Goal: Task Accomplishment & Management: Manage account settings

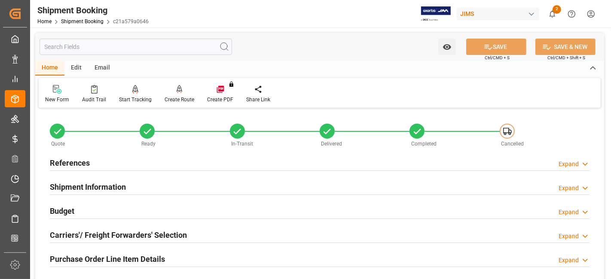
scroll to position [316, 0]
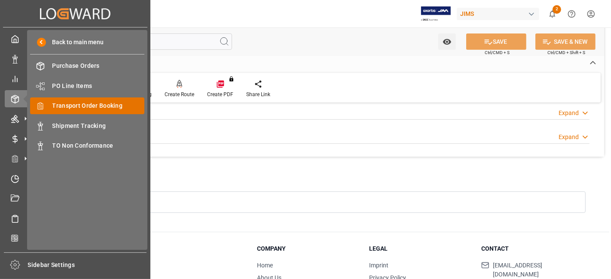
click at [100, 107] on span "Transport Order Booking" at bounding box center [98, 105] width 92 height 9
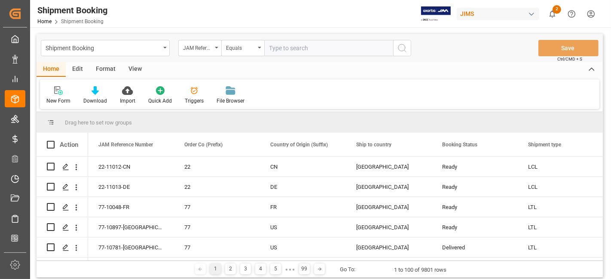
click at [281, 49] on input "text" at bounding box center [328, 48] width 129 height 16
paste input "77-10952-CN"
type input "77-10952-CN"
click at [399, 48] on icon "search button" at bounding box center [402, 48] width 10 height 10
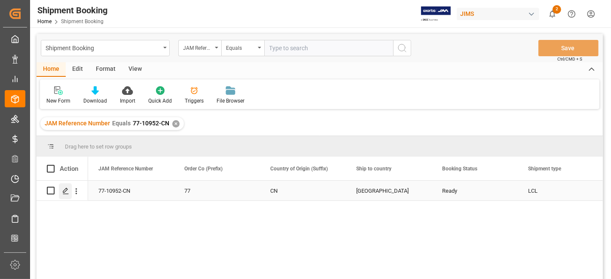
click at [64, 191] on icon "Press SPACE to select this row." at bounding box center [65, 191] width 7 height 7
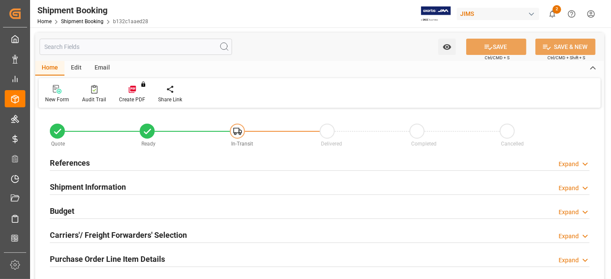
type input "0"
click at [119, 164] on div "References Expand" at bounding box center [320, 162] width 540 height 16
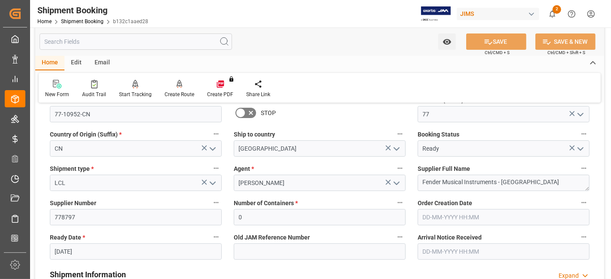
scroll to position [95, 0]
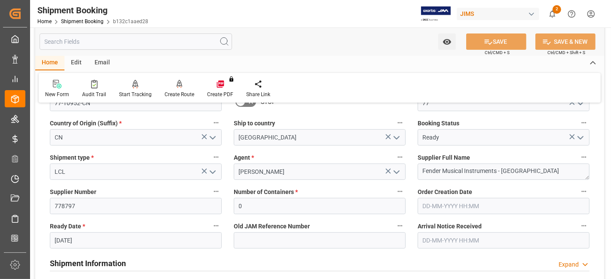
click at [110, 238] on input "12-09-2025" at bounding box center [136, 241] width 172 height 16
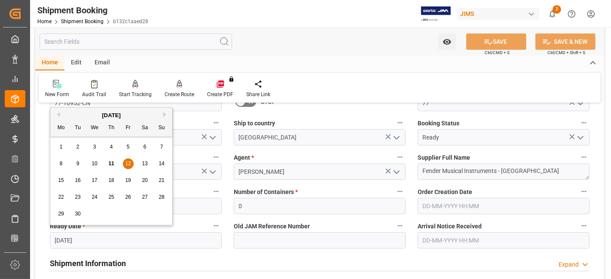
click at [109, 164] on span "11" at bounding box center [111, 164] width 6 height 6
type input "[DATE]"
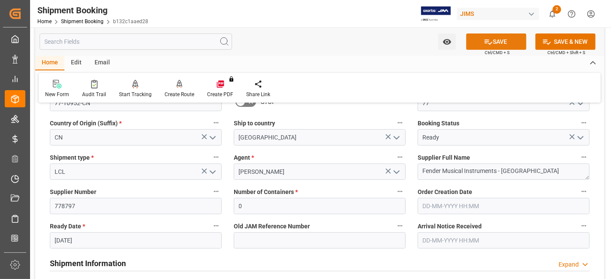
click at [499, 41] on button "SAVE" at bounding box center [496, 42] width 60 height 16
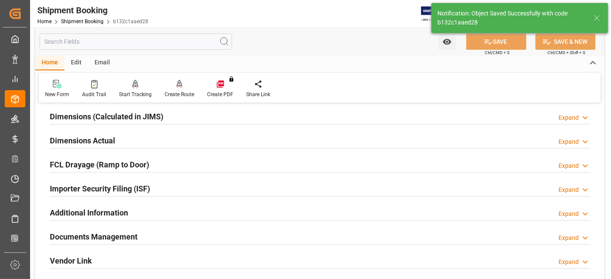
scroll to position [19, 0]
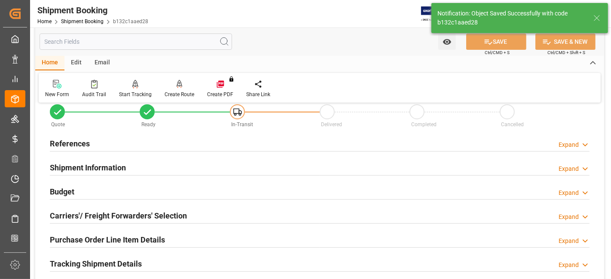
click at [123, 166] on h2 "Shipment Information" at bounding box center [88, 168] width 76 height 12
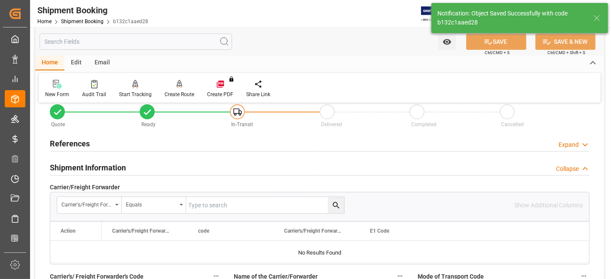
click at [123, 166] on h2 "Shipment Information" at bounding box center [88, 168] width 76 height 12
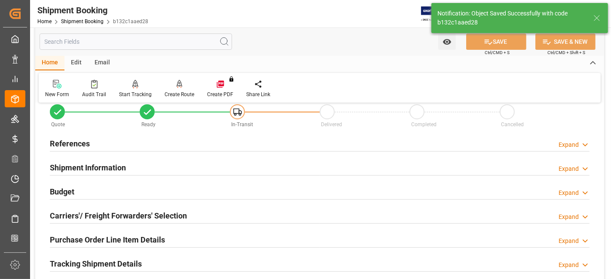
click at [130, 210] on h2 "Carriers'/ Freight Forwarders' Selection" at bounding box center [118, 216] width 137 height 12
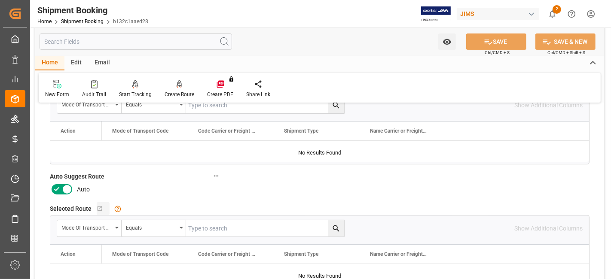
scroll to position [172, 0]
click at [49, 184] on div "Auto Suggest Route Auto" at bounding box center [136, 183] width 184 height 32
click at [54, 184] on icon at bounding box center [57, 189] width 10 height 10
click at [0, 0] on input "checkbox" at bounding box center [0, 0] width 0 height 0
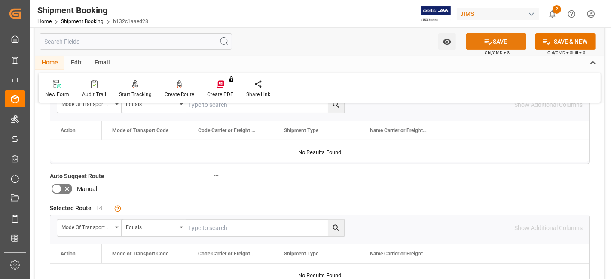
click at [494, 46] on button "SAVE" at bounding box center [496, 42] width 60 height 16
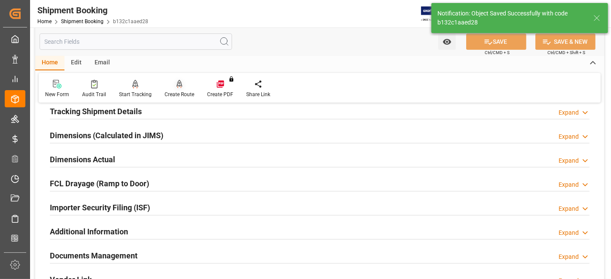
click at [175, 94] on div "Create Route" at bounding box center [180, 95] width 30 height 8
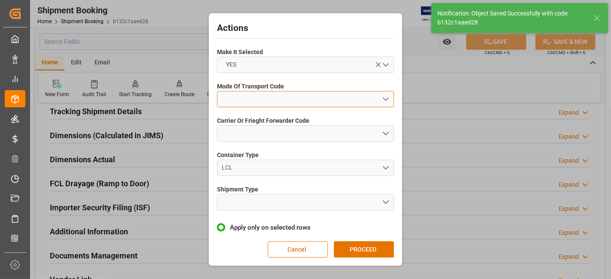
click at [387, 104] on button "open menu" at bounding box center [305, 99] width 177 height 16
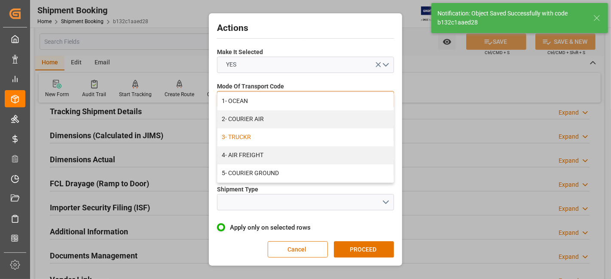
click at [362, 135] on div "3- TRUCKR" at bounding box center [306, 138] width 176 height 18
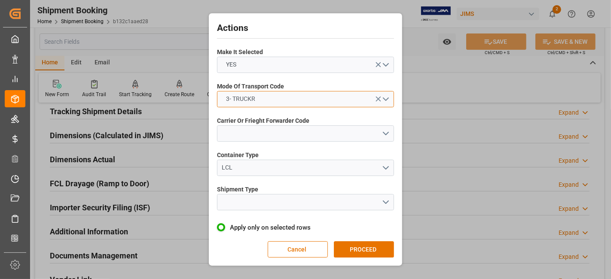
click at [384, 98] on button "3- TRUCKR" at bounding box center [305, 99] width 177 height 16
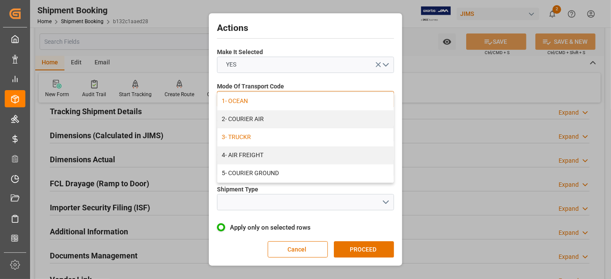
click at [313, 105] on div "1- OCEAN" at bounding box center [306, 101] width 176 height 18
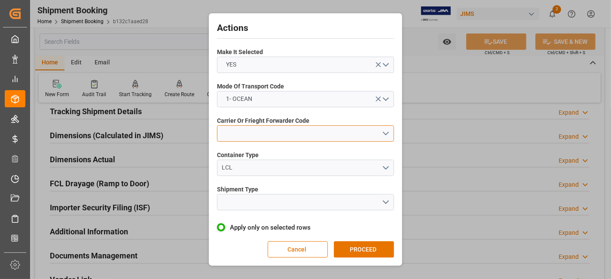
click at [383, 138] on button "open menu" at bounding box center [305, 134] width 177 height 16
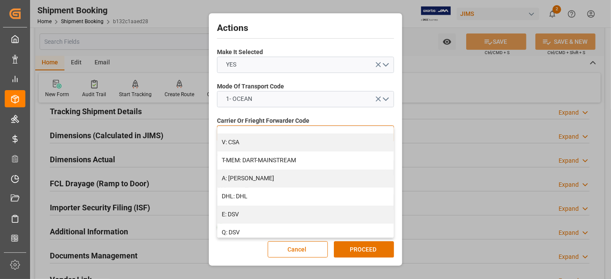
scroll to position [92, 0]
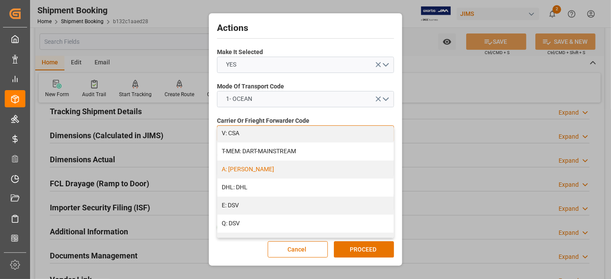
click at [328, 167] on div "A: DELMAR" at bounding box center [306, 170] width 176 height 18
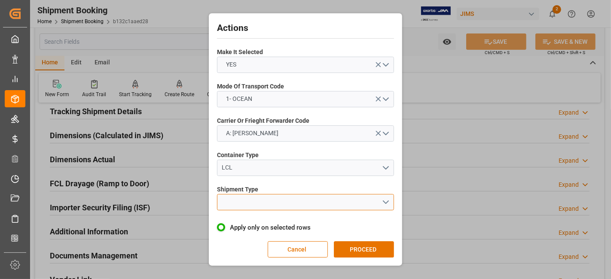
click at [383, 201] on button "open menu" at bounding box center [305, 202] width 177 height 16
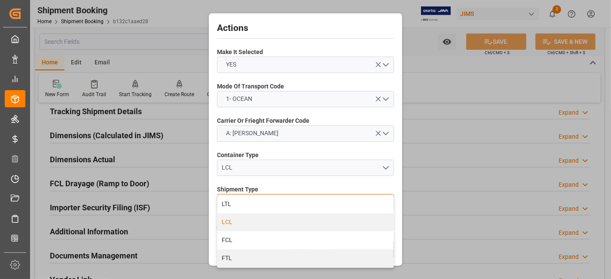
click at [304, 224] on div "LCL" at bounding box center [306, 223] width 176 height 18
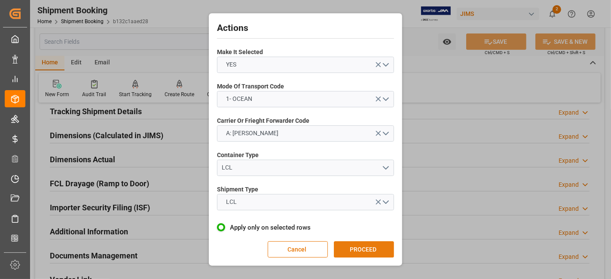
click at [355, 242] on button "PROCEED" at bounding box center [364, 250] width 60 height 16
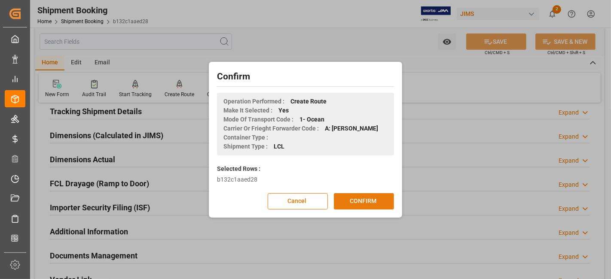
click at [366, 200] on button "CONFIRM" at bounding box center [364, 201] width 60 height 16
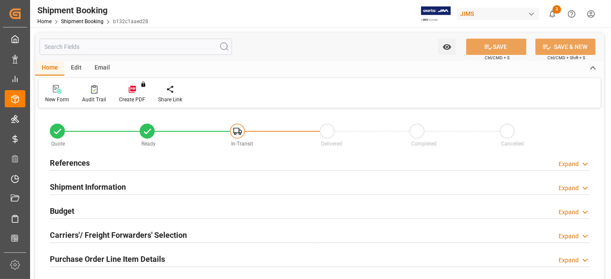
type input "0"
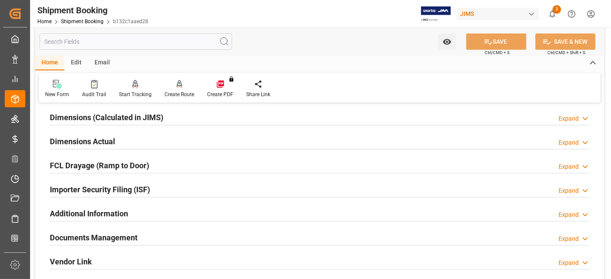
scroll to position [191, 0]
click at [126, 140] on div "Dimensions Actual Expand" at bounding box center [320, 140] width 540 height 16
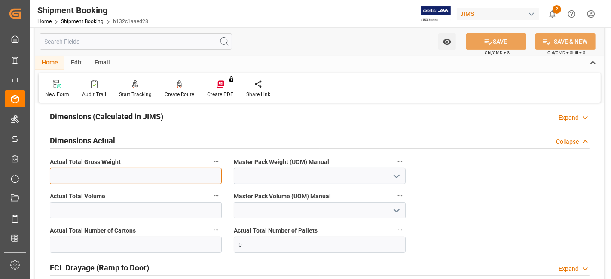
click at [153, 175] on input "text" at bounding box center [136, 176] width 172 height 16
click at [137, 173] on input "text" at bounding box center [136, 176] width 172 height 16
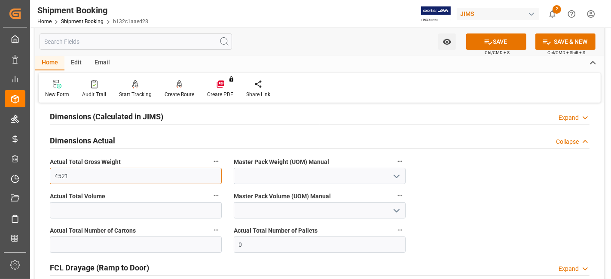
type input "4521"
click at [395, 175] on icon "open menu" at bounding box center [397, 177] width 10 height 10
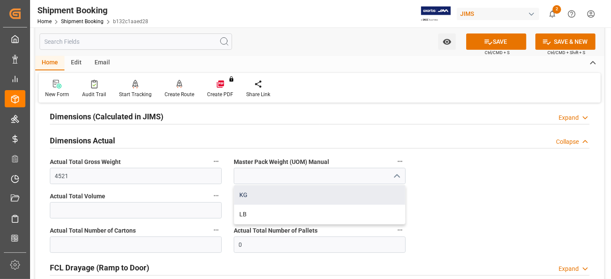
click at [337, 201] on div "KG" at bounding box center [319, 195] width 171 height 19
type input "KG"
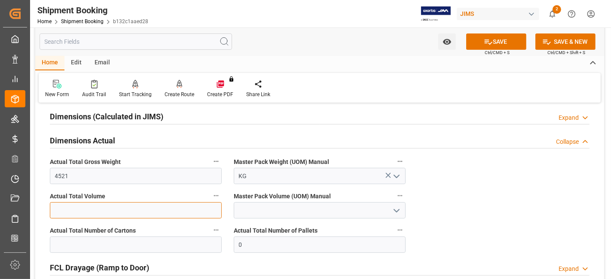
click at [158, 210] on input "text" at bounding box center [136, 210] width 172 height 16
type input "45.552"
click at [395, 211] on icon "open menu" at bounding box center [397, 211] width 10 height 10
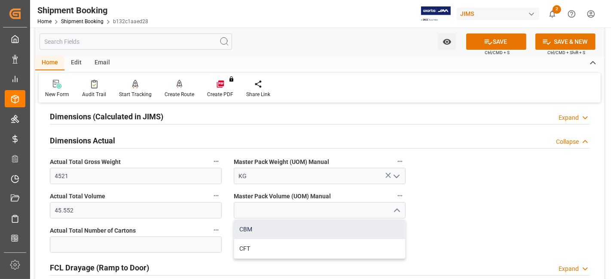
click at [327, 230] on div "CBM" at bounding box center [319, 229] width 171 height 19
type input "CBM"
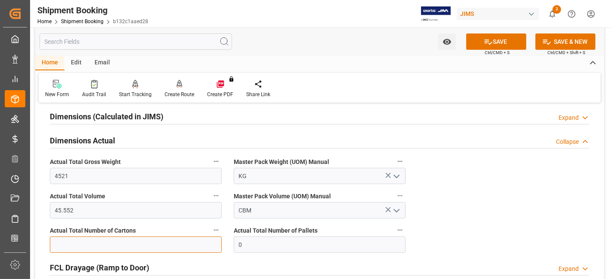
click at [140, 246] on input "text" at bounding box center [136, 245] width 172 height 16
type input "265"
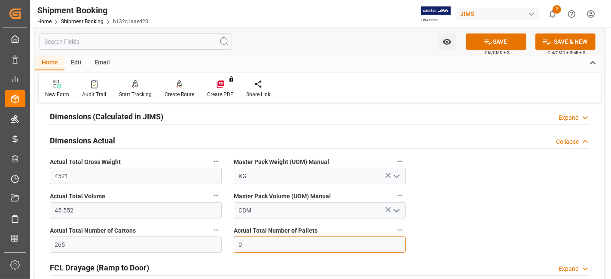
click at [259, 245] on input "0" at bounding box center [320, 245] width 172 height 16
type input "23"
click at [492, 37] on button "SAVE" at bounding box center [496, 42] width 60 height 16
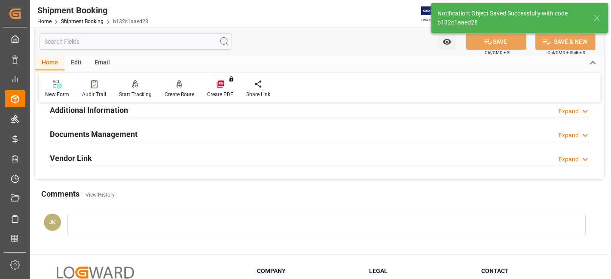
scroll to position [279, 0]
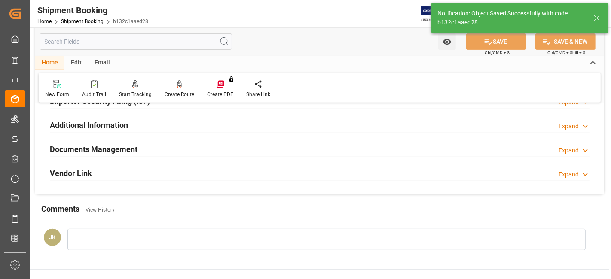
click at [152, 150] on div "Documents Management Expand" at bounding box center [320, 149] width 540 height 16
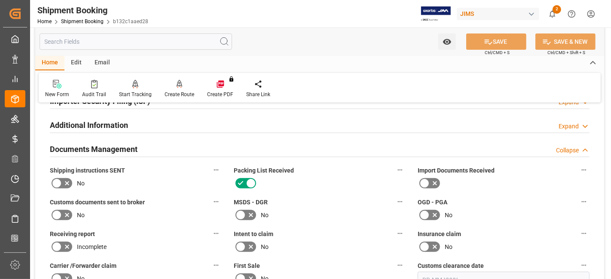
click at [65, 181] on icon at bounding box center [67, 183] width 10 height 10
click at [0, 0] on input "checkbox" at bounding box center [0, 0] width 0 height 0
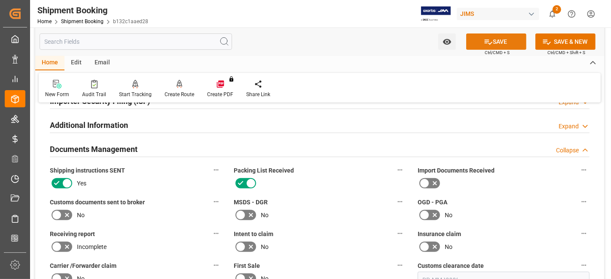
click at [498, 47] on button "SAVE" at bounding box center [496, 42] width 60 height 16
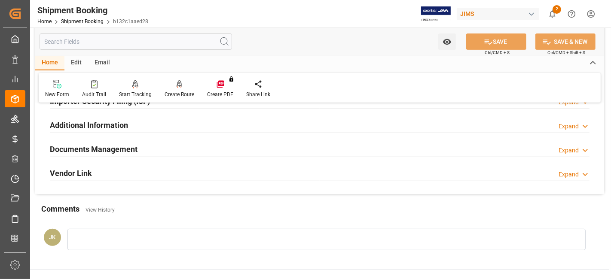
drag, startPoint x: 126, startPoint y: 147, endPoint x: 143, endPoint y: 191, distance: 47.1
click at [126, 147] on h2 "Documents Management" at bounding box center [94, 150] width 88 height 12
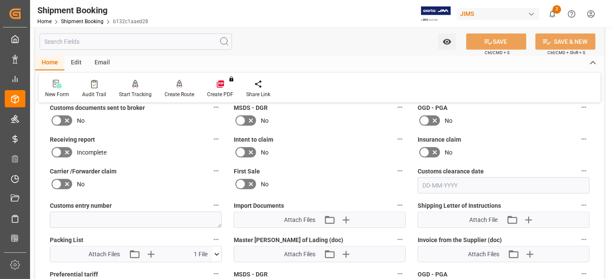
scroll to position [374, 0]
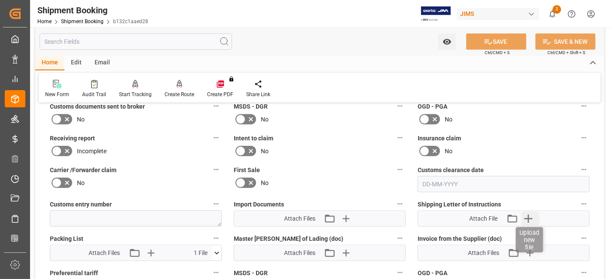
click at [532, 215] on icon "button" at bounding box center [528, 219] width 8 height 8
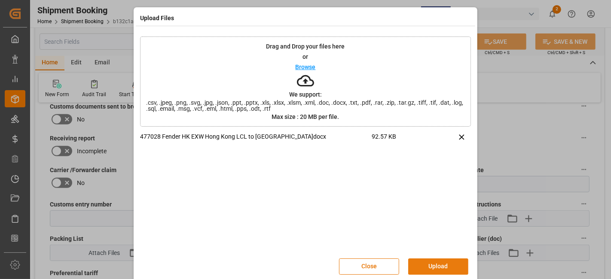
click at [432, 263] on button "Upload" at bounding box center [438, 267] width 60 height 16
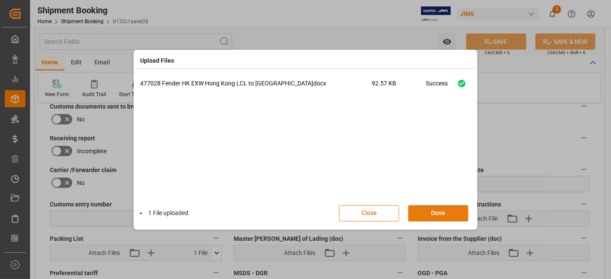
click at [438, 212] on button "Done" at bounding box center [438, 213] width 60 height 16
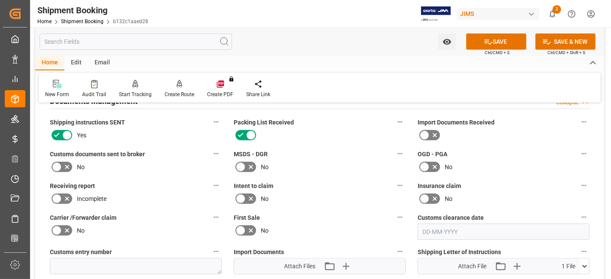
scroll to position [422, 0]
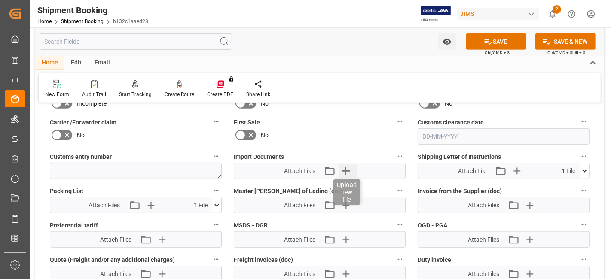
click at [345, 168] on icon "button" at bounding box center [346, 171] width 8 height 8
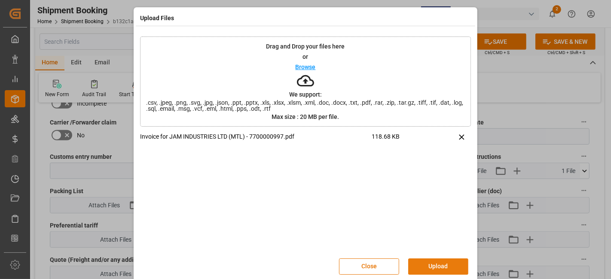
click at [433, 266] on button "Upload" at bounding box center [438, 267] width 60 height 16
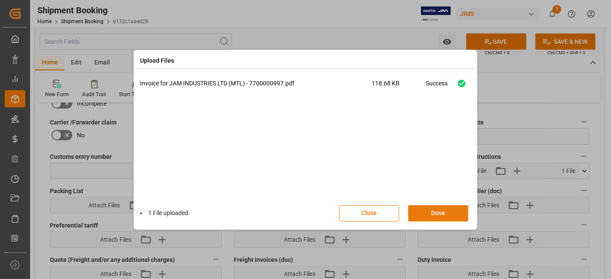
click at [434, 214] on button "Done" at bounding box center [438, 213] width 60 height 16
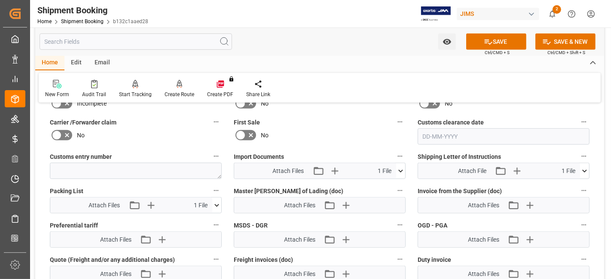
click at [220, 201] on icon at bounding box center [216, 205] width 9 height 9
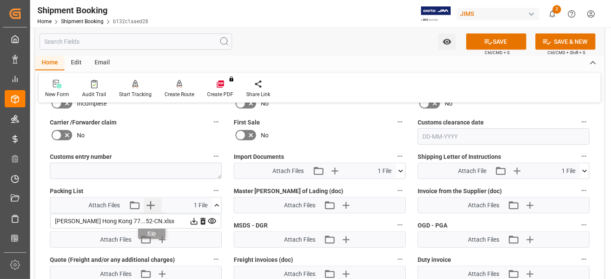
click at [148, 201] on icon "button" at bounding box center [151, 206] width 14 height 14
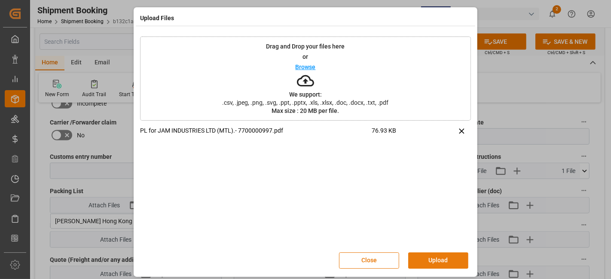
click at [431, 256] on button "Upload" at bounding box center [438, 261] width 60 height 16
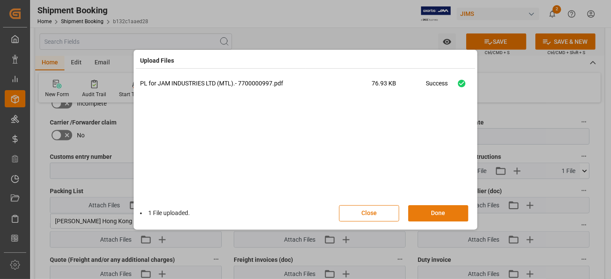
click at [438, 211] on button "Done" at bounding box center [438, 213] width 60 height 16
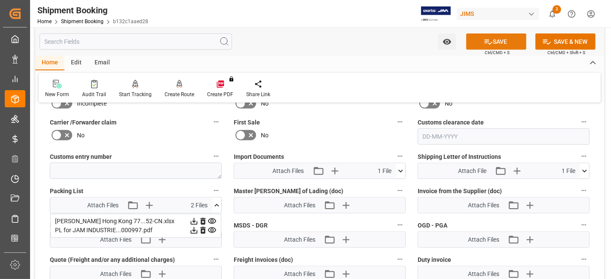
click at [493, 46] on button "SAVE" at bounding box center [496, 42] width 60 height 16
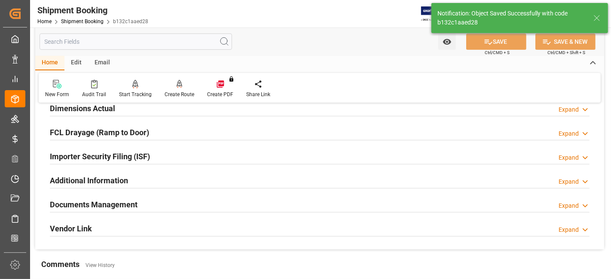
scroll to position [221, 0]
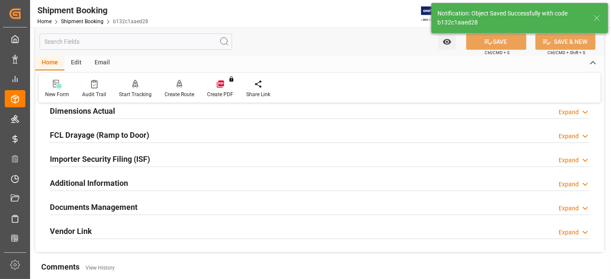
click at [129, 207] on h2 "Documents Management" at bounding box center [94, 208] width 88 height 12
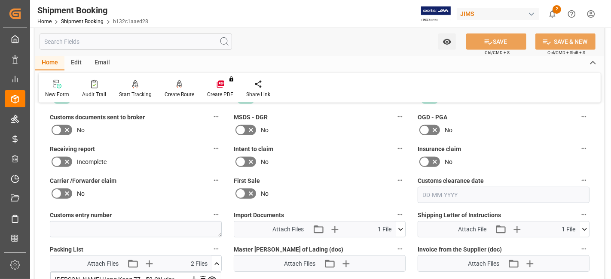
scroll to position [459, 0]
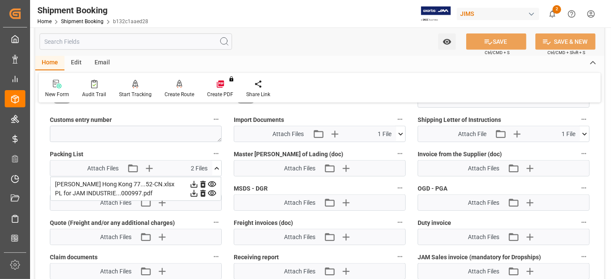
click at [193, 181] on icon at bounding box center [194, 184] width 7 height 7
click at [150, 116] on label "Customs entry number" at bounding box center [136, 120] width 172 height 12
click at [211, 116] on button "Customs entry number" at bounding box center [216, 119] width 11 height 11
click at [215, 164] on div at bounding box center [305, 139] width 611 height 279
click at [215, 164] on body "Created by potrace 1.15, written by Peter Selinger 2001-2017 Created by potrace…" at bounding box center [305, 139] width 611 height 279
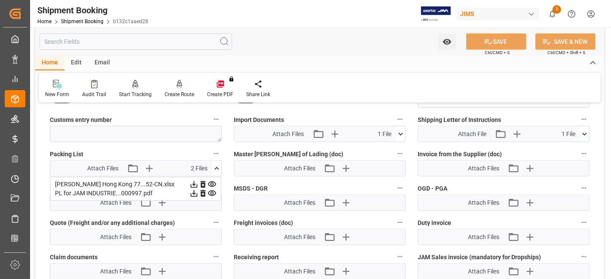
click at [218, 167] on icon at bounding box center [216, 168] width 5 height 3
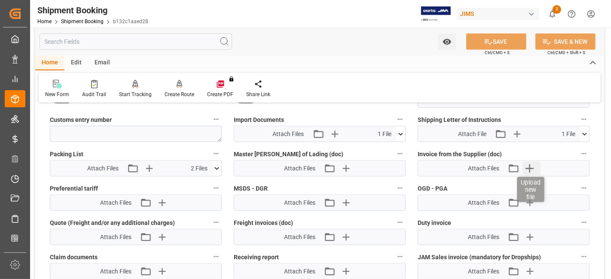
click at [530, 165] on icon "button" at bounding box center [530, 169] width 8 height 8
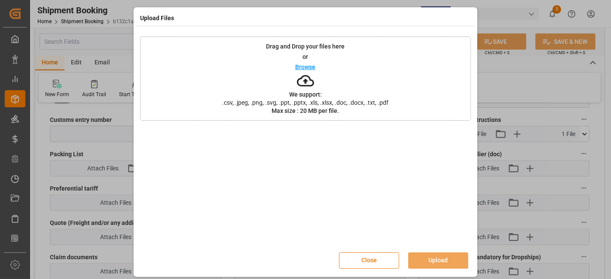
click at [375, 266] on button "Close" at bounding box center [369, 261] width 60 height 16
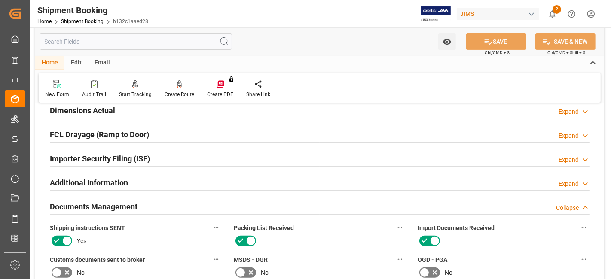
scroll to position [221, 0]
click at [120, 211] on h2 "Documents Management" at bounding box center [94, 208] width 88 height 12
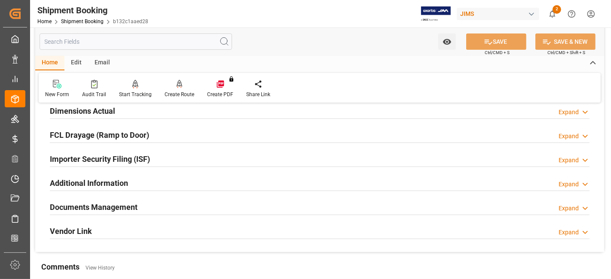
scroll to position [125, 0]
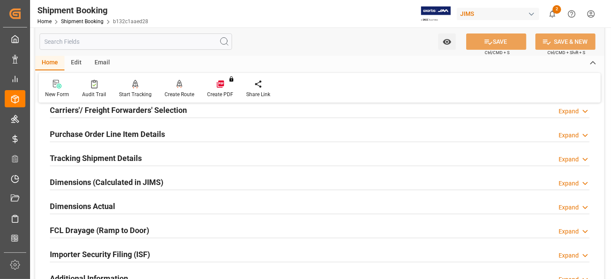
click at [118, 206] on div "Dimensions Actual Expand" at bounding box center [320, 206] width 540 height 16
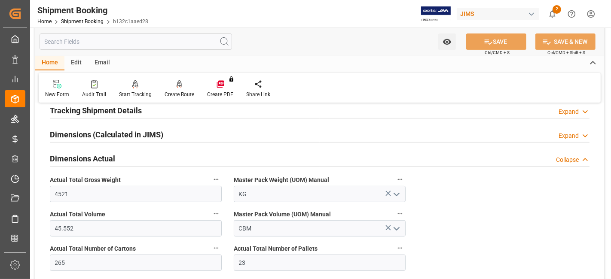
scroll to position [221, 0]
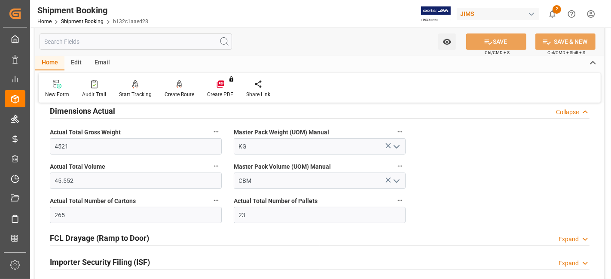
click at [552, 184] on div "Quote Ready In-Transit Delivered Completed Cancelled References Expand JAM Refe…" at bounding box center [319, 123] width 569 height 466
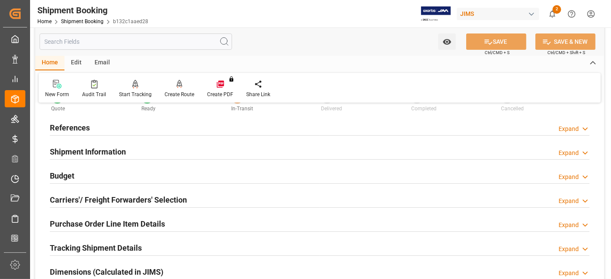
scroll to position [29, 0]
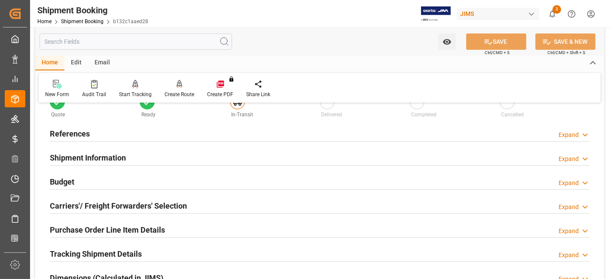
click at [135, 203] on h2 "Carriers'/ Freight Forwarders' Selection" at bounding box center [118, 206] width 137 height 12
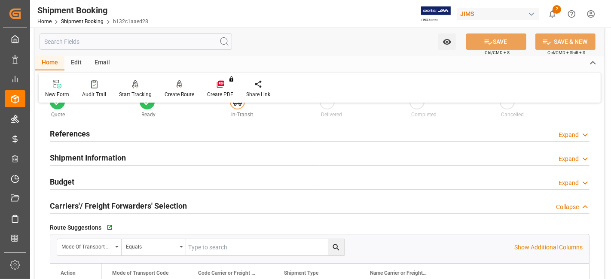
click at [135, 203] on h2 "Carriers'/ Freight Forwarders' Selection" at bounding box center [118, 206] width 137 height 12
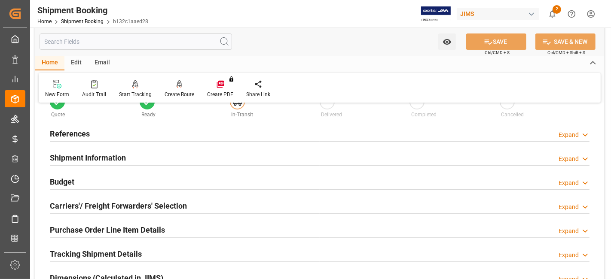
click at [124, 176] on div "Budget Expand" at bounding box center [320, 181] width 540 height 16
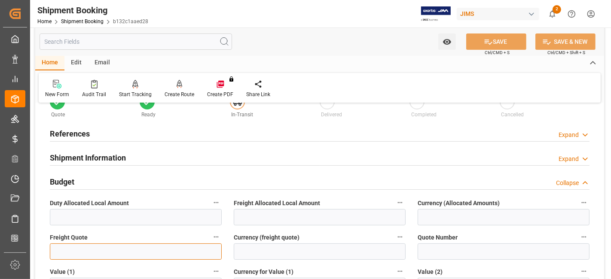
click at [73, 253] on input "text" at bounding box center [136, 252] width 172 height 16
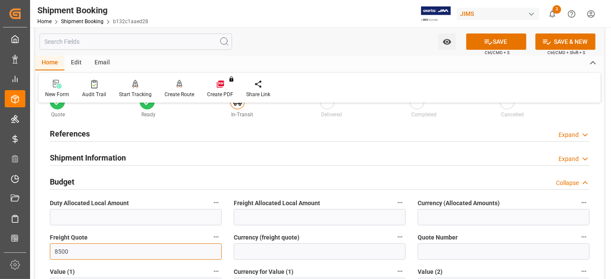
type input "8500"
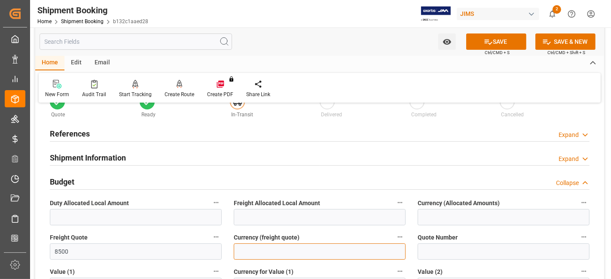
click at [283, 246] on input at bounding box center [320, 252] width 172 height 16
type input "USD"
click at [479, 44] on button "SAVE" at bounding box center [496, 42] width 60 height 16
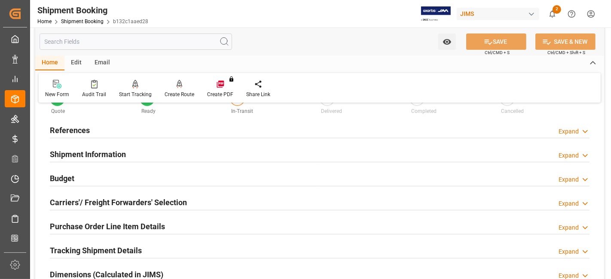
scroll to position [0, 0]
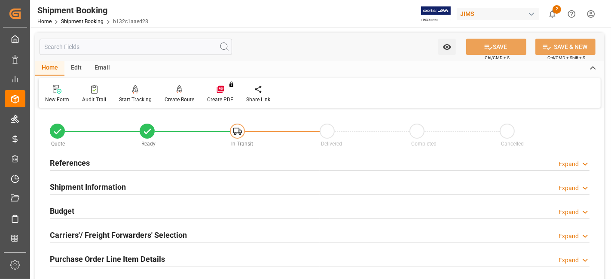
click at [97, 67] on div "Email" at bounding box center [102, 68] width 28 height 15
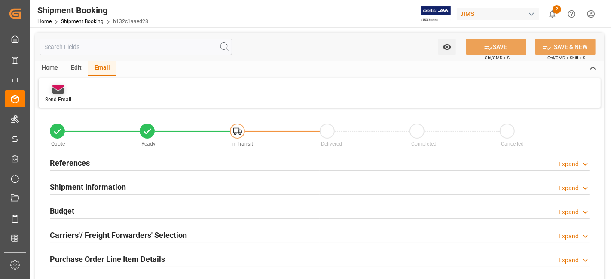
click at [64, 94] on div "Send Email" at bounding box center [58, 94] width 39 height 19
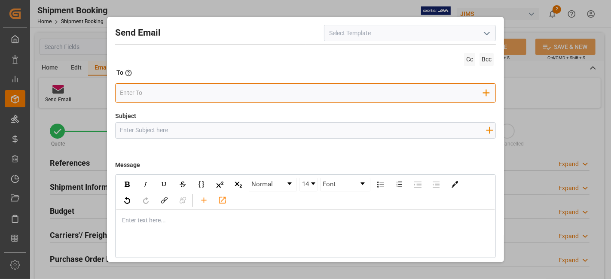
click at [164, 90] on input "email" at bounding box center [302, 93] width 364 height 13
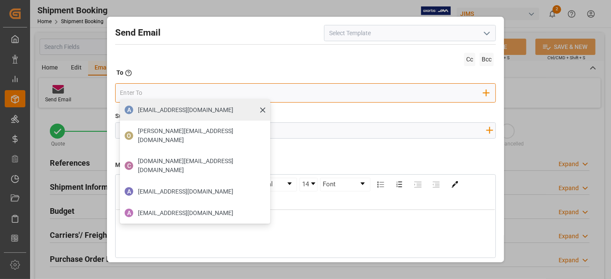
type input "boisvertbr@delmar.ca"
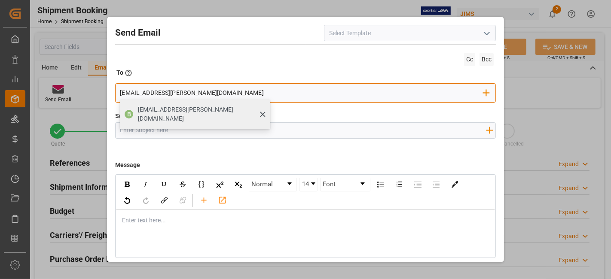
click at [183, 108] on span "boisvertbr@delmar.ca" at bounding box center [201, 114] width 126 height 18
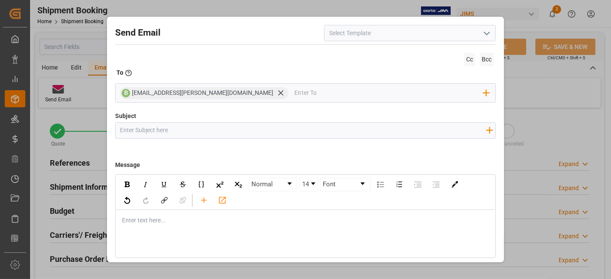
click at [178, 131] on input "Subject" at bounding box center [303, 130] width 375 height 15
click at [294, 4] on div "Send Email Cc Bcc To Enter the TO Email address B boisvertbr@delmar.ca Add Fiel…" at bounding box center [305, 139] width 611 height 279
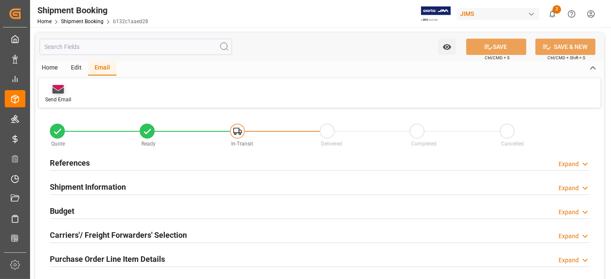
click at [58, 89] on icon at bounding box center [58, 87] width 12 height 5
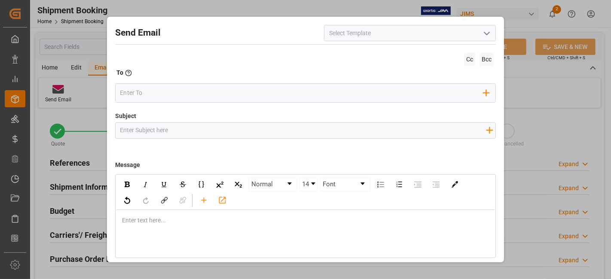
click at [482, 34] on icon "open menu" at bounding box center [487, 33] width 10 height 10
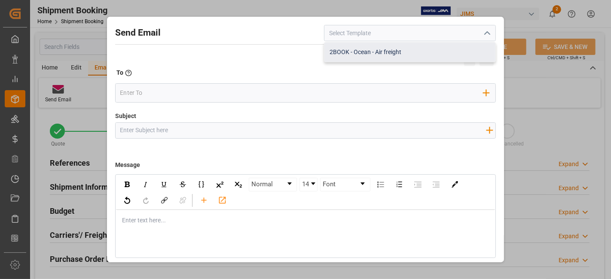
click at [437, 53] on div "2BOOK - Ocean - Air freight" at bounding box center [410, 52] width 171 height 19
type input "2BOOK - Ocean - Air freight"
type input "2BOOK {{jamReferenceNumber}} {{supplierFullName}} Ship from: {{country}} Ship t…"
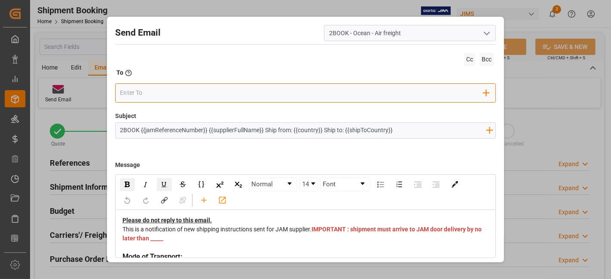
click at [155, 96] on input "email" at bounding box center [302, 93] width 364 height 13
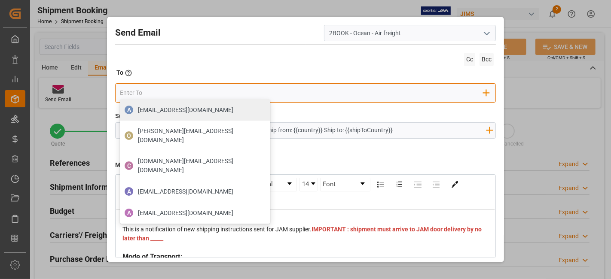
type input "boisvertbr@delmar.ca"
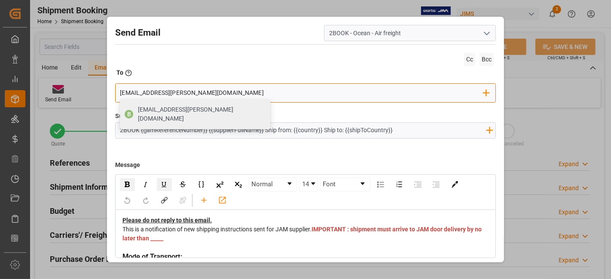
click at [185, 112] on span "boisvertbr@delmar.ca" at bounding box center [201, 114] width 126 height 18
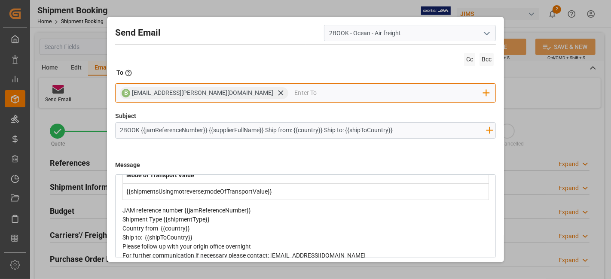
scroll to position [48, 0]
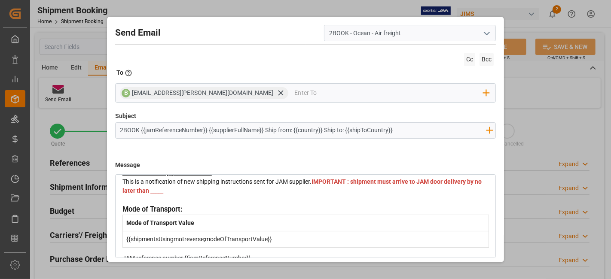
click at [324, 187] on span "IMPORTANT : shipment must arrive to JAM door delivery by no later than _____" at bounding box center [303, 186] width 361 height 16
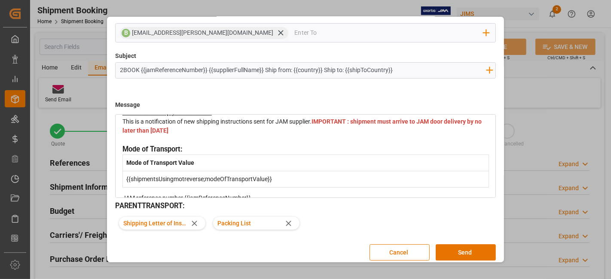
scroll to position [66, 0]
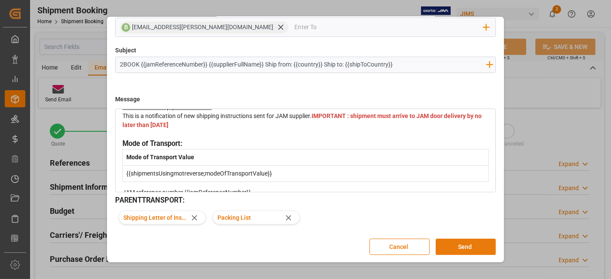
click at [464, 250] on button "Send" at bounding box center [466, 247] width 60 height 16
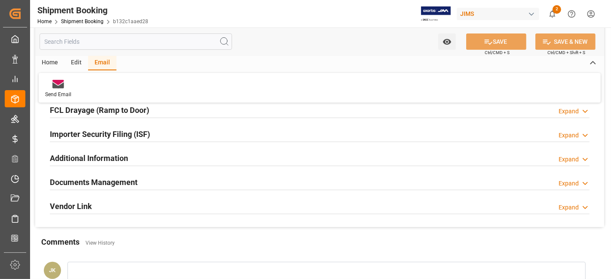
scroll to position [143, 0]
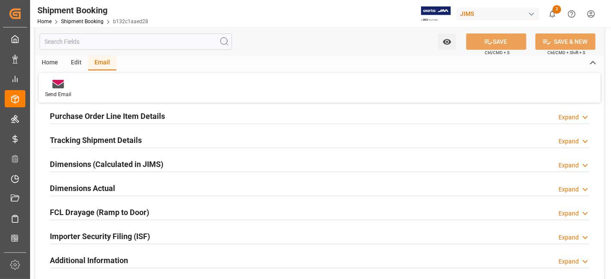
click at [92, 138] on h2 "Tracking Shipment Details" at bounding box center [96, 141] width 92 height 12
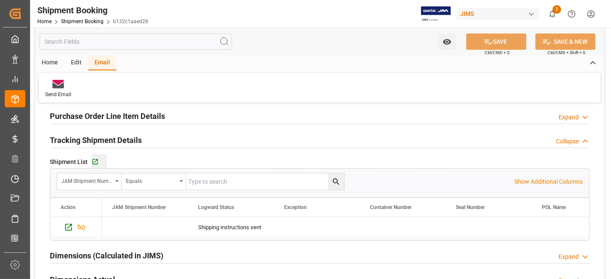
click at [95, 166] on button "Go to Shipment Tracking Grid" at bounding box center [99, 161] width 15 height 15
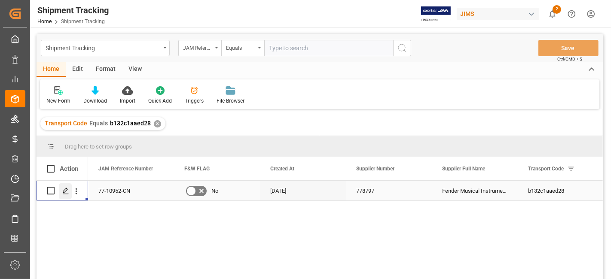
click at [62, 195] on div "Press SPACE to select this row." at bounding box center [65, 192] width 13 height 16
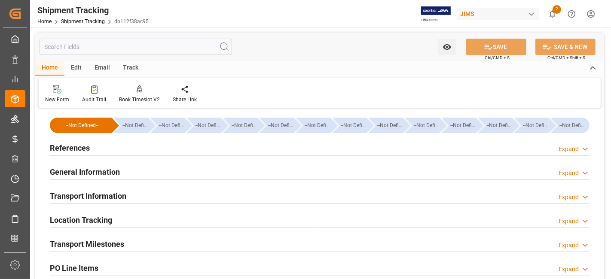
type input "[DATE]"
click at [129, 148] on div "References Expand" at bounding box center [320, 147] width 540 height 16
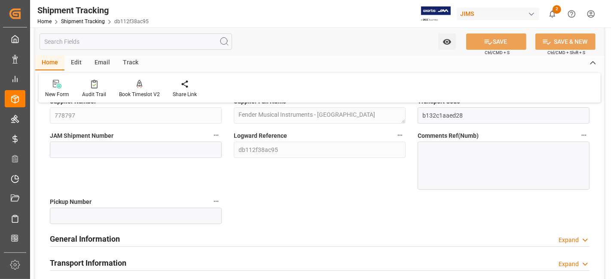
scroll to position [143, 0]
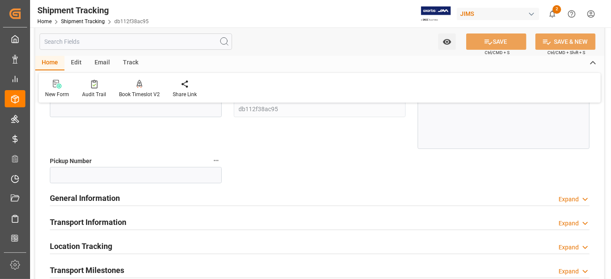
click at [109, 199] on h2 "General Information" at bounding box center [85, 199] width 70 height 12
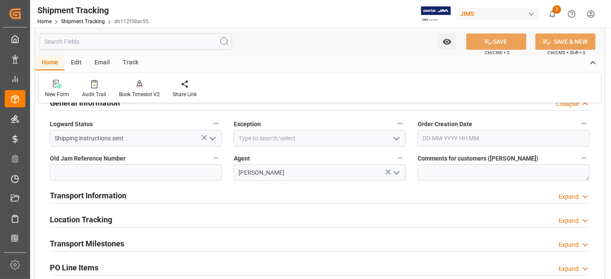
scroll to position [286, 0]
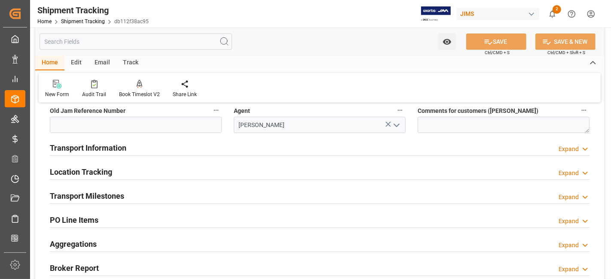
click at [107, 149] on h2 "Transport Information" at bounding box center [88, 148] width 77 height 12
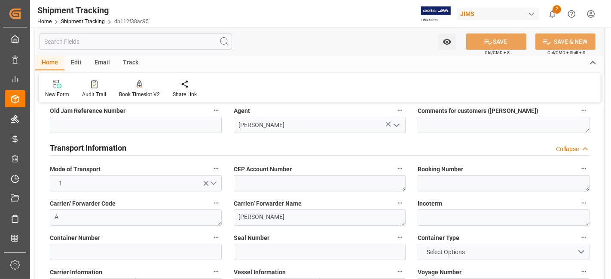
click at [107, 149] on h2 "Transport Information" at bounding box center [88, 148] width 77 height 12
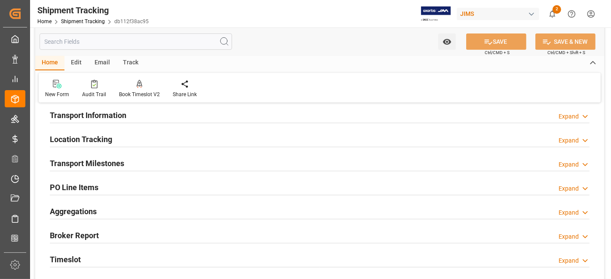
scroll to position [334, 0]
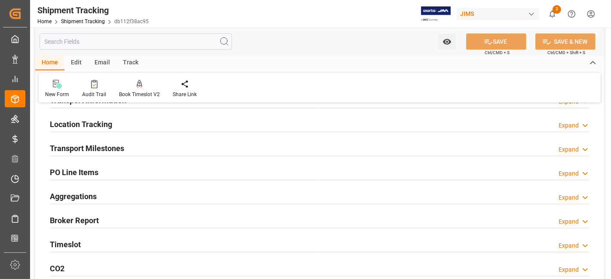
click at [107, 149] on h2 "Transport Milestones" at bounding box center [87, 149] width 74 height 12
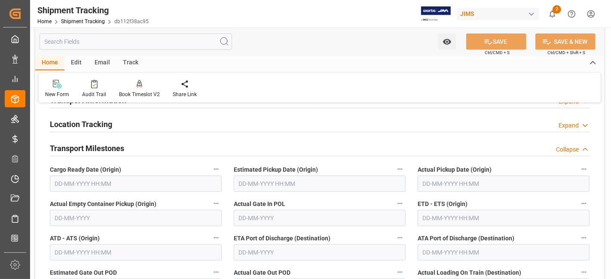
click at [83, 185] on input "text" at bounding box center [136, 184] width 172 height 16
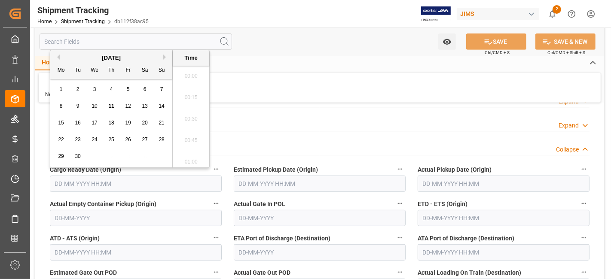
scroll to position [754, 0]
click at [88, 133] on div "22 23 24 25 26 27 28" at bounding box center [111, 140] width 117 height 17
click at [111, 107] on span "11" at bounding box center [111, 106] width 6 height 6
type input "11-09-2025 00:00"
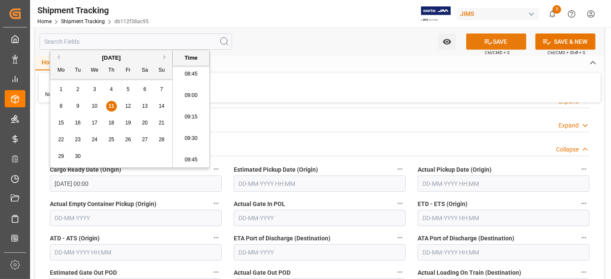
click at [494, 47] on button "SAVE" at bounding box center [496, 42] width 60 height 16
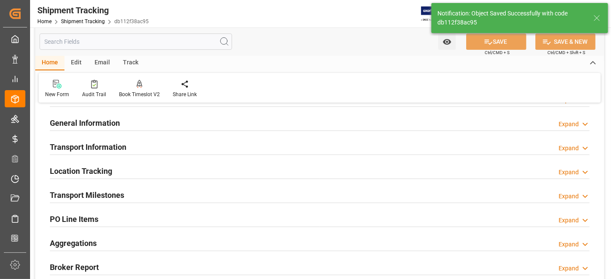
scroll to position [48, 0]
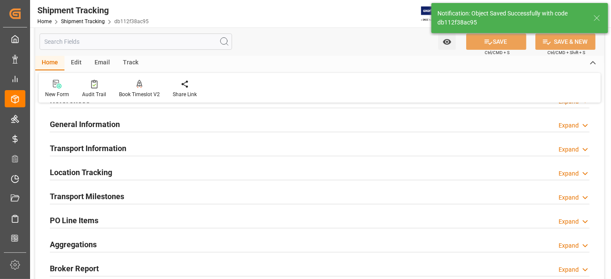
click at [101, 246] on div "Aggregations Expand" at bounding box center [320, 244] width 540 height 16
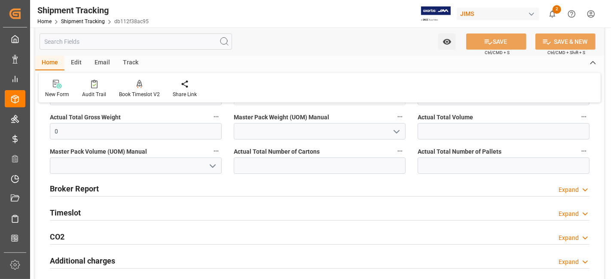
scroll to position [286, 0]
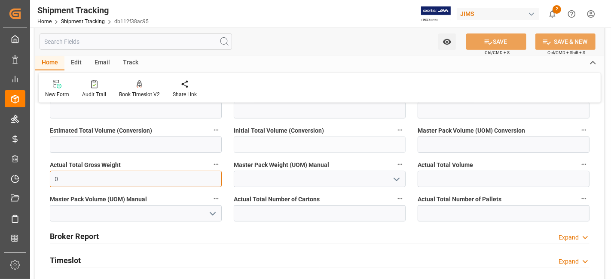
click at [98, 176] on input "0" at bounding box center [136, 179] width 172 height 16
type input "4521"
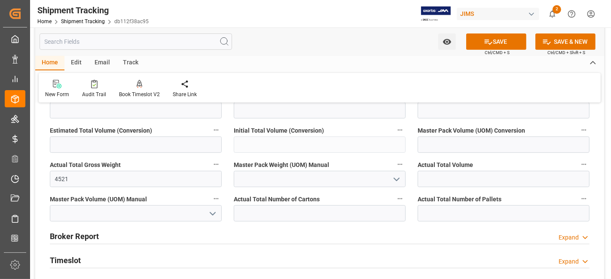
click at [398, 178] on icon "open menu" at bounding box center [397, 180] width 10 height 10
click at [360, 196] on div "KG" at bounding box center [319, 198] width 171 height 19
type input "KG"
click at [582, 179] on input "text" at bounding box center [504, 179] width 172 height 16
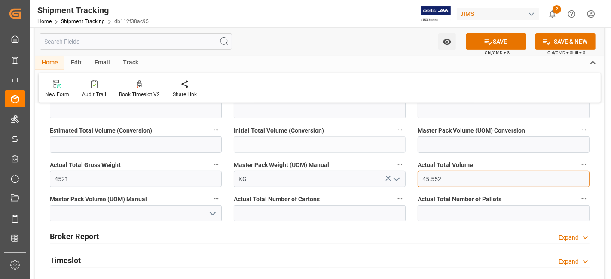
type input "45.552"
click at [213, 214] on icon "open menu" at bounding box center [213, 214] width 10 height 10
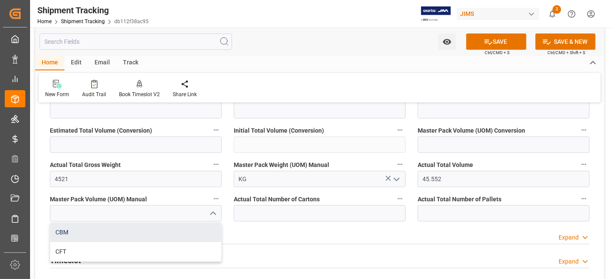
click at [135, 230] on div "CBM" at bounding box center [135, 232] width 171 height 19
type input "CBM"
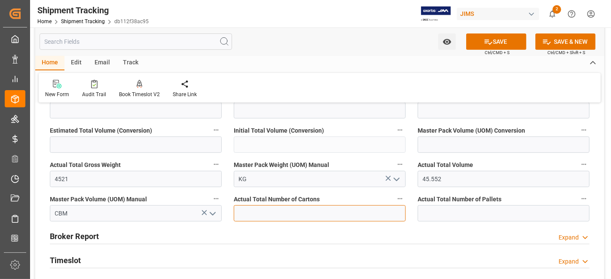
click at [270, 209] on input "text" at bounding box center [320, 213] width 172 height 16
type input "265"
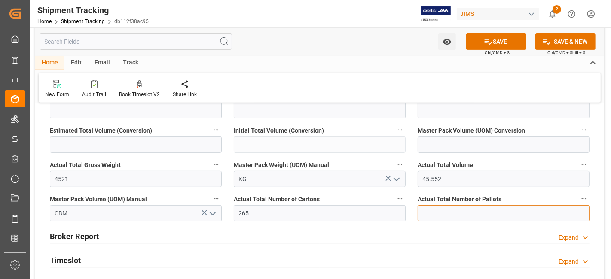
click at [497, 211] on input "text" at bounding box center [504, 213] width 172 height 16
type input "23"
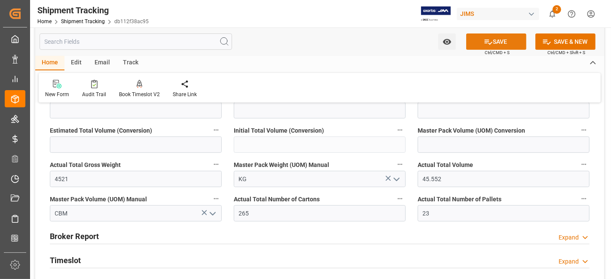
click at [507, 39] on button "SAVE" at bounding box center [496, 42] width 60 height 16
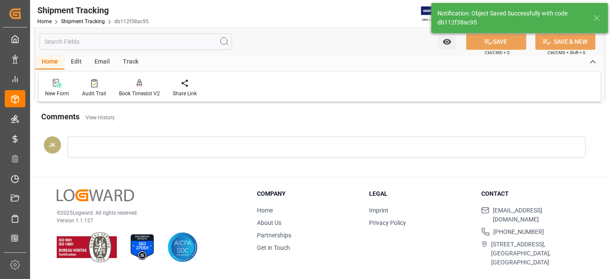
scroll to position [176, 0]
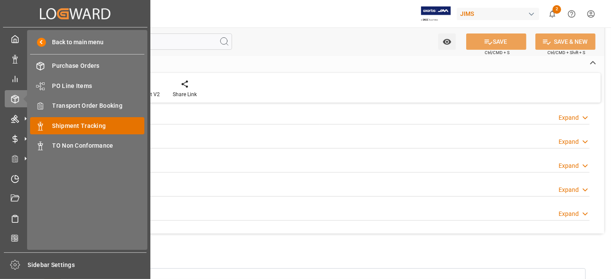
click at [102, 124] on span "Shipment Tracking" at bounding box center [98, 126] width 92 height 9
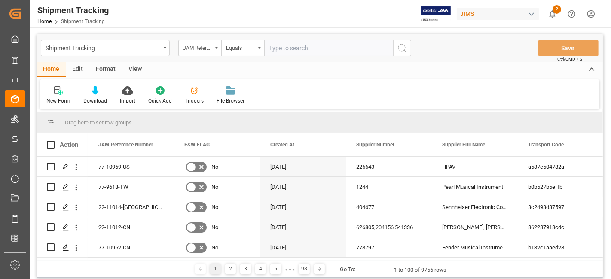
click at [287, 52] on input "text" at bounding box center [328, 48] width 129 height 16
type input "77-10994-US"
click at [398, 50] on icon "search button" at bounding box center [402, 48] width 10 height 10
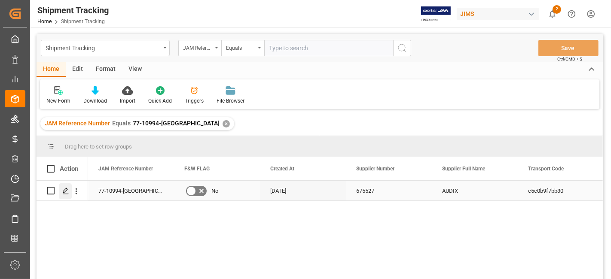
click at [66, 190] on icon "Press SPACE to select this row." at bounding box center [65, 191] width 7 height 7
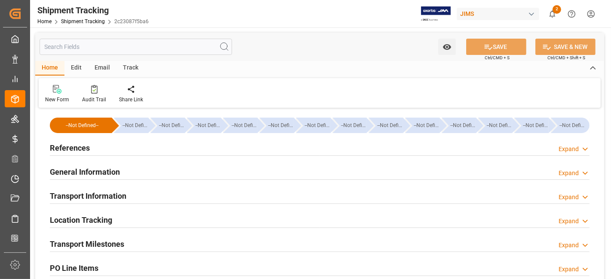
type input "1141.5"
type input "[DATE] 00:00"
type input "12-09-2025 00:00"
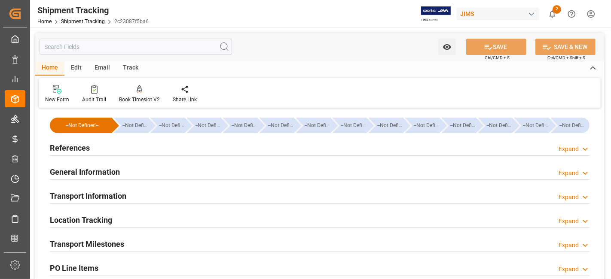
type input "10-09-2025"
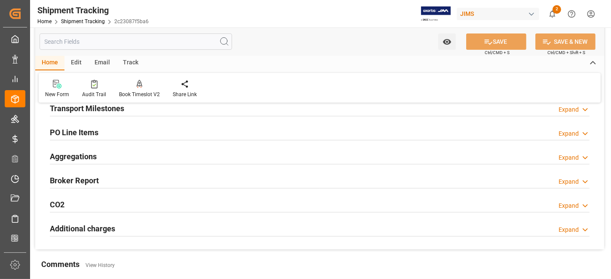
scroll to position [48, 0]
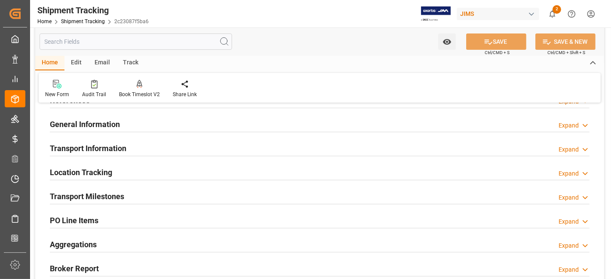
drag, startPoint x: 165, startPoint y: 148, endPoint x: 178, endPoint y: 159, distance: 17.1
click at [165, 147] on div "Transport Information Expand" at bounding box center [320, 148] width 540 height 16
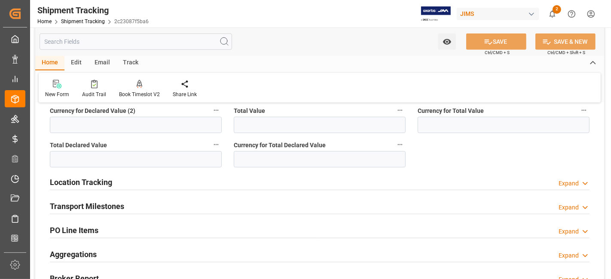
scroll to position [382, 0]
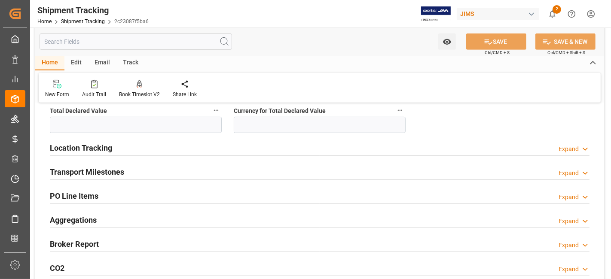
click at [211, 169] on div "Transport Milestones Expand" at bounding box center [320, 171] width 540 height 16
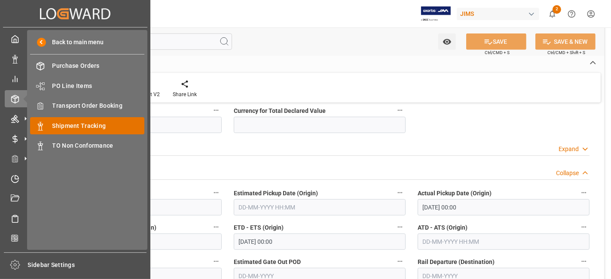
click at [95, 126] on span "Shipment Tracking" at bounding box center [98, 126] width 92 height 9
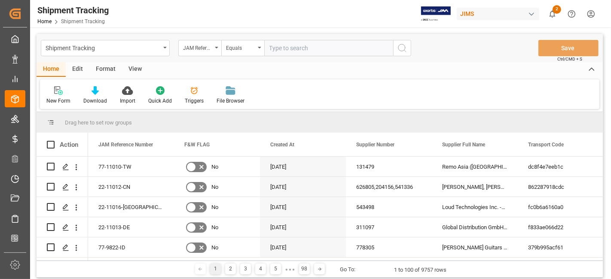
click at [280, 49] on input "text" at bounding box center [328, 48] width 129 height 16
type input "77-10008-CN"
click at [400, 47] on icon "search button" at bounding box center [402, 48] width 10 height 10
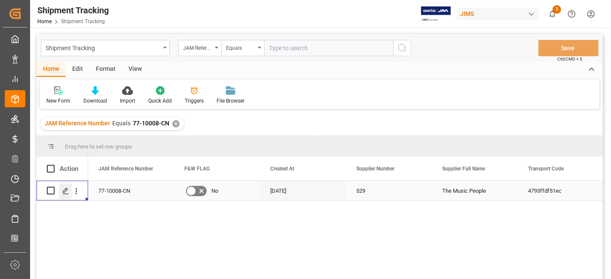
click at [63, 193] on icon "Press SPACE to select this row." at bounding box center [65, 191] width 7 height 7
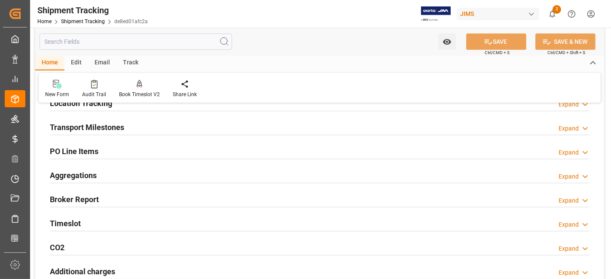
scroll to position [95, 0]
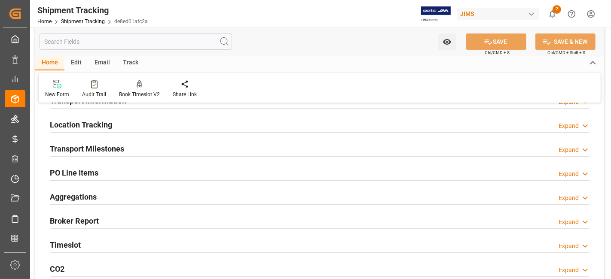
click at [156, 143] on div "Transport Milestones Expand" at bounding box center [320, 148] width 540 height 16
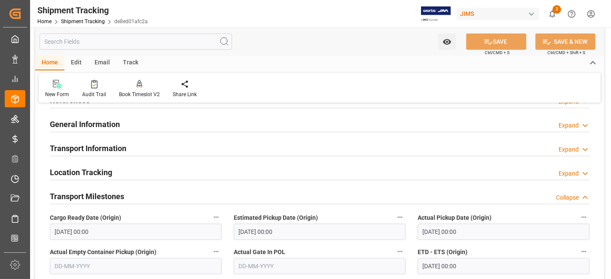
scroll to position [0, 0]
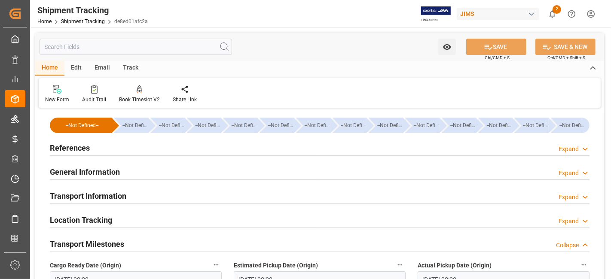
drag, startPoint x: 80, startPoint y: 150, endPoint x: 95, endPoint y: 162, distance: 18.9
click at [80, 149] on h2 "References" at bounding box center [70, 148] width 40 height 12
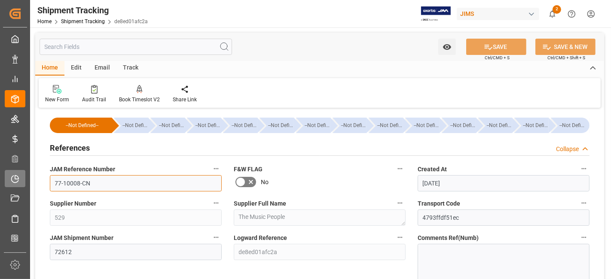
drag, startPoint x: 112, startPoint y: 185, endPoint x: 4, endPoint y: 175, distance: 108.0
click at [44, 178] on div "JAM Reference Number 77-10008-CN" at bounding box center [136, 177] width 184 height 34
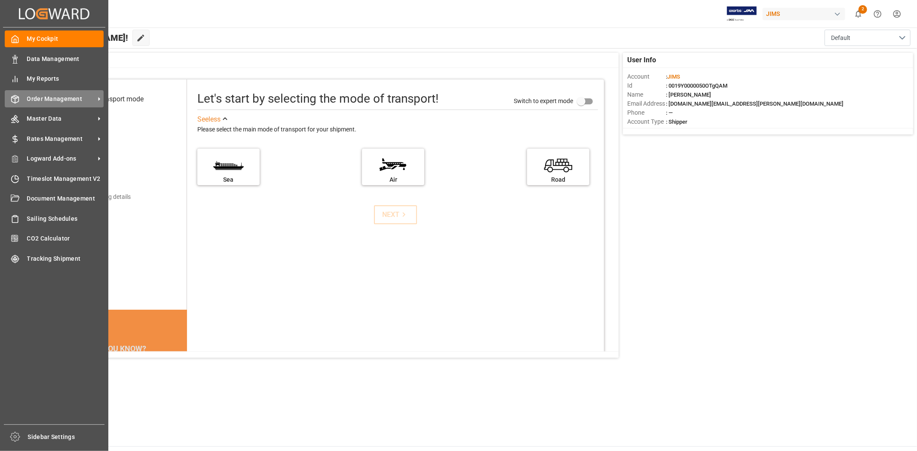
click at [58, 102] on span "Order Management" at bounding box center [61, 99] width 68 height 9
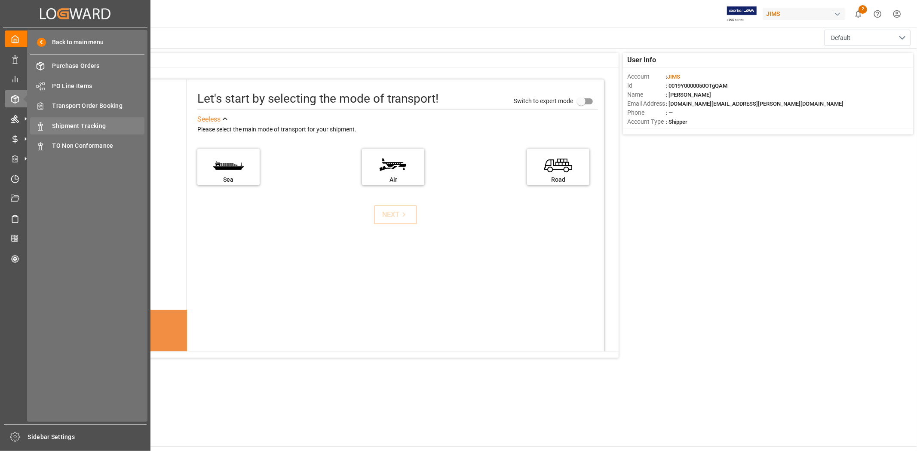
click at [87, 127] on span "Shipment Tracking" at bounding box center [98, 126] width 92 height 9
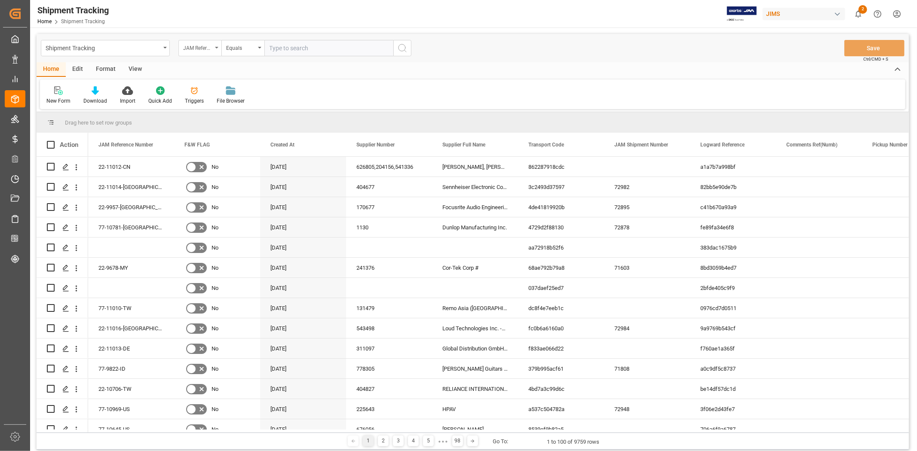
click at [217, 49] on div "JAM Reference Number" at bounding box center [199, 48] width 43 height 16
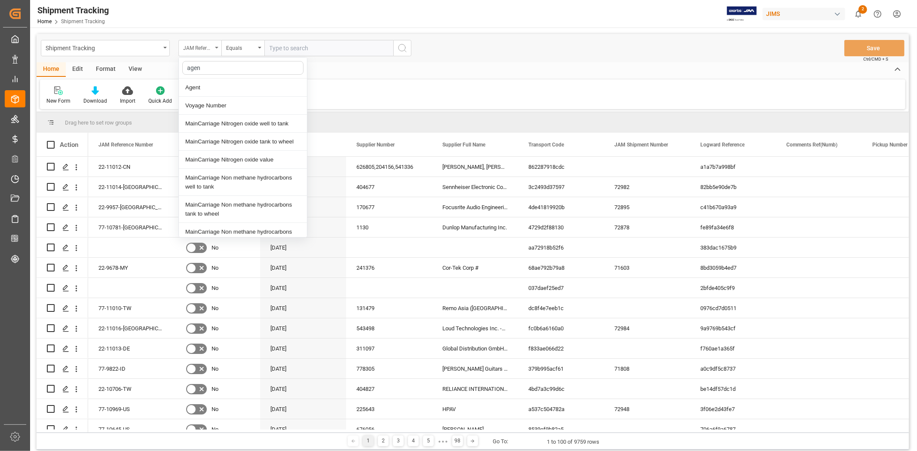
type input "agent"
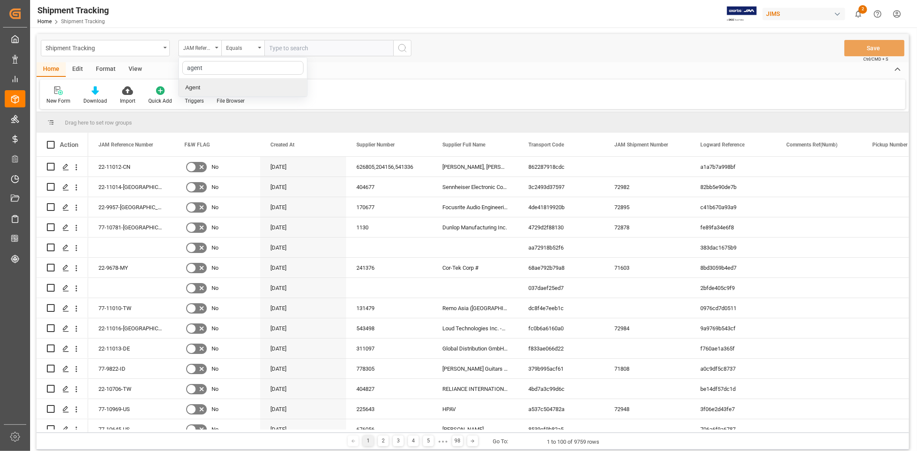
click at [202, 89] on div "Agent" at bounding box center [243, 88] width 128 height 18
click at [312, 49] on div "Select Items" at bounding box center [326, 48] width 112 height 9
type input "jang"
click at [300, 82] on label "[PERSON_NAME]" at bounding box center [297, 87] width 64 height 17
click at [282, 82] on input "[PERSON_NAME]" at bounding box center [273, 87] width 17 height 17
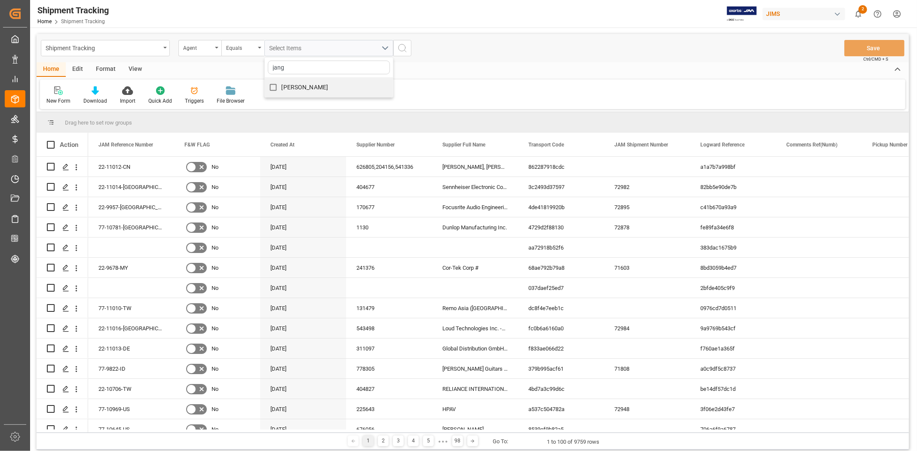
checkbox input "true"
click at [401, 48] on icon "search button" at bounding box center [402, 48] width 10 height 10
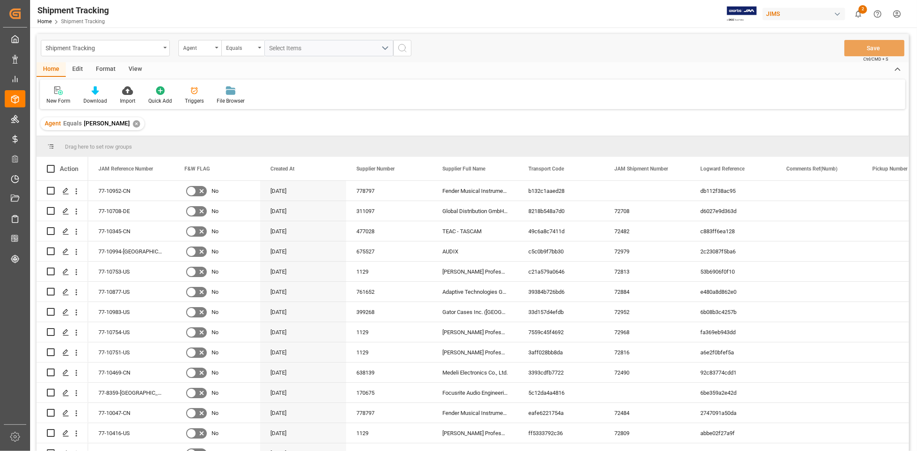
click at [137, 67] on div "View" at bounding box center [135, 69] width 26 height 15
click at [102, 97] on div "Standard Templates" at bounding box center [97, 101] width 43 height 8
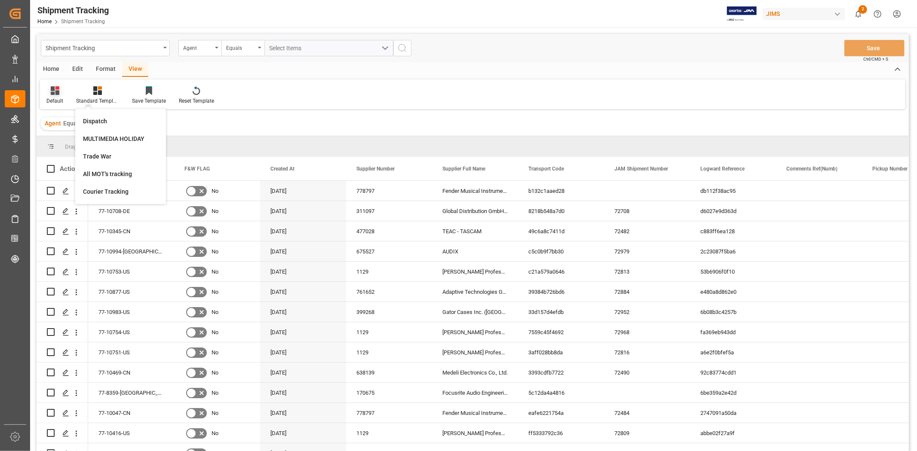
click at [57, 92] on icon at bounding box center [55, 90] width 9 height 9
click at [78, 209] on div "GIT" at bounding box center [88, 209] width 75 height 9
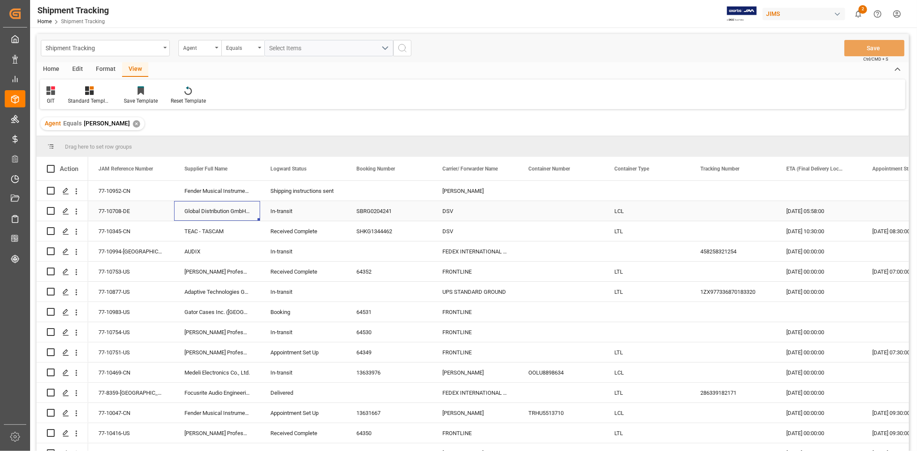
drag, startPoint x: 209, startPoint y: 214, endPoint x: 216, endPoint y: 212, distance: 6.6
click at [210, 214] on div "Global Distribution GmbH (Reloop)(W/T*)-" at bounding box center [217, 211] width 86 height 20
click at [727, 292] on div "1ZX977336870183320" at bounding box center [733, 292] width 86 height 20
click at [118, 291] on div "77-10877-US" at bounding box center [131, 292] width 86 height 20
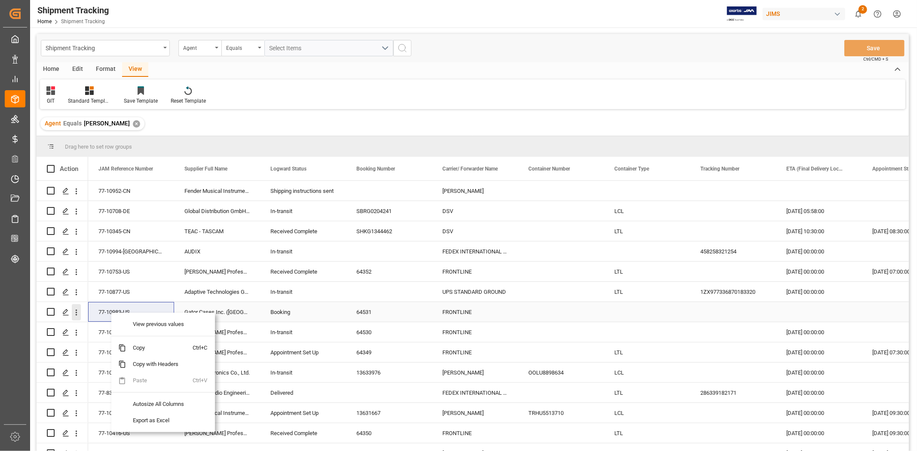
click at [80, 316] on icon "open menu" at bounding box center [76, 312] width 9 height 9
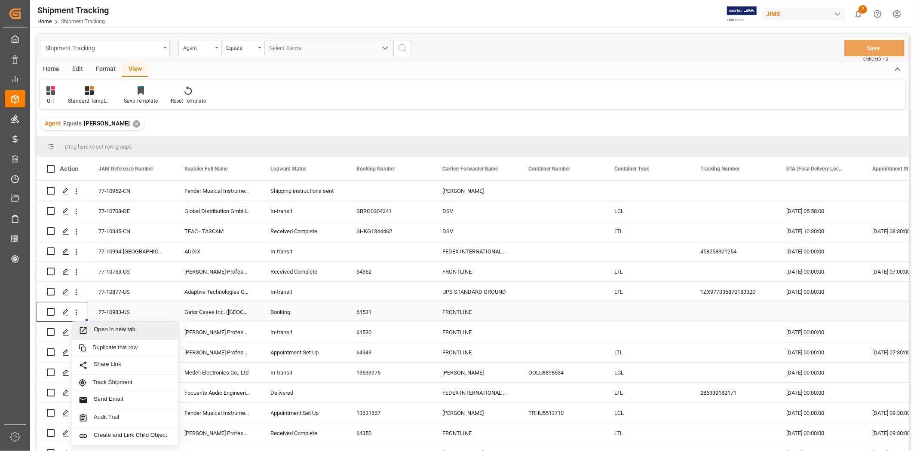
click at [92, 334] on span "Press SPACE to select this row." at bounding box center [86, 330] width 15 height 9
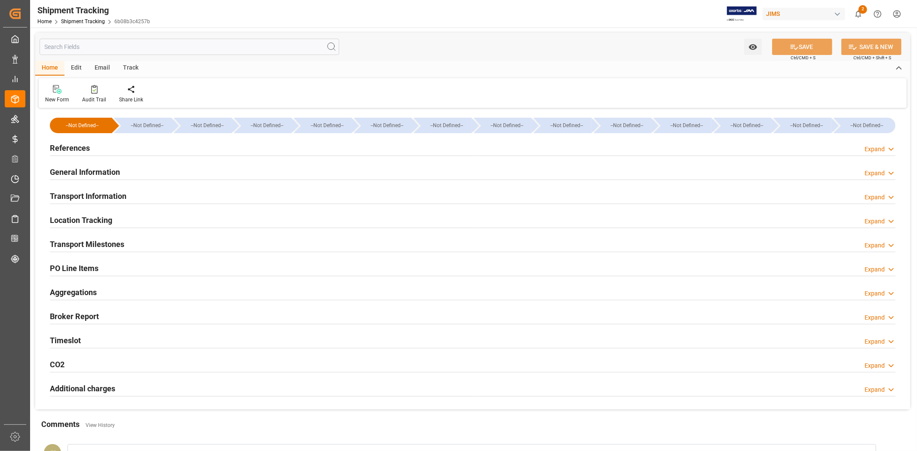
type input "[DATE] 00:00"
click at [140, 245] on div "Transport Milestones Expand" at bounding box center [473, 244] width 846 height 16
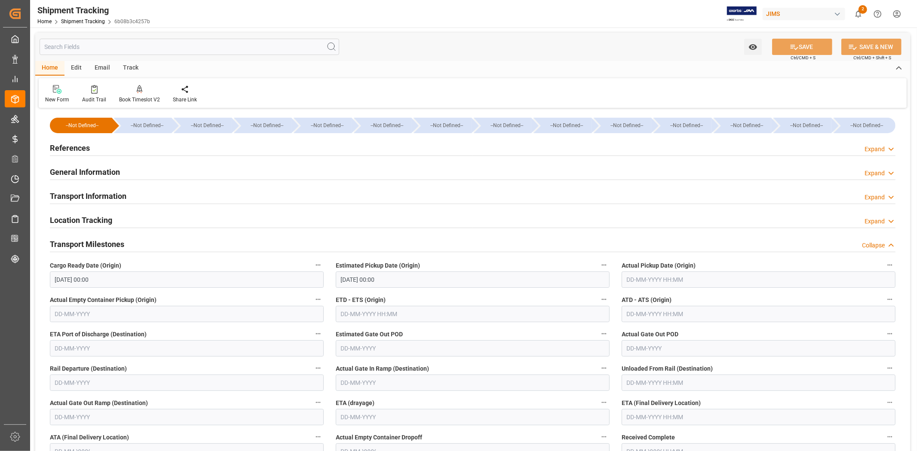
click at [110, 150] on div "References Expand" at bounding box center [473, 147] width 846 height 16
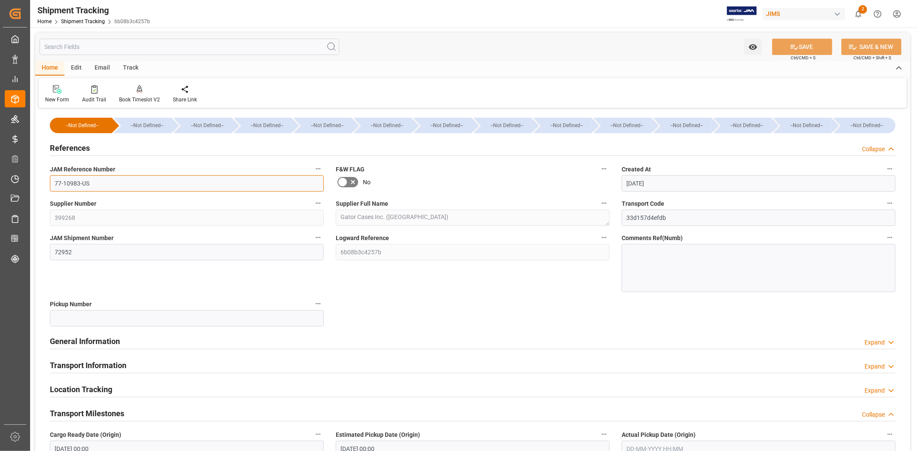
drag, startPoint x: 102, startPoint y: 187, endPoint x: 54, endPoint y: 178, distance: 48.8
click at [54, 179] on input "77-10983-US" at bounding box center [187, 183] width 274 height 16
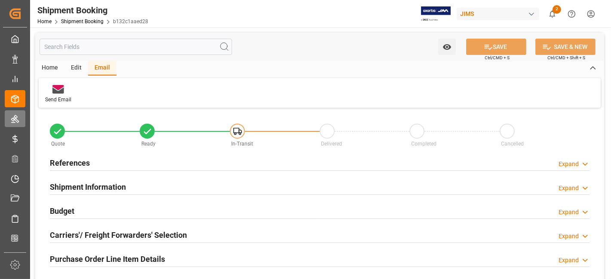
scroll to position [143, 0]
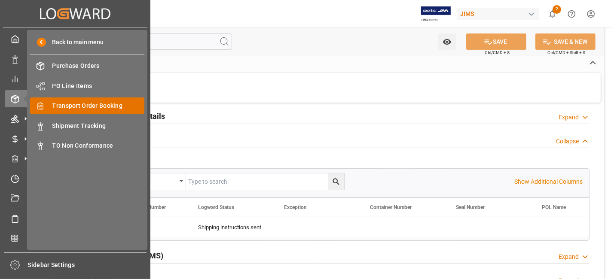
click at [105, 105] on span "Transport Order Booking" at bounding box center [98, 105] width 92 height 9
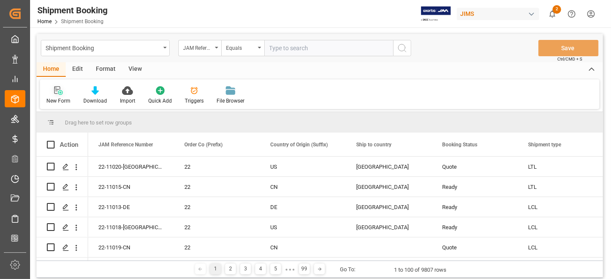
click at [59, 94] on icon at bounding box center [58, 90] width 9 height 9
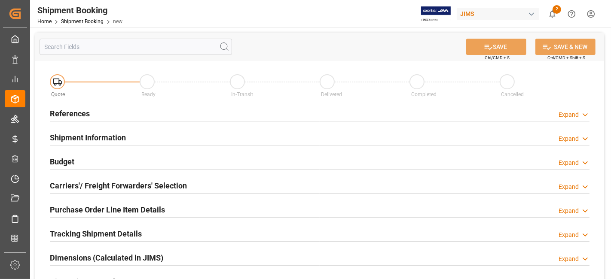
click at [149, 114] on div "References Expand" at bounding box center [320, 113] width 540 height 16
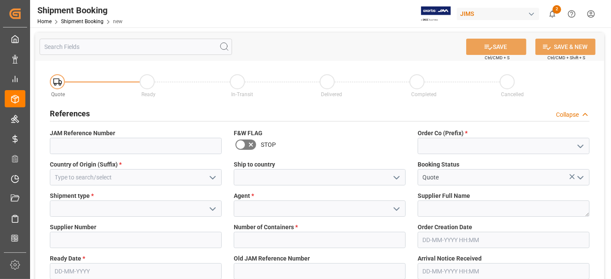
click at [582, 148] on icon "open menu" at bounding box center [581, 146] width 10 height 10
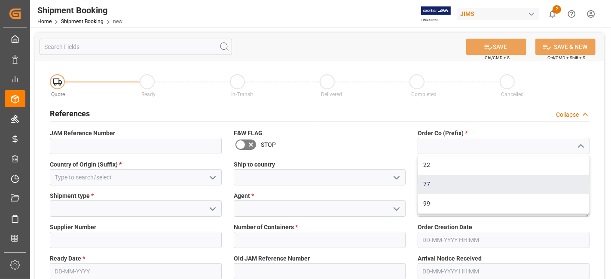
click at [527, 181] on div "77" at bounding box center [503, 184] width 171 height 19
type input "77"
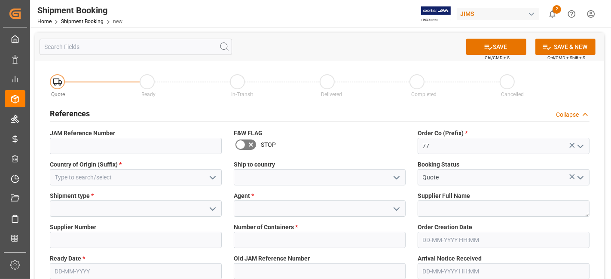
click at [207, 181] on button "open menu" at bounding box center [212, 177] width 13 height 13
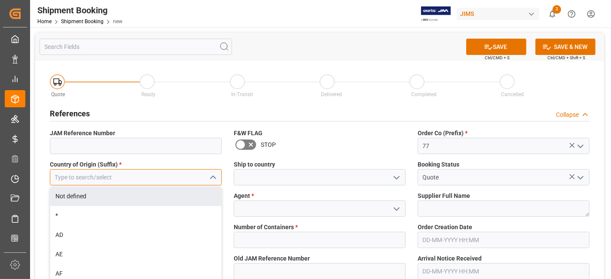
click at [155, 174] on input at bounding box center [136, 177] width 172 height 16
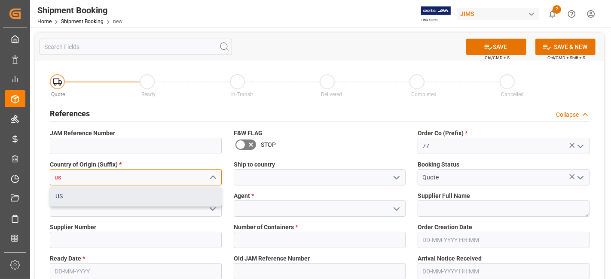
click at [164, 194] on div "US" at bounding box center [135, 196] width 171 height 19
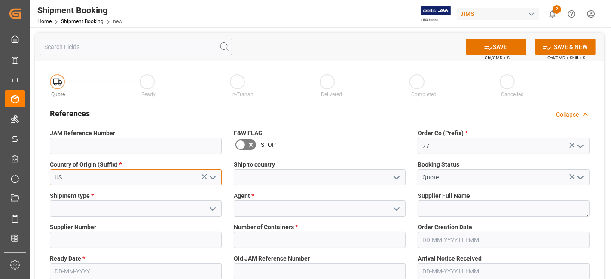
type input "US"
click at [400, 179] on icon "open menu" at bounding box center [397, 178] width 10 height 10
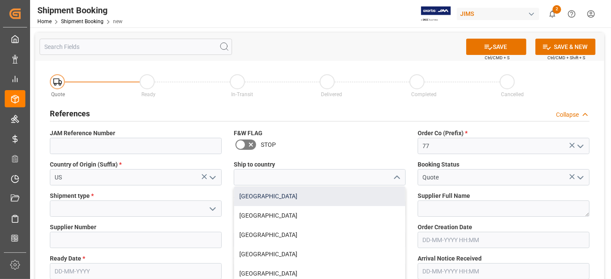
click at [372, 196] on div "[GEOGRAPHIC_DATA]" at bounding box center [319, 196] width 171 height 19
type input "[GEOGRAPHIC_DATA]"
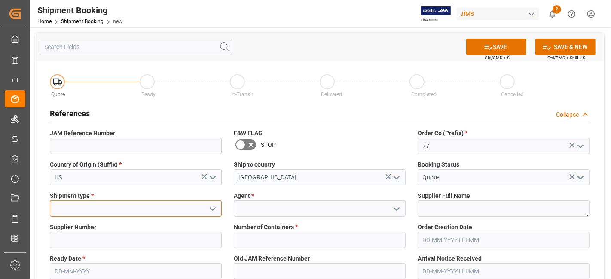
click at [137, 210] on input at bounding box center [136, 209] width 172 height 16
click at [214, 214] on icon "open menu" at bounding box center [213, 209] width 10 height 10
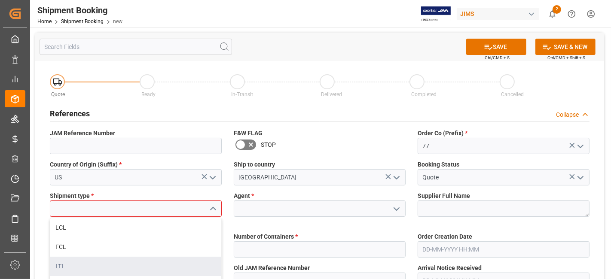
click at [151, 258] on div "LTL" at bounding box center [135, 266] width 171 height 19
type input "LTL"
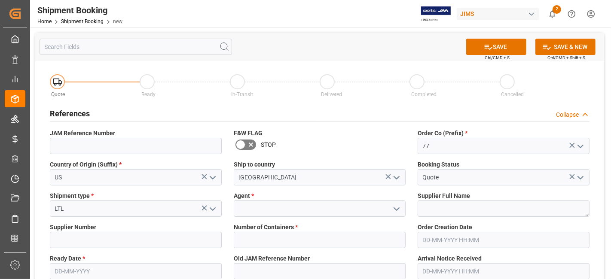
click at [322, 217] on div "Agent *" at bounding box center [320, 204] width 184 height 31
click at [324, 211] on input at bounding box center [320, 209] width 172 height 16
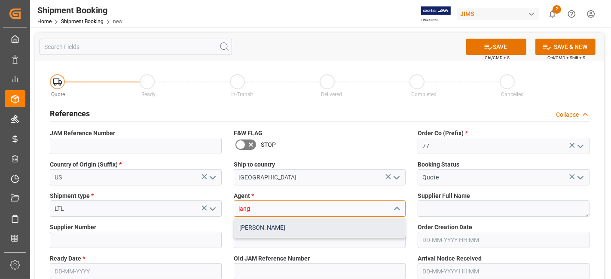
click at [319, 233] on div "[PERSON_NAME]" at bounding box center [319, 227] width 171 height 19
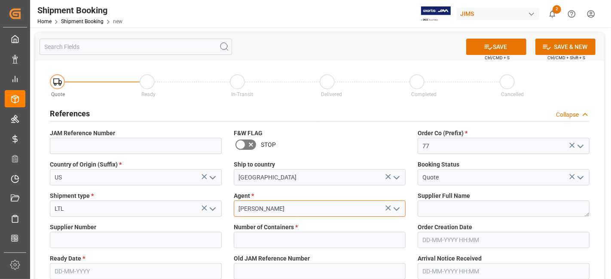
type input "[PERSON_NAME]"
click at [447, 199] on span "Supplier Full Name" at bounding box center [444, 196] width 52 height 9
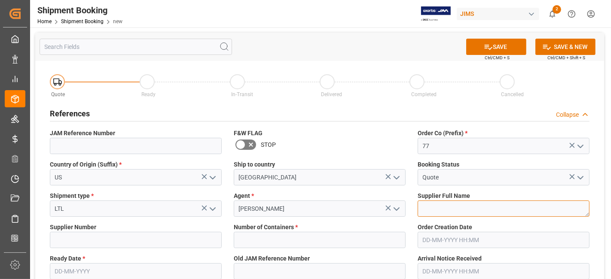
click at [427, 208] on textarea at bounding box center [504, 209] width 172 height 16
paste textarea "RAD-Distribution -Heritage Audio"
drag, startPoint x: 521, startPoint y: 205, endPoint x: 487, endPoint y: 209, distance: 34.2
click at [487, 209] on textarea "RAD-Distribution -Heritage Audio" at bounding box center [504, 209] width 172 height 16
type textarea "RAD-Distribution"
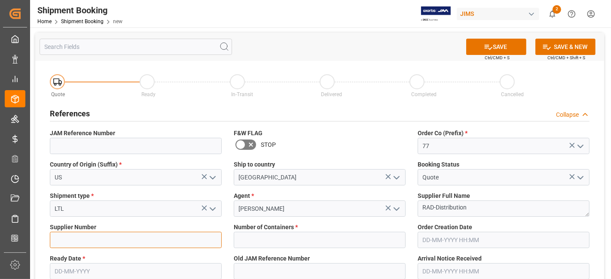
click at [67, 245] on input at bounding box center [136, 240] width 172 height 16
paste input "636252"
click at [82, 241] on input "636252" at bounding box center [136, 240] width 172 height 16
paste input "636251"
paste input "636253"
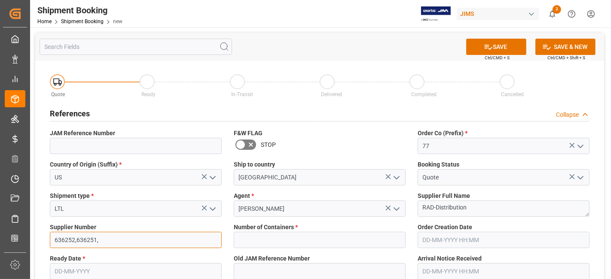
paste input "636253"
paste input "669840"
click at [151, 239] on input "636252,636251,636253,669840" at bounding box center [136, 240] width 172 height 16
paste input "636250"
type input "636252,636251,636253,669840,636250"
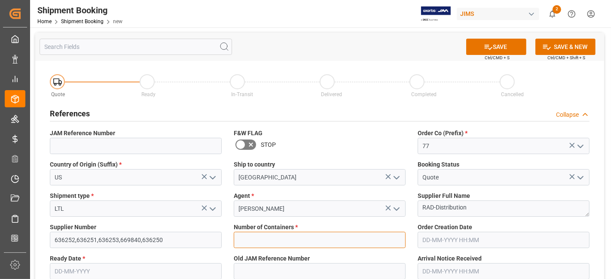
click at [335, 239] on input "text" at bounding box center [320, 240] width 172 height 16
type input "0"
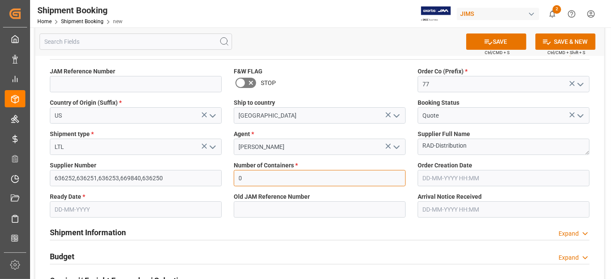
scroll to position [143, 0]
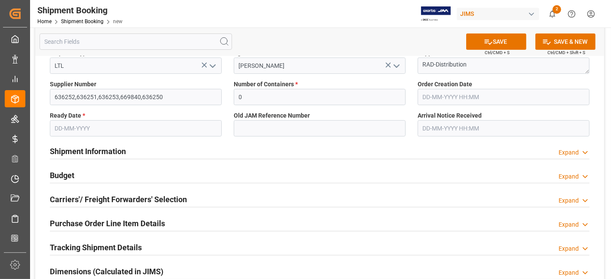
click at [155, 131] on input "text" at bounding box center [136, 128] width 172 height 16
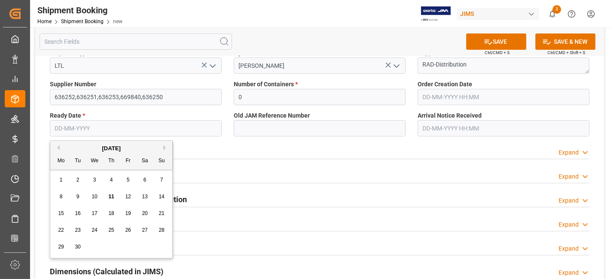
click at [74, 151] on div "September 2025" at bounding box center [111, 148] width 122 height 9
click at [110, 194] on span "11" at bounding box center [111, 197] width 6 height 6
type input "[DATE]"
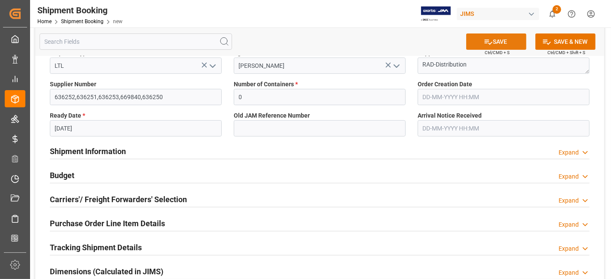
click at [487, 43] on icon at bounding box center [488, 41] width 9 height 9
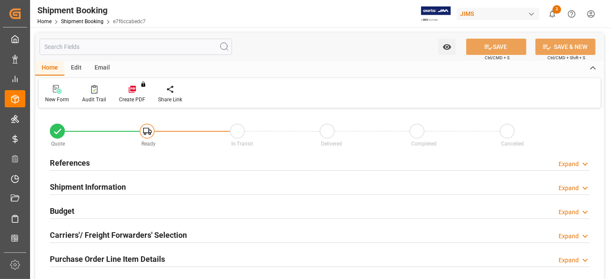
type input "0"
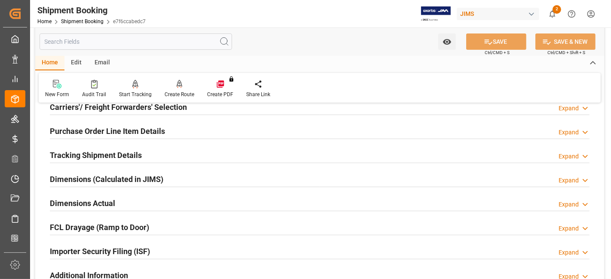
scroll to position [143, 0]
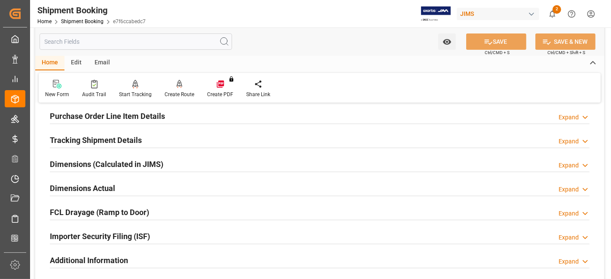
click at [147, 189] on div "Dimensions Actual Expand" at bounding box center [320, 188] width 540 height 16
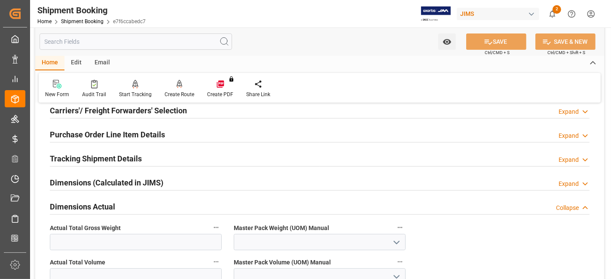
scroll to position [191, 0]
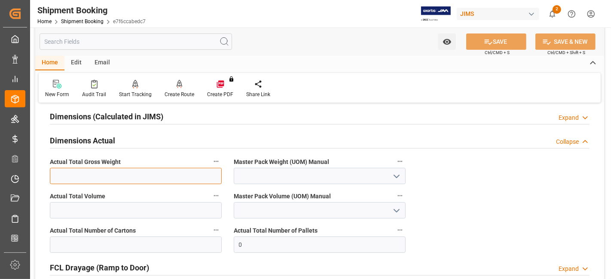
click at [152, 175] on input "text" at bounding box center [136, 176] width 172 height 16
type input "532"
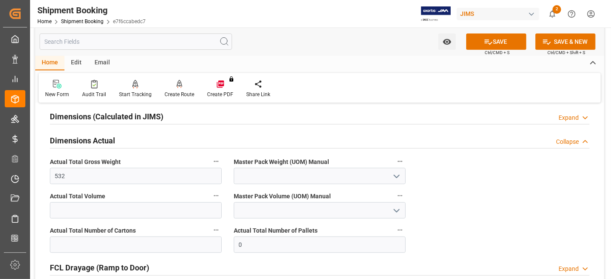
click at [395, 176] on icon "open menu" at bounding box center [397, 177] width 10 height 10
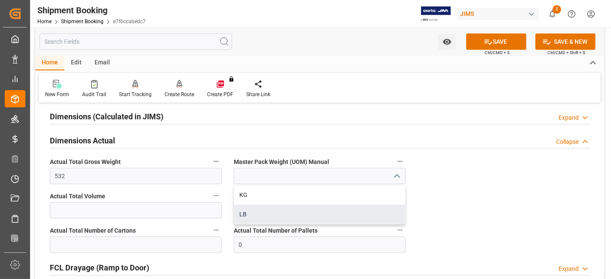
click at [310, 216] on div "LB" at bounding box center [319, 214] width 171 height 19
type input "LB"
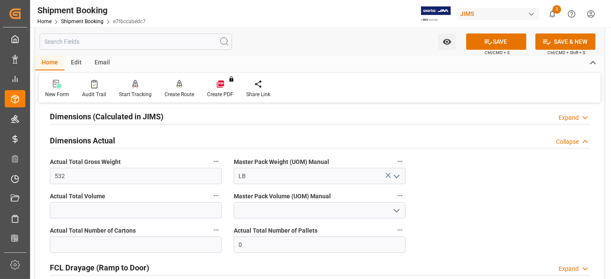
click at [126, 227] on span "Actual Total Number of Cartons" at bounding box center [93, 231] width 86 height 9
click at [211, 227] on button "Actual Total Number of Cartons" at bounding box center [216, 230] width 11 height 11
click at [90, 246] on div at bounding box center [305, 139] width 611 height 279
click at [99, 244] on input "text" at bounding box center [136, 245] width 172 height 16
type input "22"
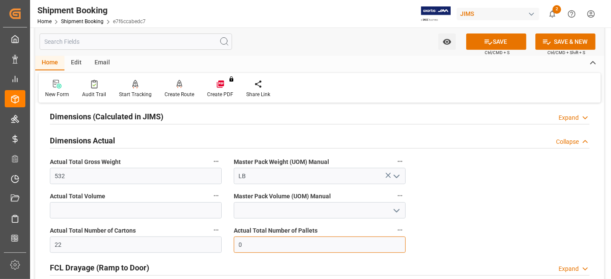
click at [304, 239] on input "0" at bounding box center [320, 245] width 172 height 16
type input "1"
click at [546, 185] on div "Quote Ready In-Transit Delivered Completed Cancelled References Expand JAM Refe…" at bounding box center [319, 153] width 569 height 466
click at [485, 41] on icon at bounding box center [489, 42] width 8 height 5
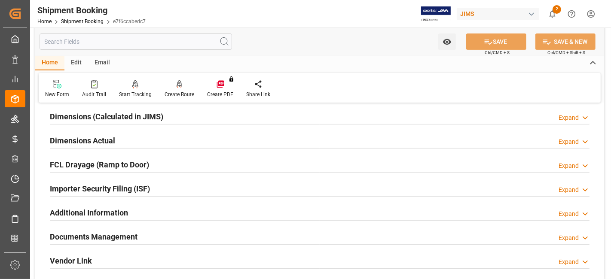
click at [141, 236] on div "Documents Management Expand" at bounding box center [320, 236] width 540 height 16
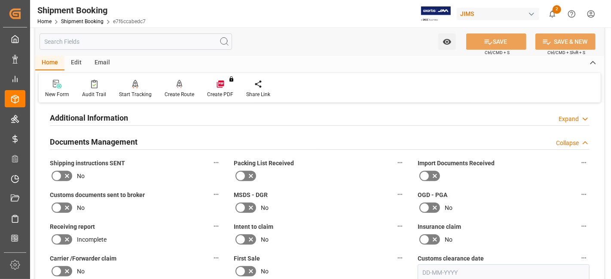
scroll to position [286, 0]
click at [66, 174] on icon at bounding box center [67, 176] width 4 height 4
click at [0, 0] on input "checkbox" at bounding box center [0, 0] width 0 height 0
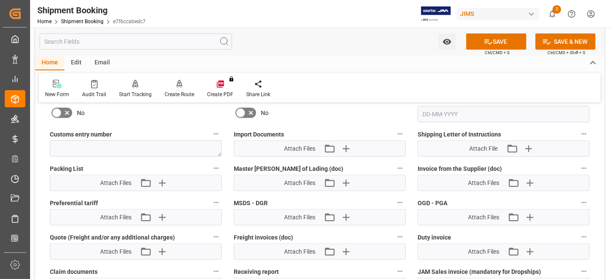
scroll to position [430, 0]
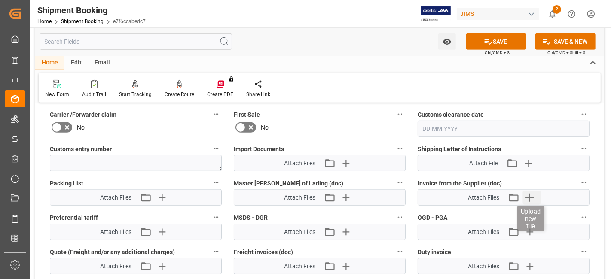
click at [530, 196] on icon "button" at bounding box center [530, 198] width 8 height 8
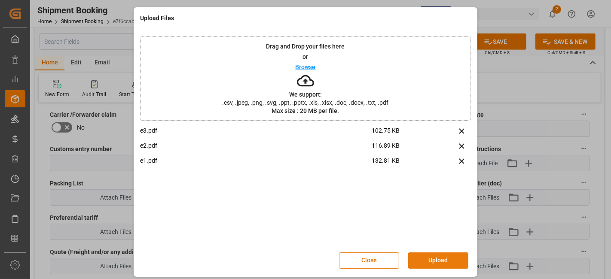
click at [439, 260] on button "Upload" at bounding box center [438, 261] width 60 height 16
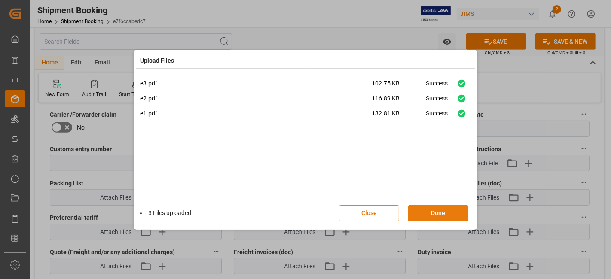
click at [430, 215] on button "Done" at bounding box center [438, 213] width 60 height 16
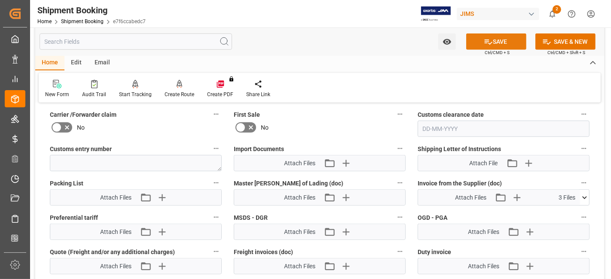
click at [485, 42] on icon at bounding box center [488, 41] width 9 height 9
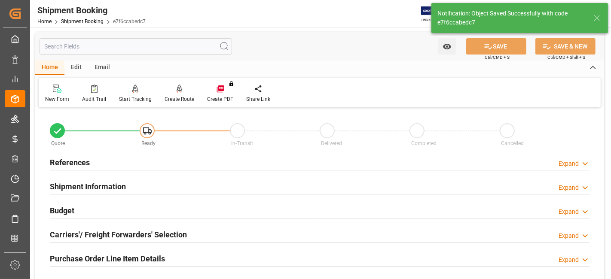
scroll to position [0, 0]
click at [91, 165] on div "References Expand" at bounding box center [320, 162] width 540 height 16
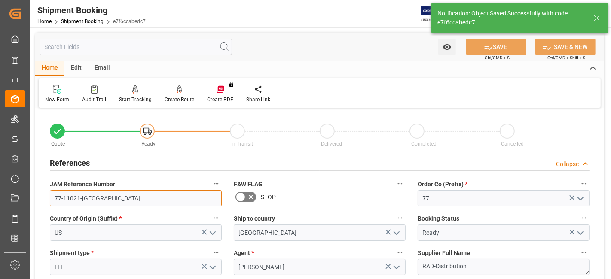
drag, startPoint x: 108, startPoint y: 202, endPoint x: 42, endPoint y: 205, distance: 66.3
click at [51, 206] on input "77-11021-[GEOGRAPHIC_DATA]" at bounding box center [136, 198] width 172 height 16
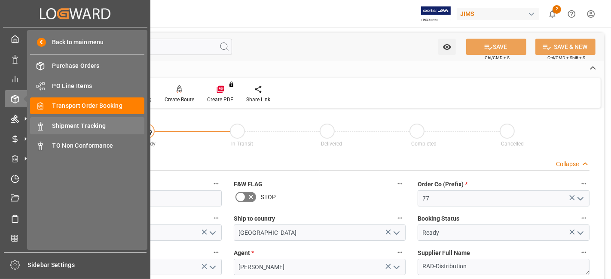
click at [99, 130] on span "Shipment Tracking" at bounding box center [98, 126] width 92 height 9
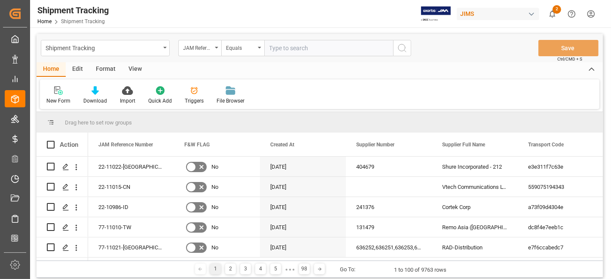
click at [283, 49] on input "text" at bounding box center [328, 48] width 129 height 16
type input "77-10711-CN"
click at [400, 49] on icon "search button" at bounding box center [402, 48] width 10 height 10
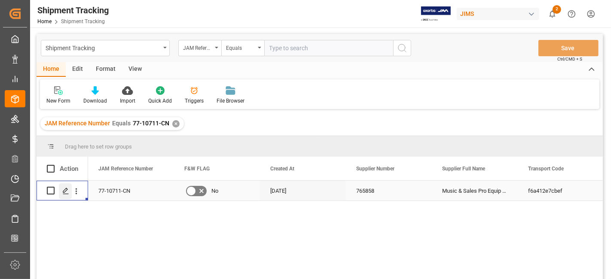
click at [65, 192] on icon "Press SPACE to select this row." at bounding box center [65, 191] width 7 height 7
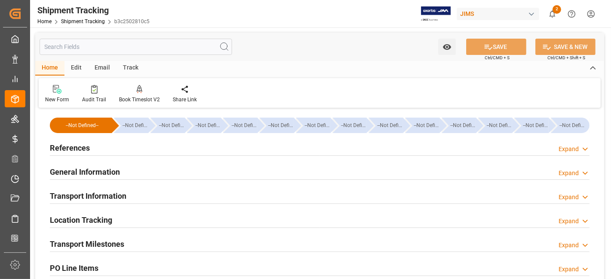
click at [116, 147] on div "References Expand" at bounding box center [320, 147] width 540 height 16
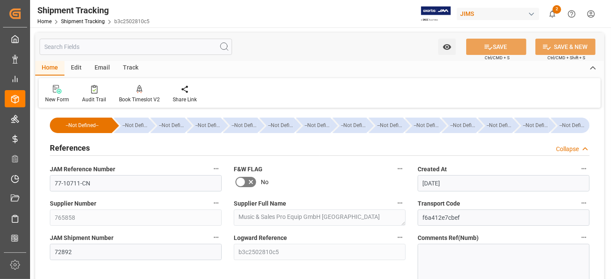
scroll to position [95, 0]
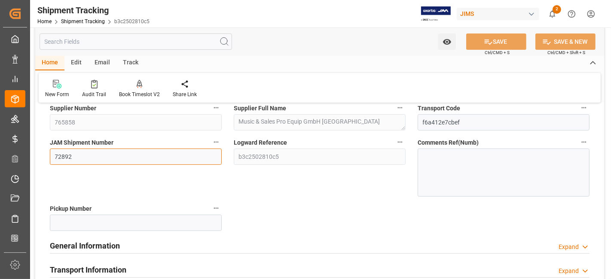
click at [66, 156] on input "72892" at bounding box center [136, 157] width 172 height 16
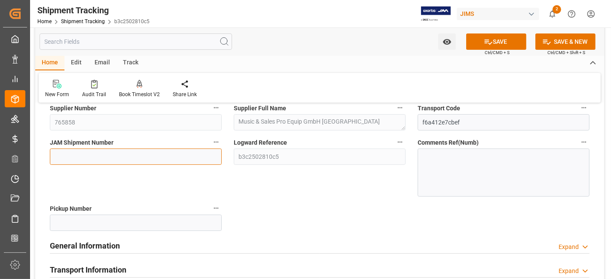
click at [74, 162] on input at bounding box center [136, 157] width 172 height 16
paste input "72986"
type input "72986"
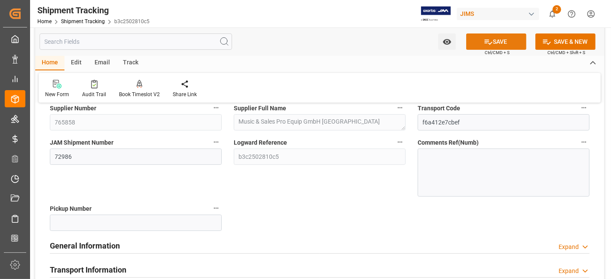
click at [486, 39] on icon at bounding box center [488, 41] width 9 height 9
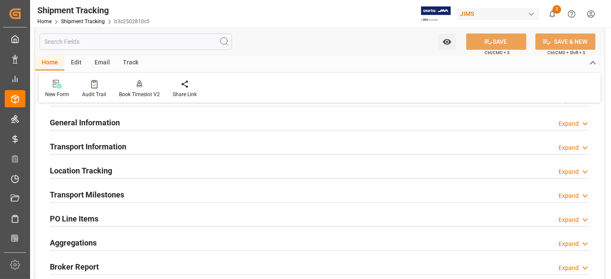
scroll to position [0, 0]
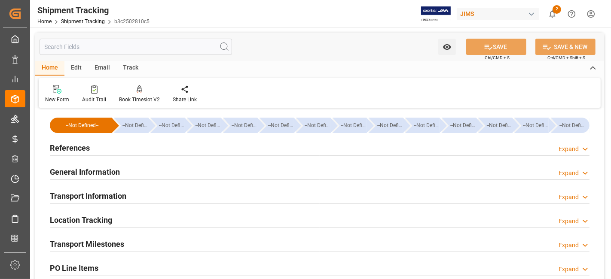
click at [101, 154] on div "References Expand" at bounding box center [320, 147] width 540 height 16
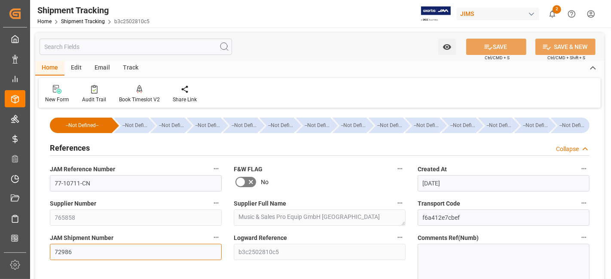
click at [65, 252] on input "72986" at bounding box center [136, 252] width 172 height 16
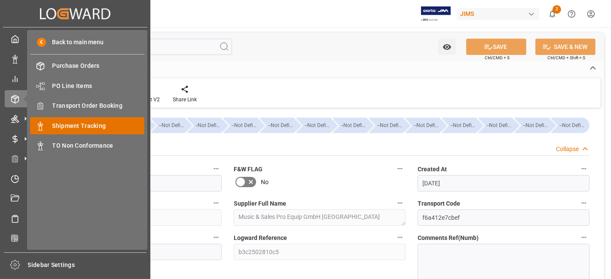
click at [97, 126] on span "Shipment Tracking" at bounding box center [98, 126] width 92 height 9
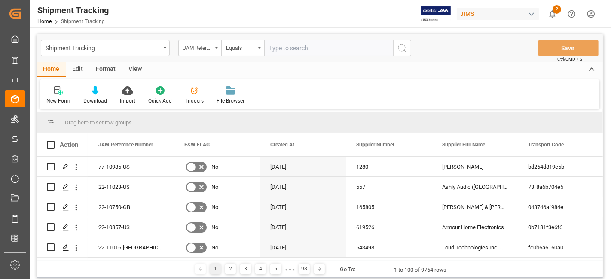
click at [279, 52] on input "text" at bounding box center [328, 48] width 129 height 16
type input "77-10983-US"
click at [406, 51] on icon "search button" at bounding box center [402, 48] width 10 height 10
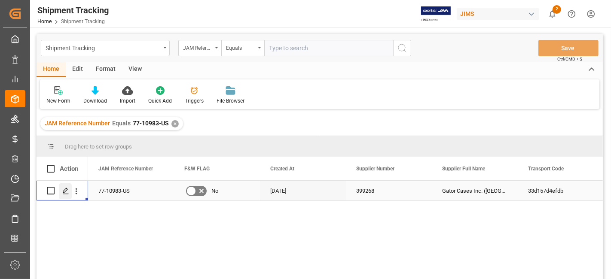
click at [62, 190] on icon "Press SPACE to select this row." at bounding box center [65, 191] width 7 height 7
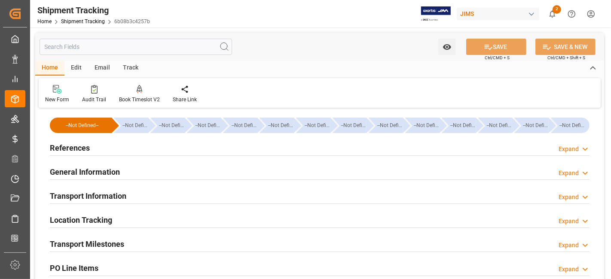
type input "[DATE] 00:00"
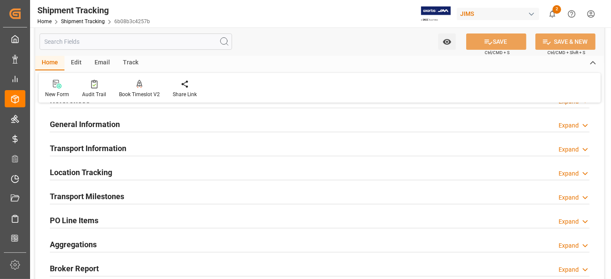
click at [169, 195] on div "Transport Milestones Expand" at bounding box center [320, 196] width 540 height 16
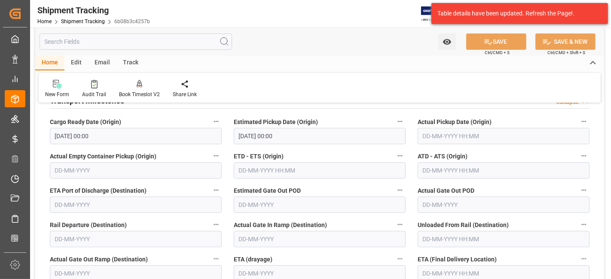
scroll to position [143, 0]
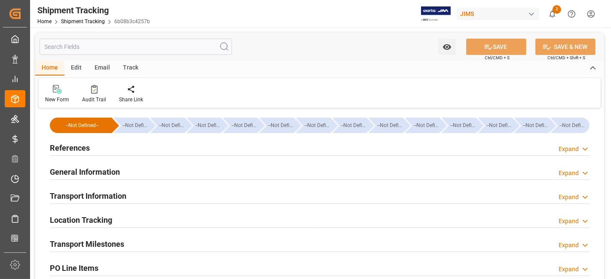
type input "[DATE]"
click at [87, 144] on h2 "References" at bounding box center [70, 148] width 40 height 12
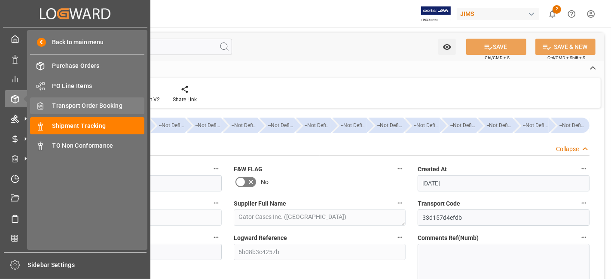
click at [107, 107] on span "Transport Order Booking" at bounding box center [98, 105] width 92 height 9
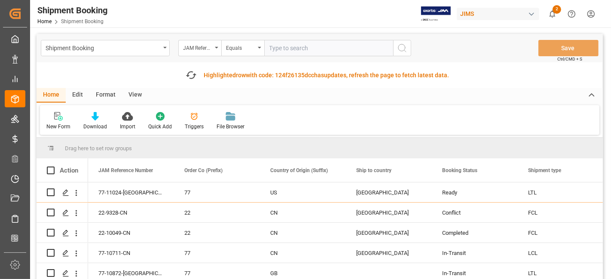
click at [294, 52] on input "text" at bounding box center [328, 48] width 129 height 16
type input "77-11021-[GEOGRAPHIC_DATA]"
click at [406, 48] on icon "search button" at bounding box center [402, 48] width 10 height 10
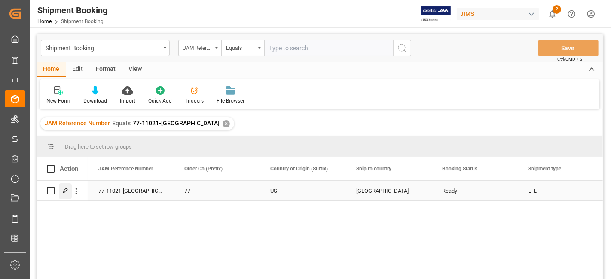
click at [67, 191] on icon "Press SPACE to select this row." at bounding box center [65, 191] width 7 height 7
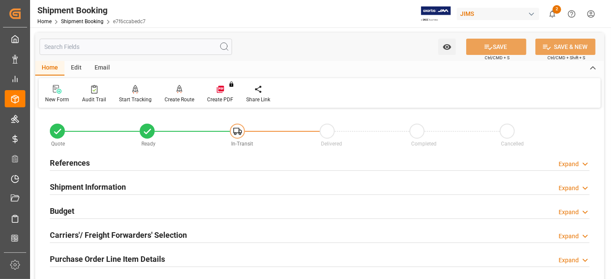
scroll to position [48, 0]
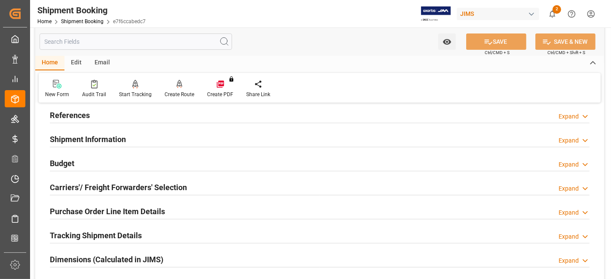
click at [96, 162] on div "Budget Expand" at bounding box center [320, 163] width 540 height 16
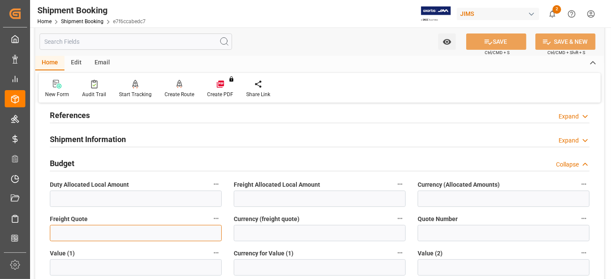
click at [79, 234] on input "text" at bounding box center [136, 233] width 172 height 16
type input "361"
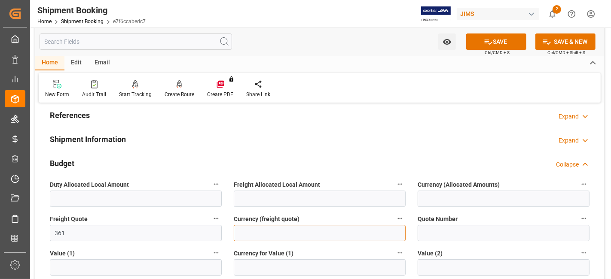
click at [267, 233] on input at bounding box center [320, 233] width 172 height 16
type input "CAD"
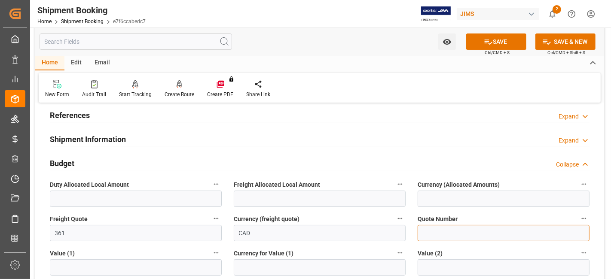
click at [423, 229] on input at bounding box center [504, 233] width 172 height 16
paste input "WQ5255406"
type input "WQ5255406"
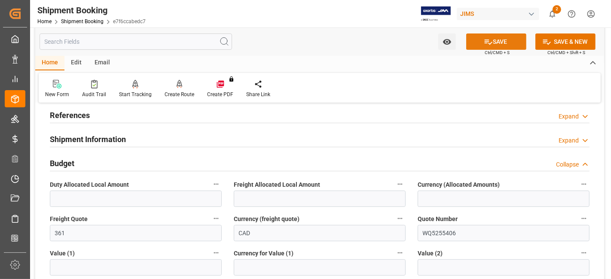
click at [497, 44] on button "SAVE" at bounding box center [496, 42] width 60 height 16
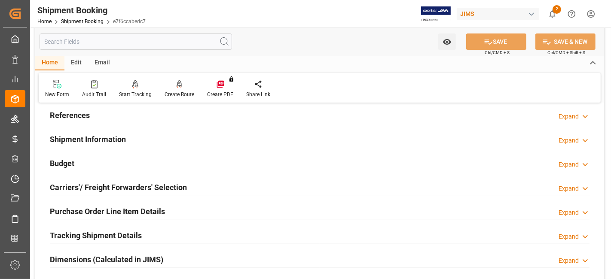
click at [93, 109] on div "References Expand" at bounding box center [320, 115] width 540 height 16
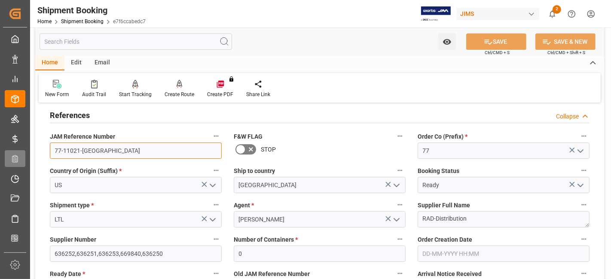
drag, startPoint x: 112, startPoint y: 150, endPoint x: 6, endPoint y: 150, distance: 105.7
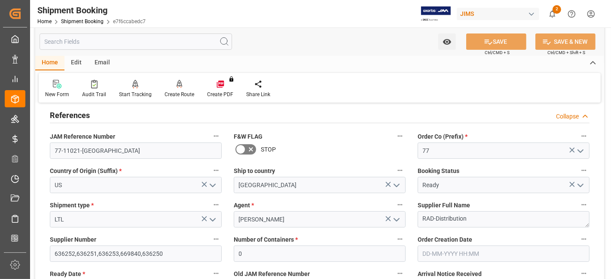
click at [83, 117] on h2 "References" at bounding box center [70, 116] width 40 height 12
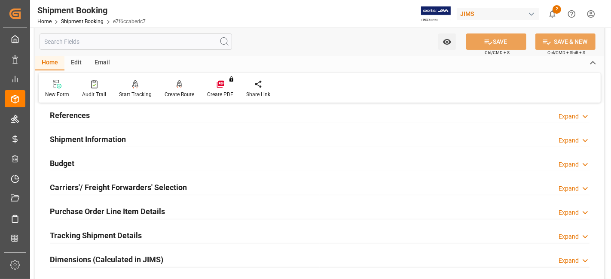
click at [91, 140] on h2 "Shipment Information" at bounding box center [88, 140] width 76 height 12
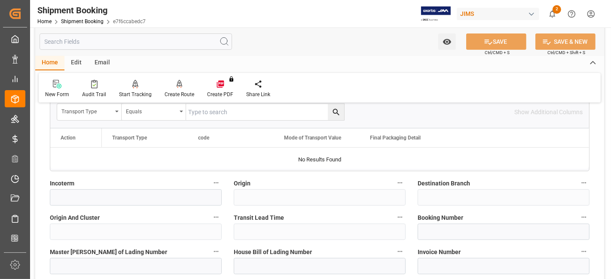
scroll to position [286, 0]
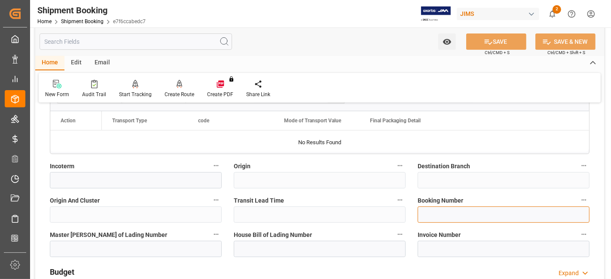
click at [436, 212] on input at bounding box center [504, 215] width 172 height 16
paste input "C1405837"
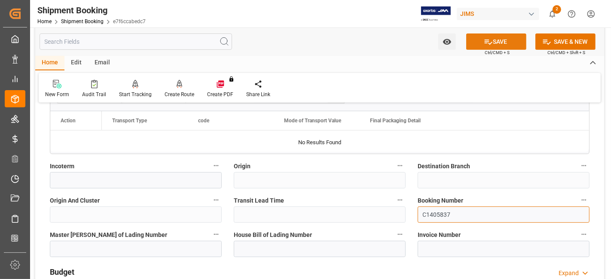
type input "C1405837"
click at [484, 41] on icon at bounding box center [488, 41] width 9 height 9
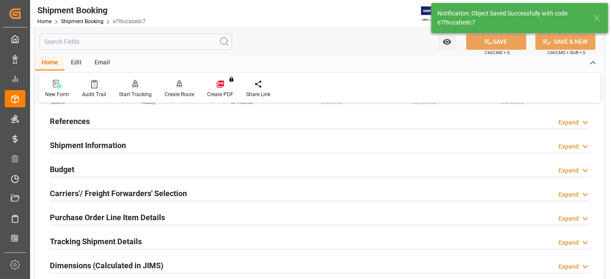
scroll to position [70, 0]
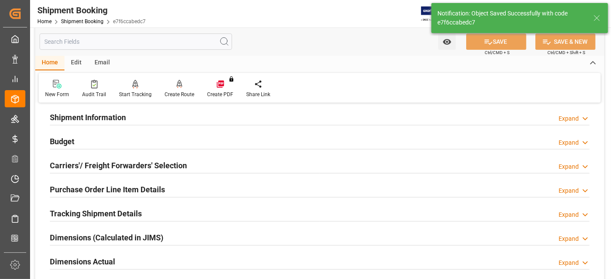
click at [92, 141] on div "Budget Expand" at bounding box center [320, 141] width 540 height 16
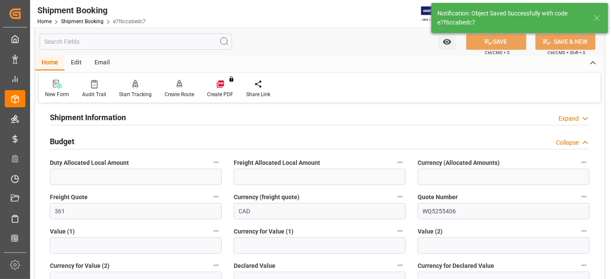
click at [92, 141] on div "Budget Collapse" at bounding box center [320, 141] width 540 height 16
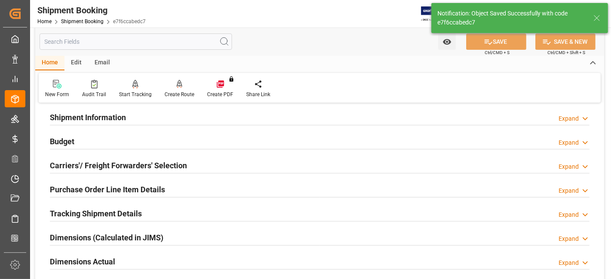
click at [94, 162] on h2 "Carriers'/ Freight Forwarders' Selection" at bounding box center [118, 166] width 137 height 12
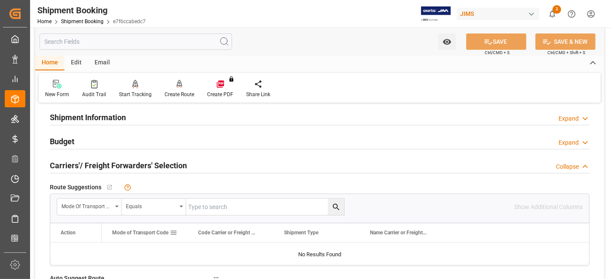
scroll to position [165, 0]
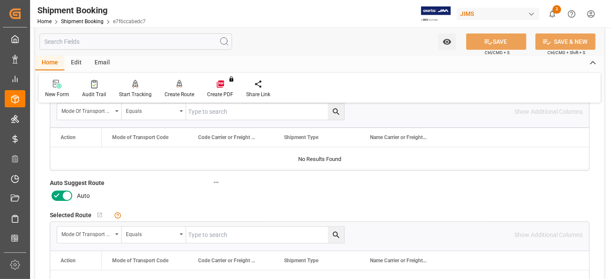
click at [58, 194] on icon at bounding box center [57, 196] width 10 height 10
click at [0, 0] on input "checkbox" at bounding box center [0, 0] width 0 height 0
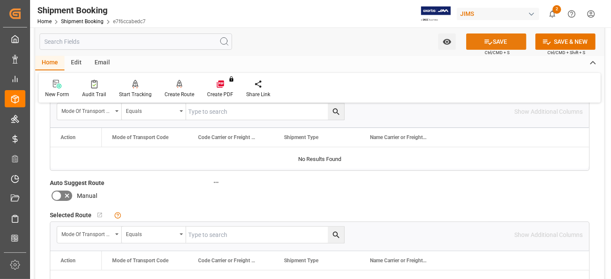
click at [481, 45] on button "SAVE" at bounding box center [496, 42] width 60 height 16
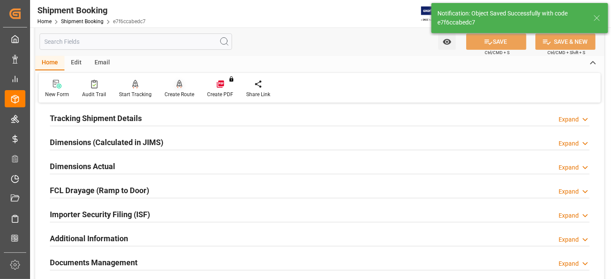
click at [178, 84] on icon at bounding box center [180, 84] width 6 height 9
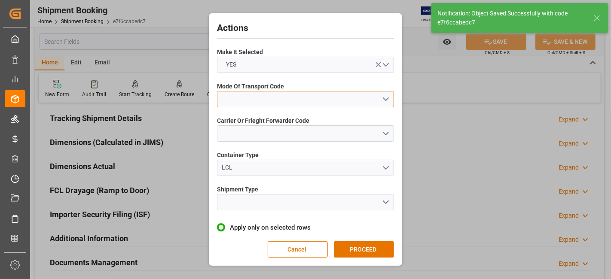
click at [389, 95] on button "open menu" at bounding box center [305, 99] width 177 height 16
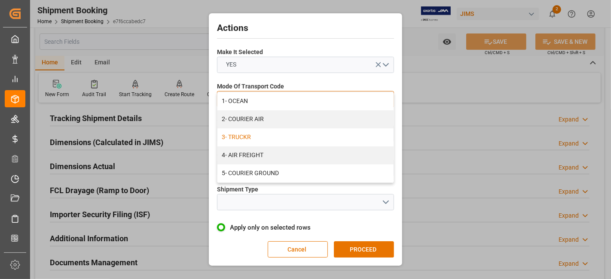
click at [268, 135] on div "3- TRUCKR" at bounding box center [306, 138] width 176 height 18
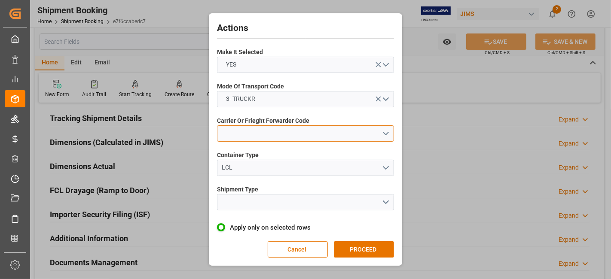
click at [386, 134] on button "open menu" at bounding box center [305, 134] width 177 height 16
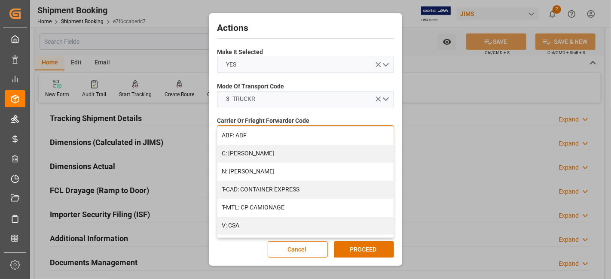
click at [324, 229] on div "V: CSA" at bounding box center [306, 226] width 176 height 18
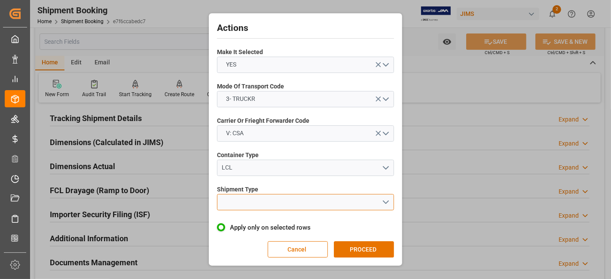
click at [386, 199] on button "open menu" at bounding box center [305, 202] width 177 height 16
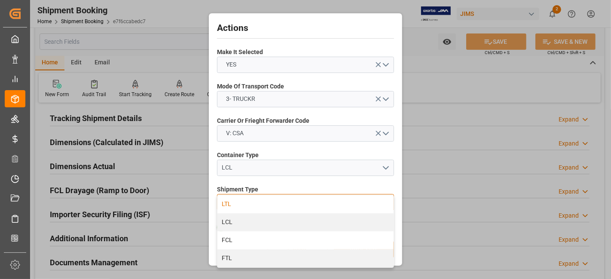
click at [241, 204] on div "LTL" at bounding box center [306, 205] width 176 height 18
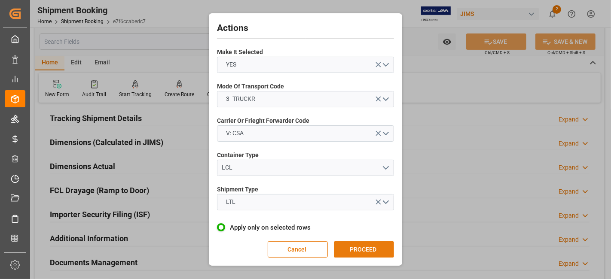
click at [349, 245] on button "PROCEED" at bounding box center [364, 250] width 60 height 16
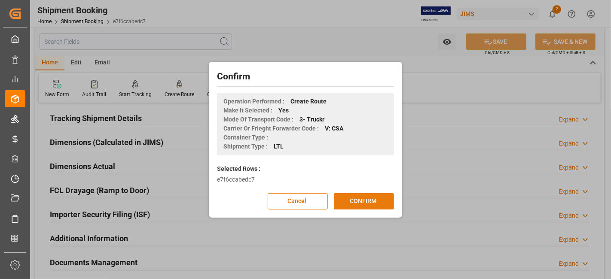
click at [353, 201] on button "CONFIRM" at bounding box center [364, 201] width 60 height 16
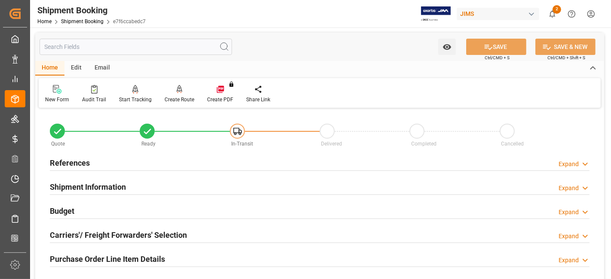
scroll to position [82, 0]
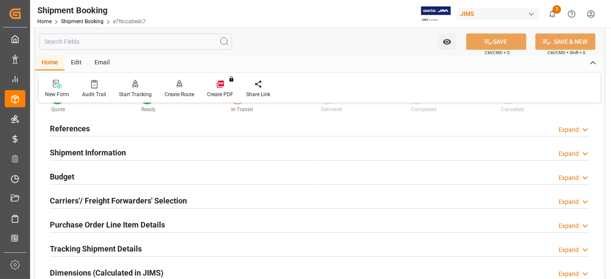
click at [168, 154] on div "Shipment Information Expand" at bounding box center [320, 152] width 540 height 16
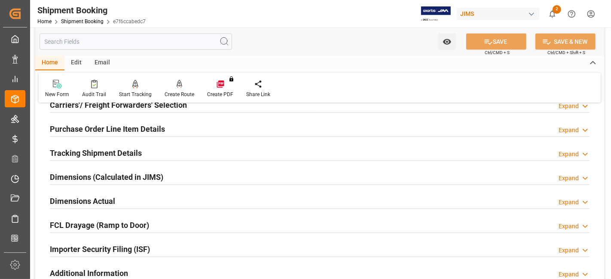
scroll to position [525, 0]
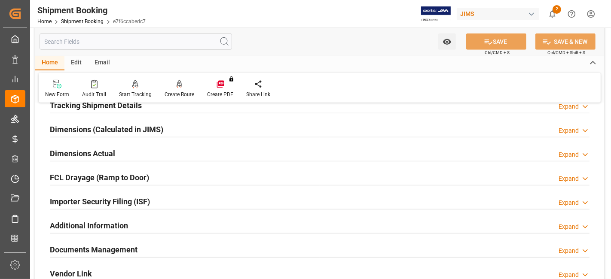
click at [155, 155] on div "Dimensions Actual Expand" at bounding box center [320, 153] width 540 height 16
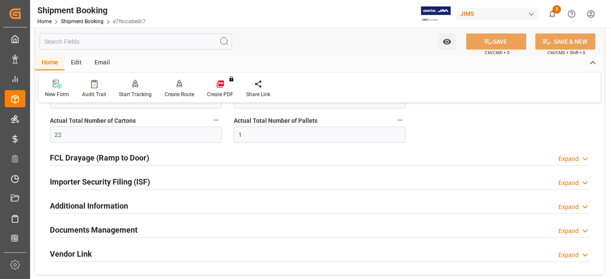
scroll to position [668, 0]
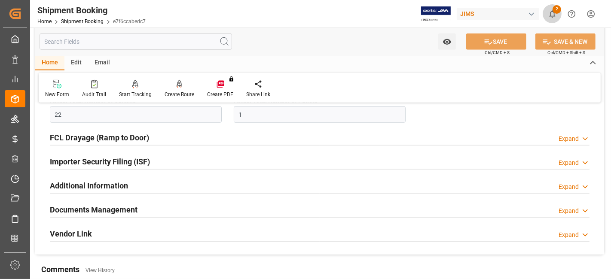
click at [554, 14] on icon "show 2 new notifications" at bounding box center [553, 13] width 6 height 7
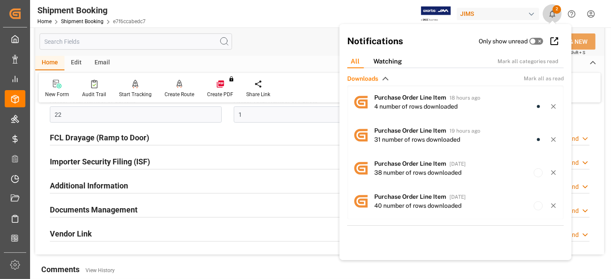
click at [554, 14] on icon "show 2 new notifications" at bounding box center [553, 13] width 6 height 7
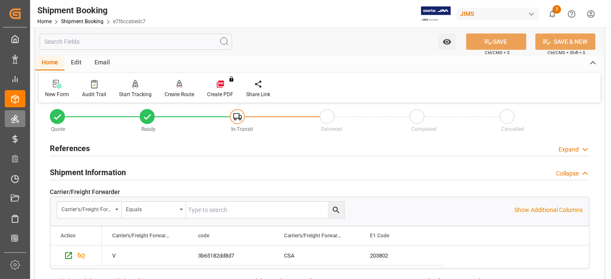
scroll to position [0, 0]
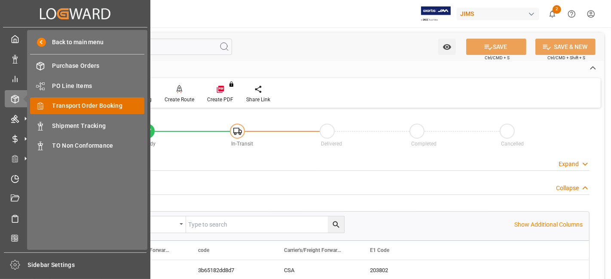
click at [109, 104] on span "Transport Order Booking" at bounding box center [98, 105] width 92 height 9
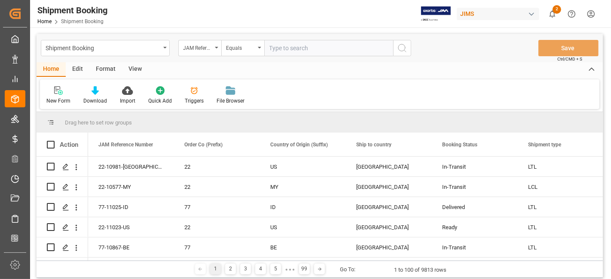
click at [289, 49] on input "text" at bounding box center [328, 48] width 129 height 16
type input "77-10952-CN"
click at [405, 47] on icon "search button" at bounding box center [402, 48] width 10 height 10
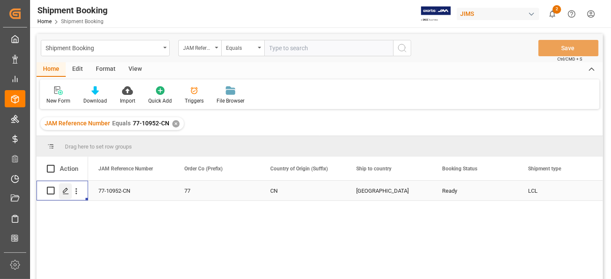
click at [63, 188] on icon "Press SPACE to select this row." at bounding box center [65, 191] width 7 height 7
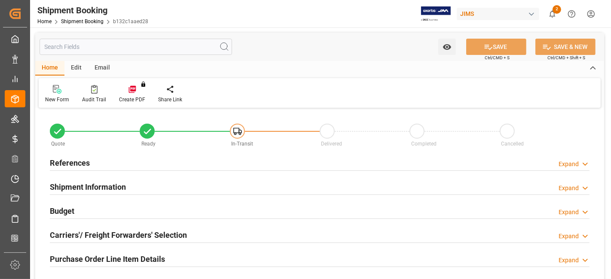
type input "0"
type input "[DATE]"
click at [113, 160] on div "References Expand" at bounding box center [320, 162] width 540 height 16
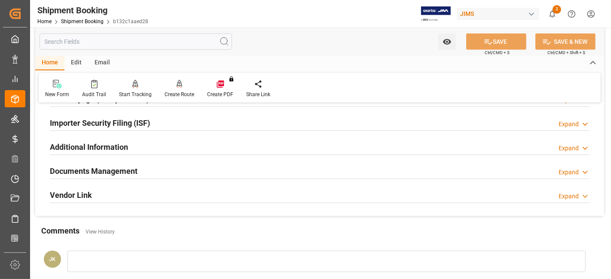
scroll to position [478, 0]
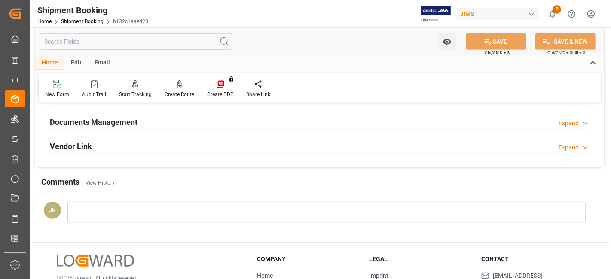
click at [124, 126] on h2 "Documents Management" at bounding box center [94, 122] width 88 height 12
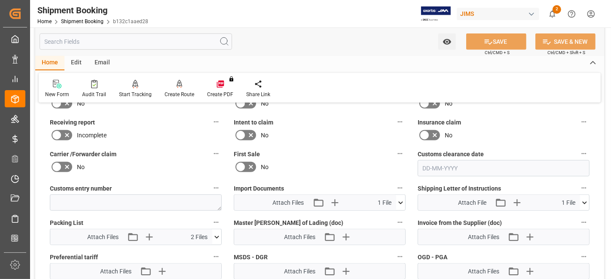
scroll to position [621, 0]
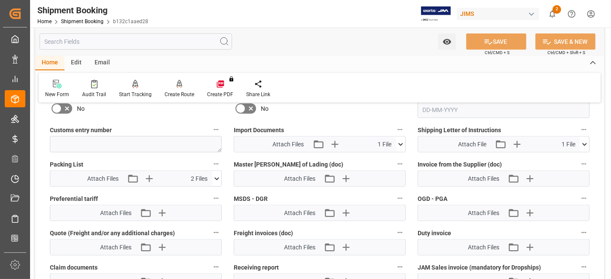
click at [402, 143] on icon at bounding box center [400, 144] width 5 height 3
click at [388, 158] on icon at bounding box center [387, 160] width 9 height 9
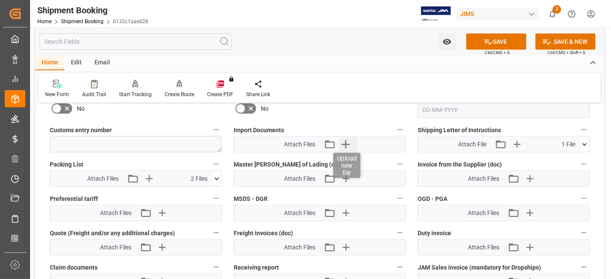
click at [349, 141] on icon "button" at bounding box center [346, 145] width 8 height 8
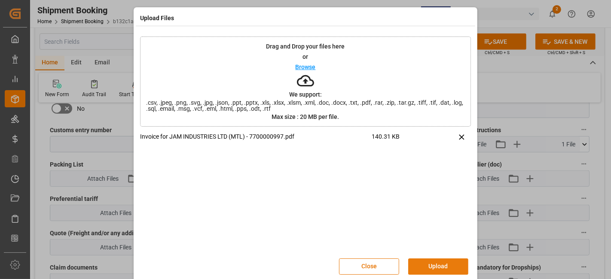
click at [427, 265] on button "Upload" at bounding box center [438, 267] width 60 height 16
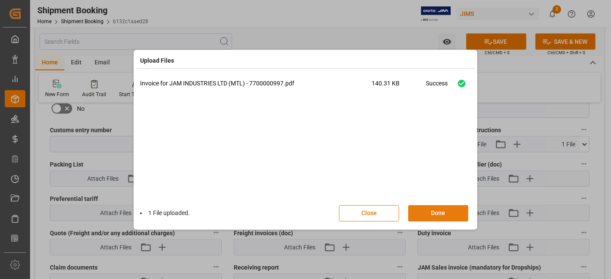
click at [437, 215] on button "Done" at bounding box center [438, 213] width 60 height 16
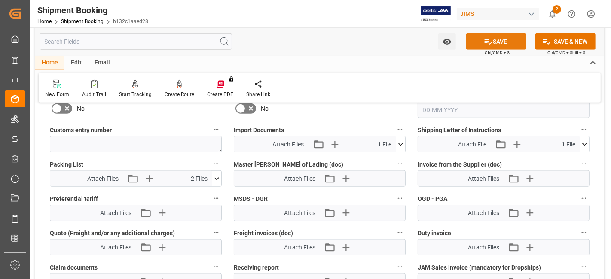
click at [480, 41] on button "SAVE" at bounding box center [496, 42] width 60 height 16
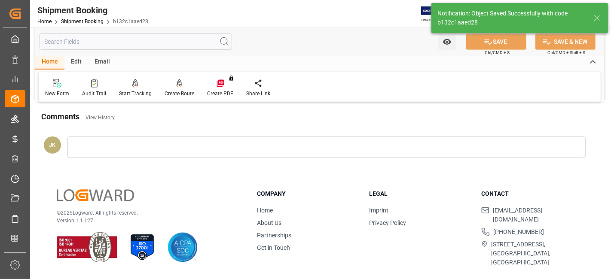
scroll to position [364, 0]
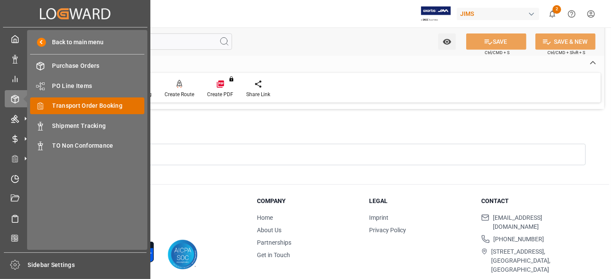
click at [92, 104] on span "Transport Order Booking" at bounding box center [98, 105] width 92 height 9
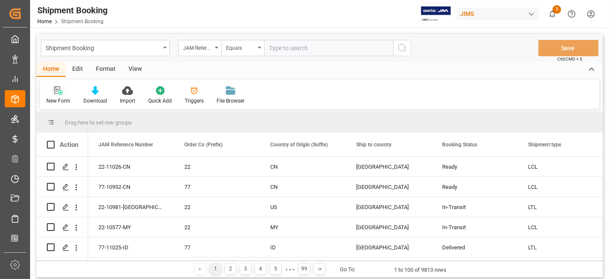
click at [58, 96] on div "New Form" at bounding box center [58, 95] width 37 height 19
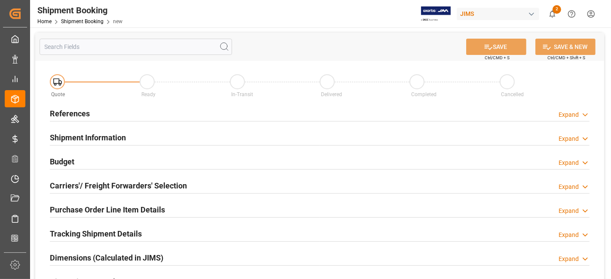
click at [146, 116] on div "References Expand" at bounding box center [320, 113] width 540 height 16
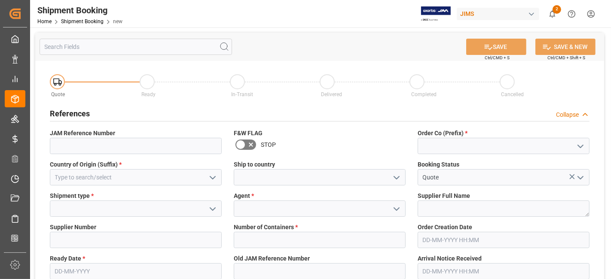
click at [583, 143] on icon "open menu" at bounding box center [581, 146] width 10 height 10
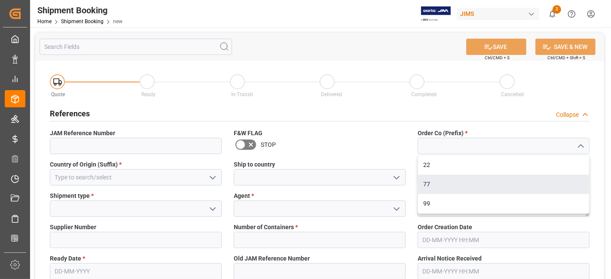
click at [496, 181] on div "77" at bounding box center [503, 184] width 171 height 19
type input "77"
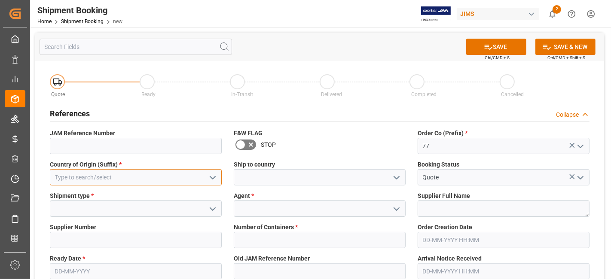
drag, startPoint x: 126, startPoint y: 181, endPoint x: 131, endPoint y: 183, distance: 6.2
click at [126, 181] on input at bounding box center [136, 177] width 172 height 16
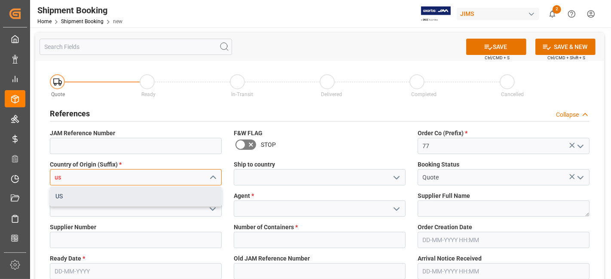
click at [143, 195] on div "US" at bounding box center [135, 196] width 171 height 19
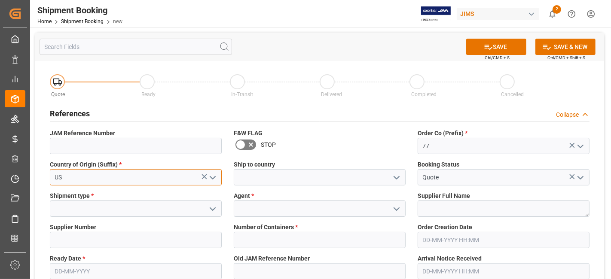
type input "US"
click at [398, 176] on icon "open menu" at bounding box center [397, 178] width 10 height 10
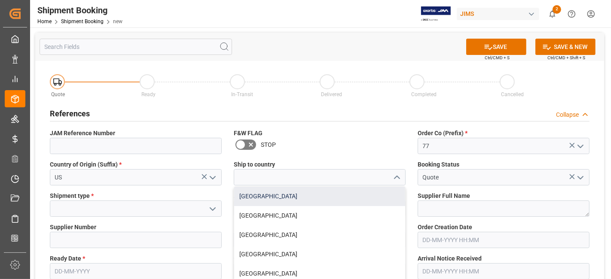
click at [352, 197] on div "Canada" at bounding box center [319, 196] width 171 height 19
type input "Canada"
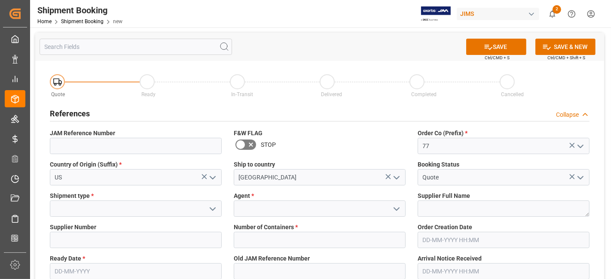
click at [209, 212] on icon "open menu" at bounding box center [213, 209] width 10 height 10
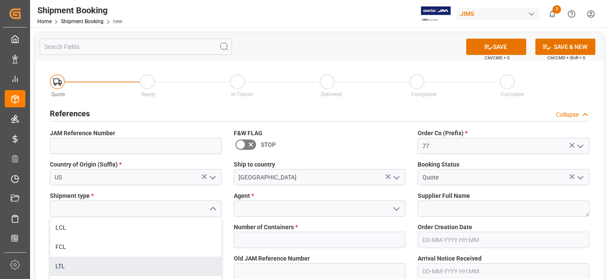
click at [130, 267] on div "LTL" at bounding box center [135, 266] width 171 height 19
type input "LTL"
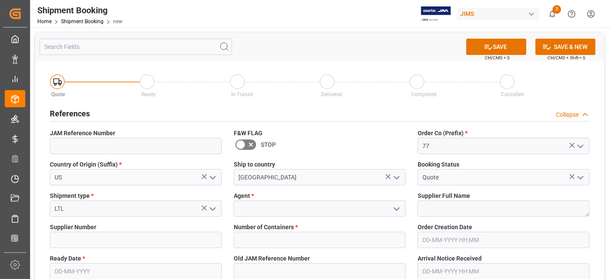
click at [394, 210] on icon "open menu" at bounding box center [397, 209] width 10 height 10
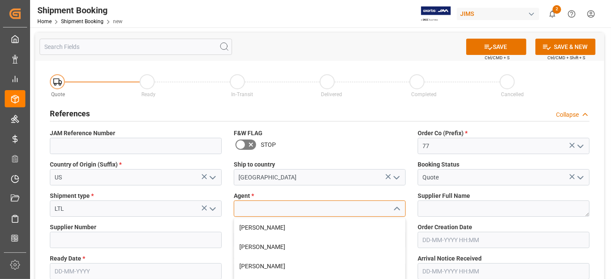
click at [348, 209] on input at bounding box center [320, 209] width 172 height 16
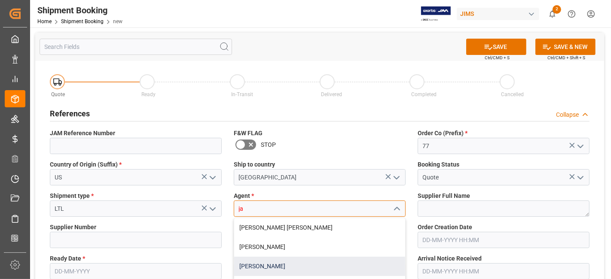
click at [347, 269] on div "[PERSON_NAME]" at bounding box center [319, 266] width 171 height 19
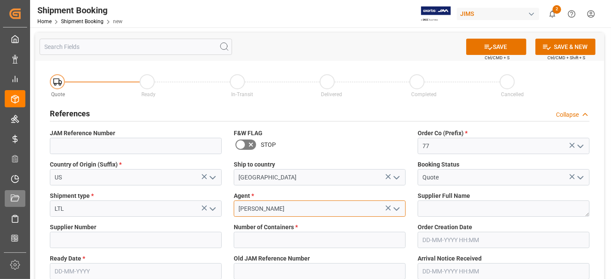
type input "[PERSON_NAME]"
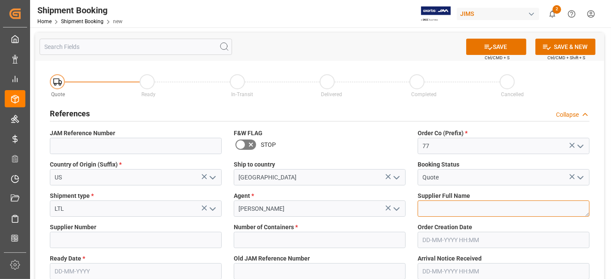
click at [438, 208] on textarea at bounding box center [504, 209] width 172 height 16
paste textarea "Fender Musical Instruments Corp."
type textarea "Fender Musical Instruments Corp."
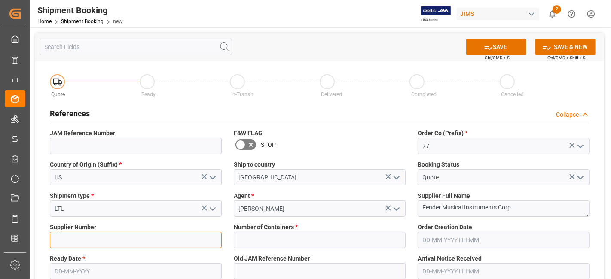
click at [80, 236] on input at bounding box center [136, 240] width 172 height 16
paste input "167567"
type input "167567"
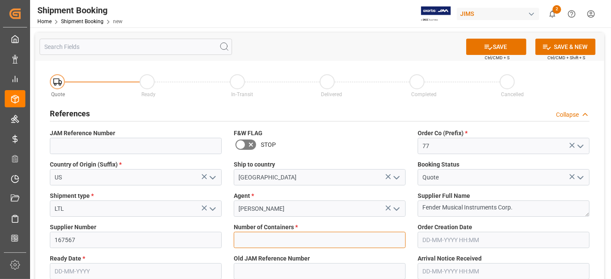
click at [306, 242] on input "text" at bounding box center [320, 240] width 172 height 16
type input "0"
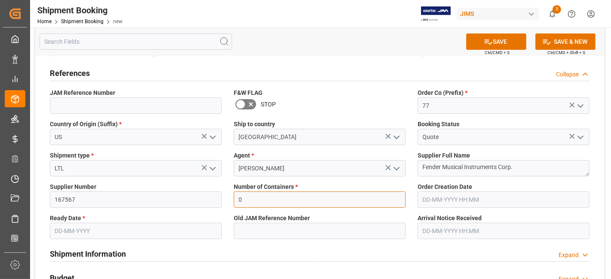
scroll to position [48, 0]
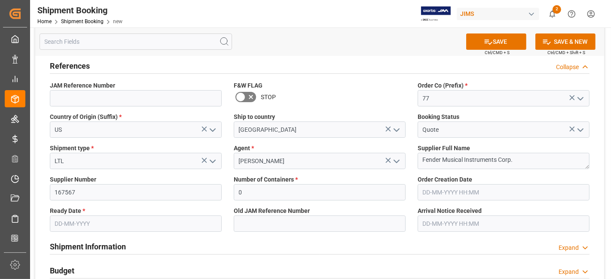
click at [83, 222] on input "text" at bounding box center [136, 224] width 172 height 16
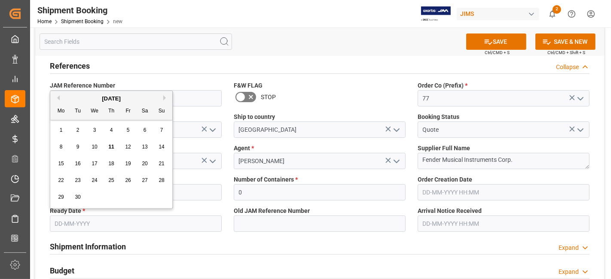
click at [86, 139] on div "8 9 10 11 12 13 14" at bounding box center [111, 147] width 117 height 17
click at [112, 147] on span "11" at bounding box center [111, 147] width 6 height 6
type input "[DATE]"
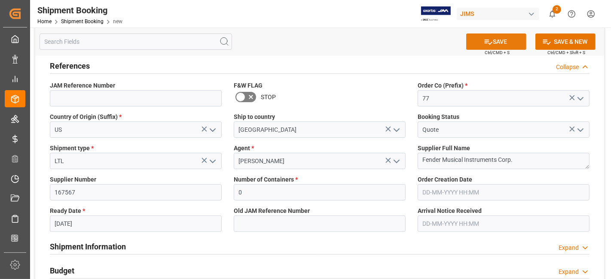
click at [499, 38] on button "SAVE" at bounding box center [496, 42] width 60 height 16
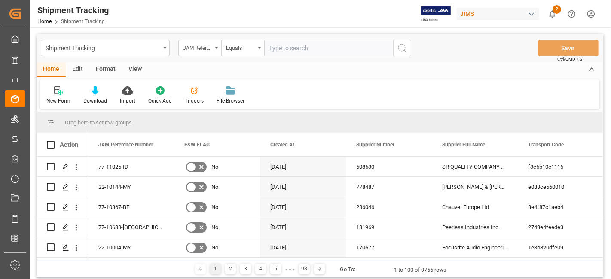
click at [284, 49] on input "text" at bounding box center [328, 48] width 129 height 16
type input "77-10711-CN"
click at [407, 49] on icon "search button" at bounding box center [402, 48] width 10 height 10
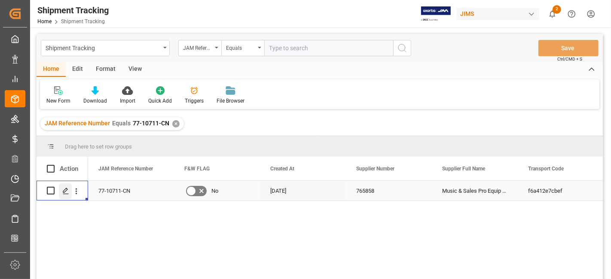
click at [66, 194] on line "Press SPACE to select this row." at bounding box center [65, 194] width 5 height 0
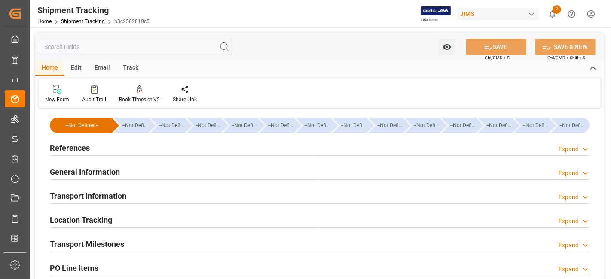
type input "[DATE]"
type input "[DATE] 00:00"
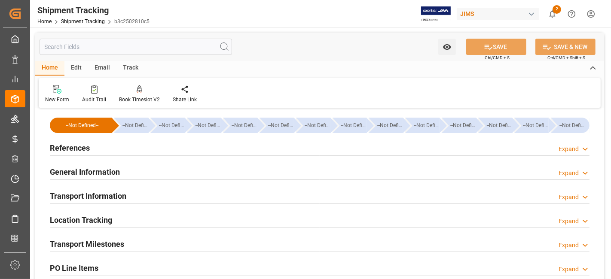
click at [104, 147] on div "References Expand" at bounding box center [320, 147] width 540 height 16
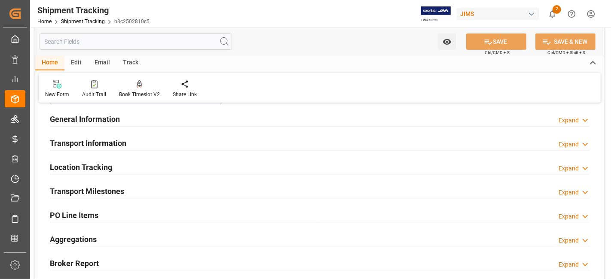
scroll to position [239, 0]
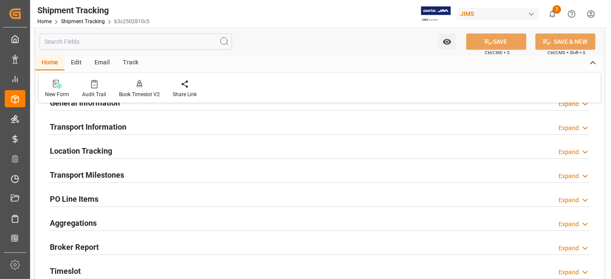
click at [132, 177] on div "Transport Milestones Expand" at bounding box center [320, 174] width 540 height 16
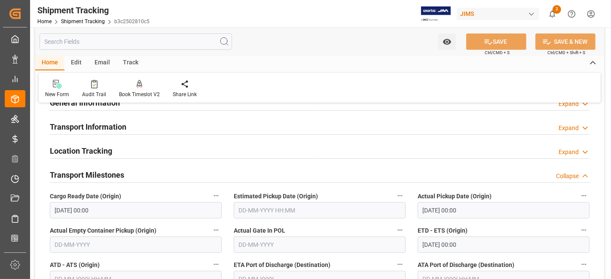
click at [132, 177] on div "Transport Milestones Collapse" at bounding box center [320, 174] width 540 height 16
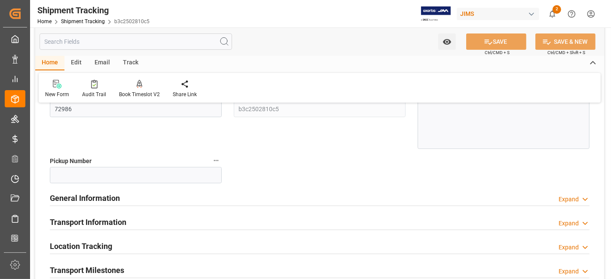
scroll to position [0, 0]
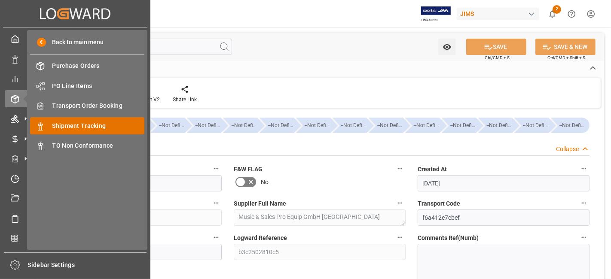
click at [96, 125] on span "Shipment Tracking" at bounding box center [98, 126] width 92 height 9
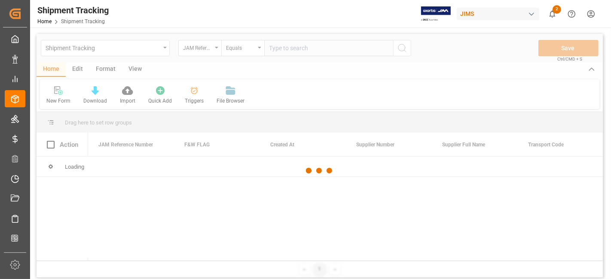
click at [283, 49] on div at bounding box center [320, 171] width 567 height 274
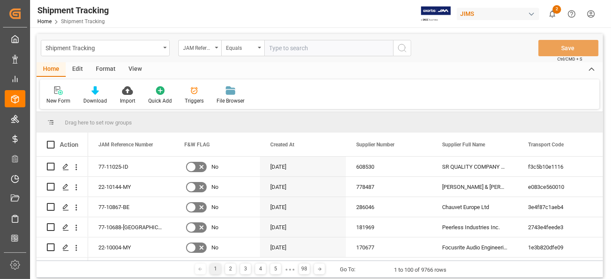
click at [283, 49] on input "text" at bounding box center [328, 48] width 129 height 16
paste input "77-10983-US"
type input "77-10983-US"
click at [404, 49] on icon "search button" at bounding box center [402, 48] width 10 height 10
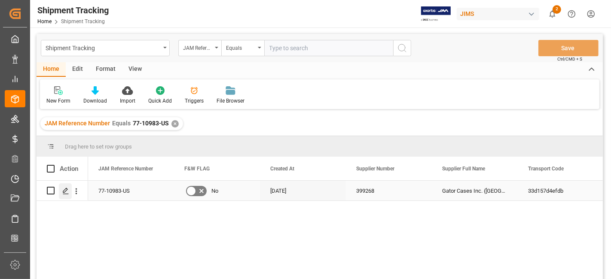
click at [67, 190] on icon "Press SPACE to select this row." at bounding box center [65, 191] width 7 height 7
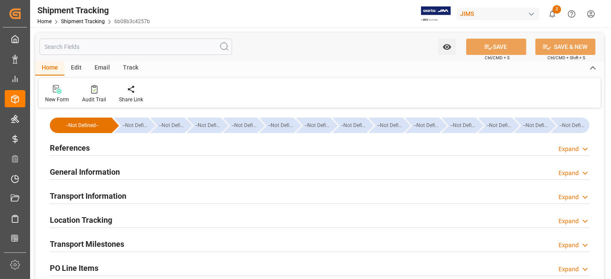
type input "[DATE] 00:00"
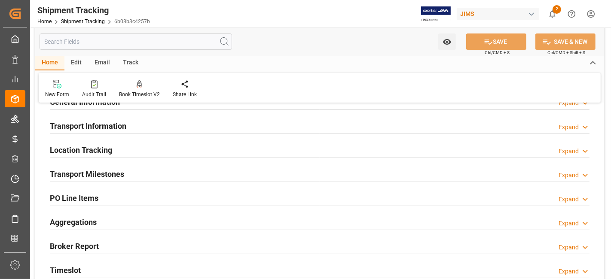
scroll to position [95, 0]
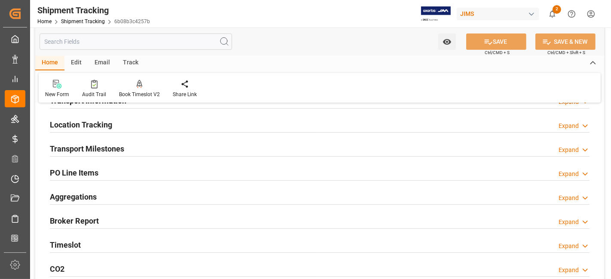
click at [123, 151] on h2 "Transport Milestones" at bounding box center [87, 149] width 74 height 12
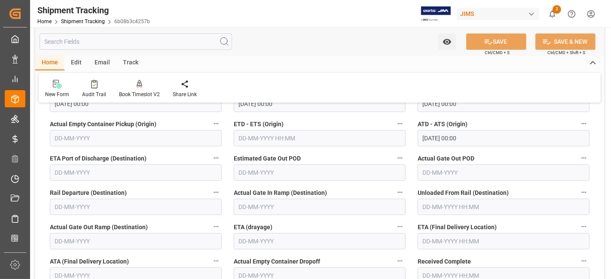
scroll to position [191, 0]
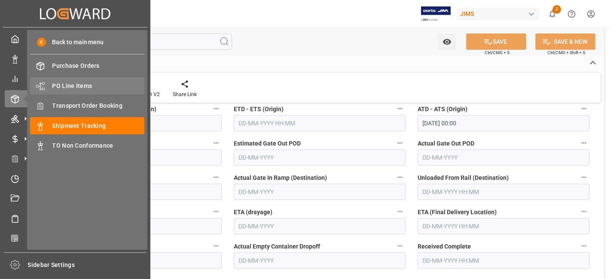
drag, startPoint x: 110, startPoint y: 104, endPoint x: 90, endPoint y: 80, distance: 31.4
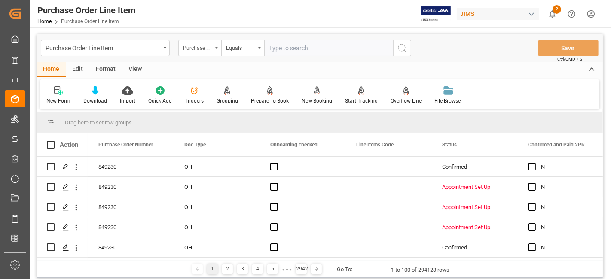
click at [214, 48] on div "Purchase Order Number" at bounding box center [199, 48] width 43 height 16
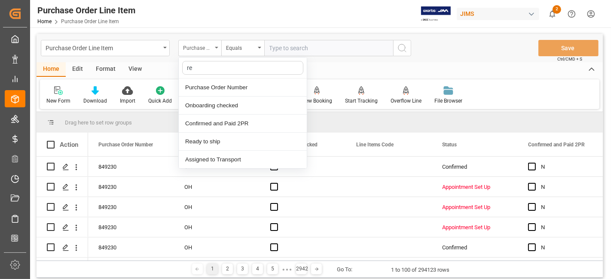
type input "ref"
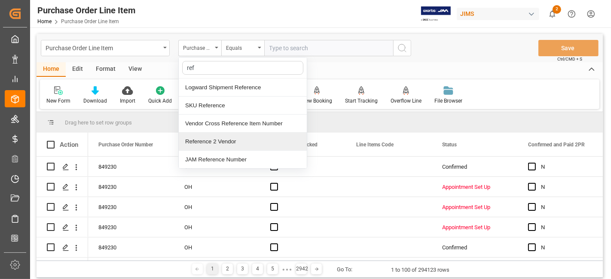
click at [221, 141] on div "Reference 2 Vendor" at bounding box center [243, 142] width 128 height 18
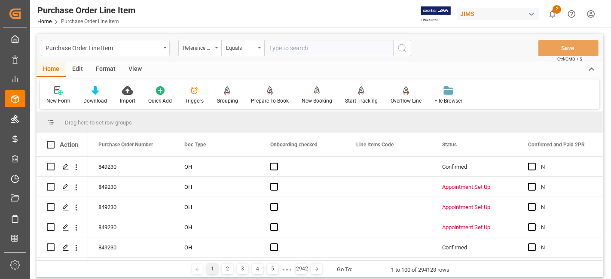
click at [301, 53] on input "text" at bounding box center [328, 48] width 129 height 16
paste input "77-10711-CN"
type input "77-10711-CN"
click at [398, 55] on button "search button" at bounding box center [402, 48] width 18 height 16
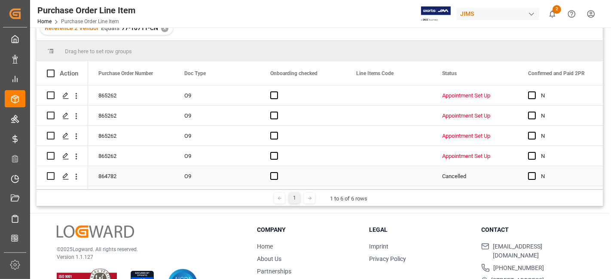
scroll to position [48, 0]
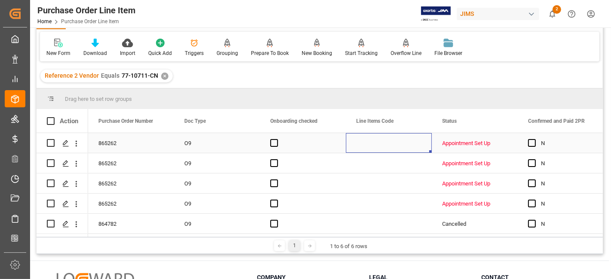
click at [366, 138] on div "Press SPACE to select this row." at bounding box center [389, 143] width 86 height 20
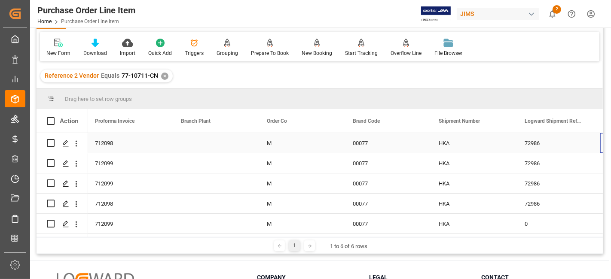
scroll to position [0, 0]
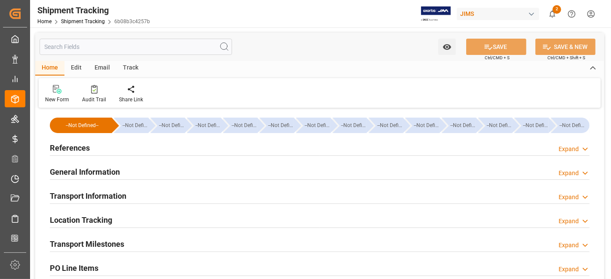
type input "[DATE] 00:00"
type input "10-09-2025 00:00"
type input "17-09-2025 00:00"
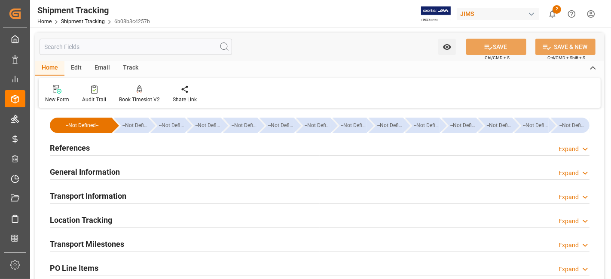
click at [125, 240] on div "Transport Milestones Expand" at bounding box center [320, 244] width 540 height 16
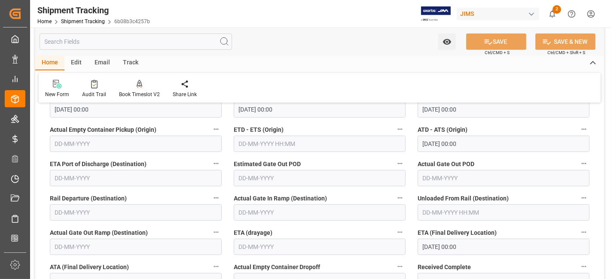
scroll to position [191, 0]
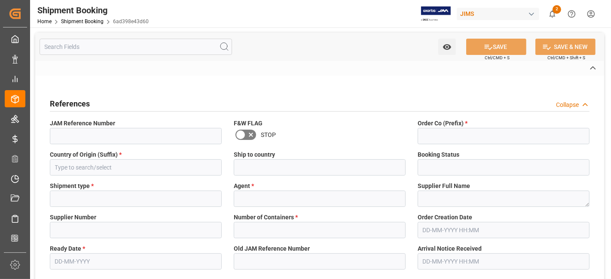
type input "77-11027-US"
type input "77"
type input "US"
type input "[GEOGRAPHIC_DATA]"
type input "Quote"
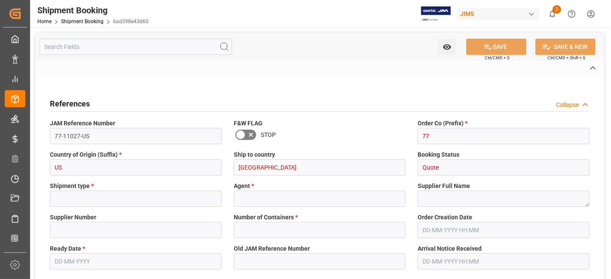
type input "LTL"
type input "[PERSON_NAME]"
type textarea "Fender Musical Instruments Corp."
type input "167567"
type input "0"
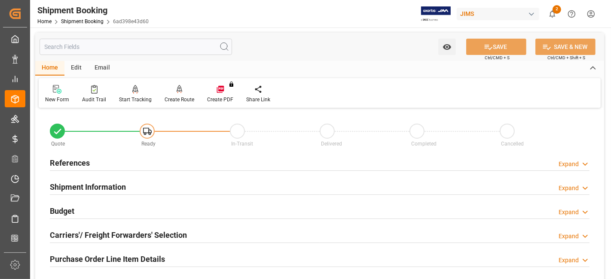
type input "[DATE]"
click at [82, 160] on h2 "References" at bounding box center [70, 163] width 40 height 12
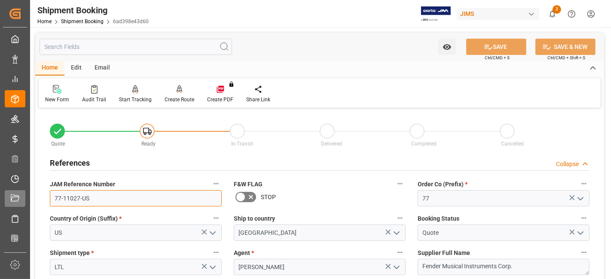
drag, startPoint x: 105, startPoint y: 204, endPoint x: 6, endPoint y: 194, distance: 99.8
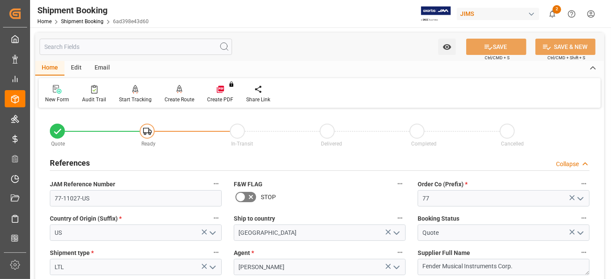
click at [319, 196] on div "STOP" at bounding box center [320, 197] width 172 height 14
click at [85, 161] on h2 "References" at bounding box center [70, 163] width 40 height 12
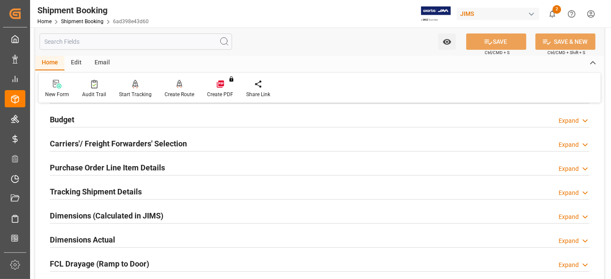
scroll to position [95, 0]
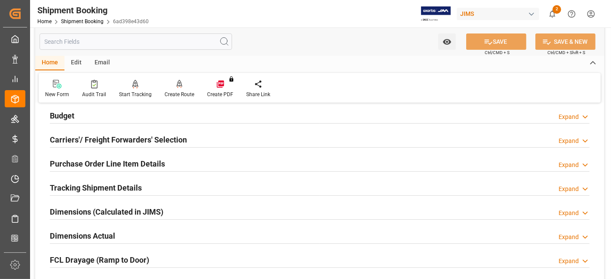
click at [89, 113] on div "Budget Expand" at bounding box center [320, 115] width 540 height 16
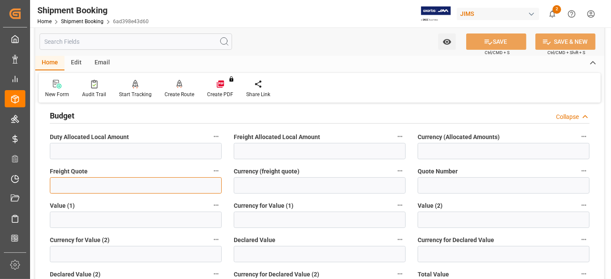
click at [81, 191] on input "text" at bounding box center [136, 186] width 172 height 16
click at [108, 186] on input "text" at bounding box center [136, 186] width 172 height 16
type input "1550"
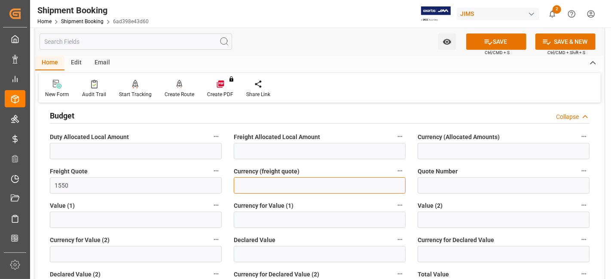
click at [247, 187] on input at bounding box center [320, 186] width 172 height 16
type input "CAD"
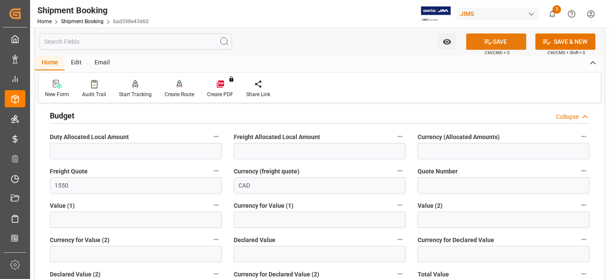
click at [491, 41] on button "SAVE" at bounding box center [496, 42] width 60 height 16
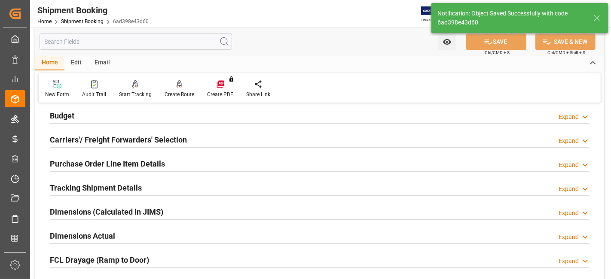
scroll to position [0, 0]
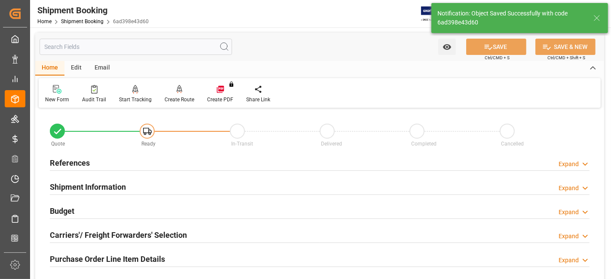
click at [172, 186] on div "Shipment Information Expand" at bounding box center [320, 186] width 540 height 16
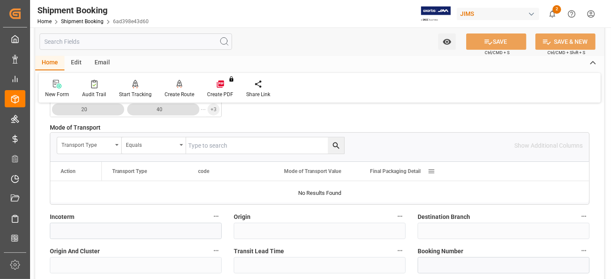
scroll to position [239, 0]
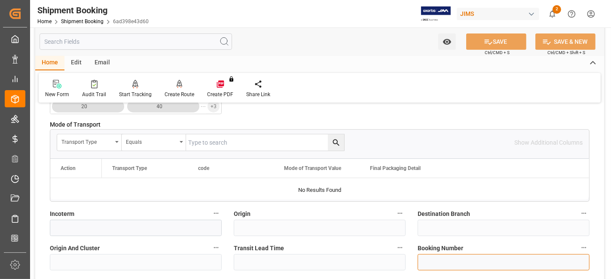
click at [443, 257] on input at bounding box center [504, 262] width 172 height 16
type input "64595"
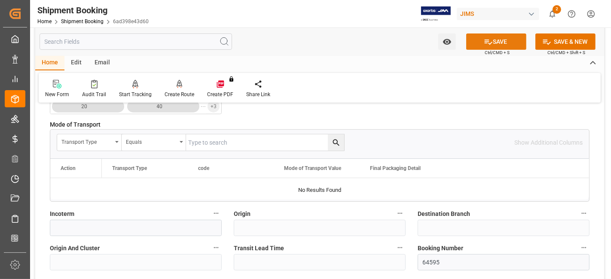
click at [476, 46] on button "SAVE" at bounding box center [496, 42] width 60 height 16
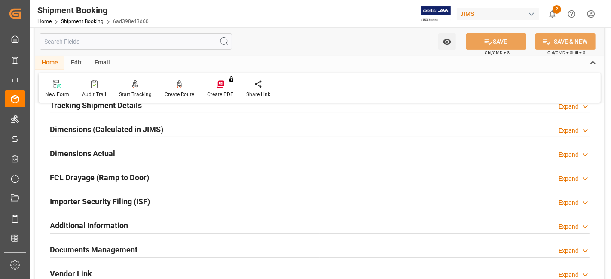
scroll to position [125, 0]
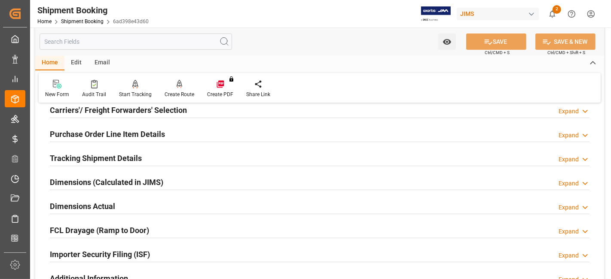
click at [135, 205] on div "Dimensions Actual Expand" at bounding box center [320, 206] width 540 height 16
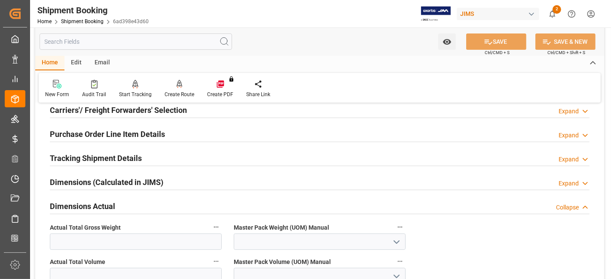
click at [135, 205] on div "Dimensions Actual Collapse" at bounding box center [320, 206] width 540 height 16
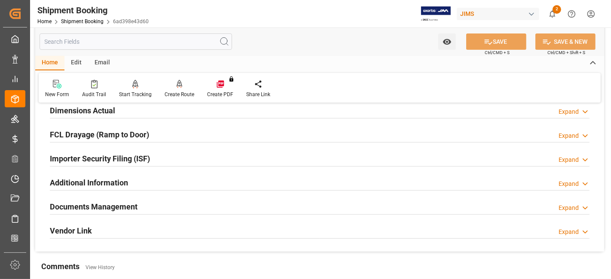
click at [135, 203] on h2 "Documents Management" at bounding box center [94, 207] width 88 height 12
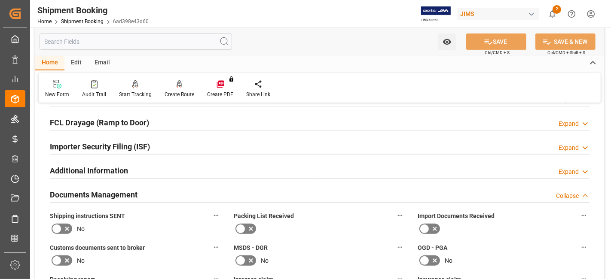
scroll to position [221, 0]
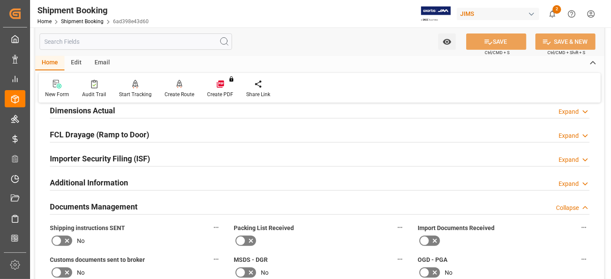
click at [64, 237] on icon at bounding box center [67, 241] width 10 height 10
click at [0, 0] on input "checkbox" at bounding box center [0, 0] width 0 height 0
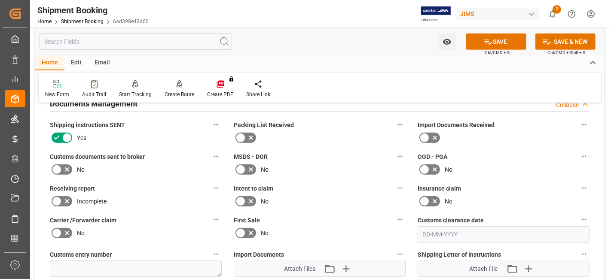
scroll to position [412, 0]
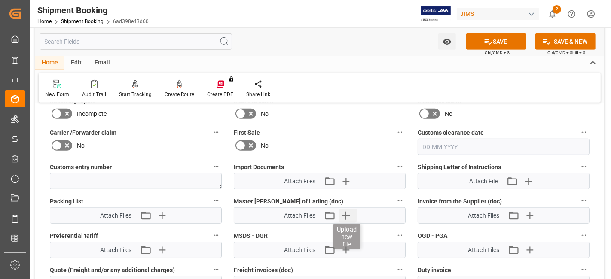
click at [347, 214] on icon "button" at bounding box center [346, 216] width 14 height 14
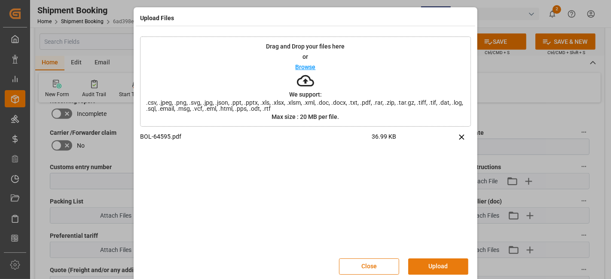
click at [439, 271] on button "Upload" at bounding box center [438, 267] width 60 height 16
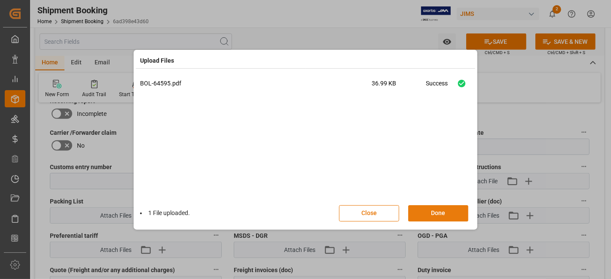
click at [435, 211] on button "Done" at bounding box center [438, 213] width 60 height 16
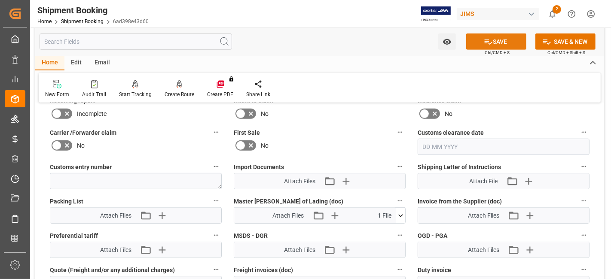
click at [488, 42] on icon at bounding box center [488, 41] width 9 height 9
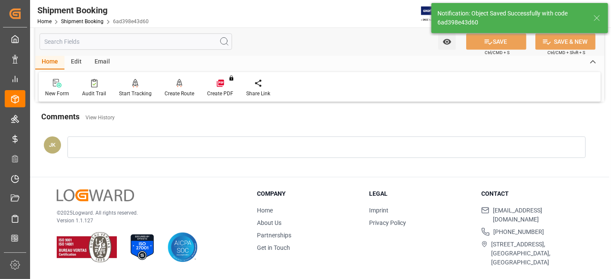
scroll to position [364, 0]
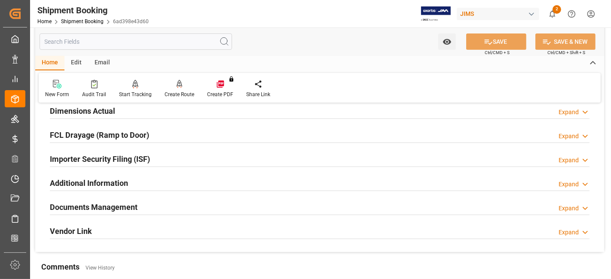
drag, startPoint x: 121, startPoint y: 208, endPoint x: 138, endPoint y: 208, distance: 17.6
click at [121, 208] on h2 "Documents Management" at bounding box center [94, 208] width 88 height 12
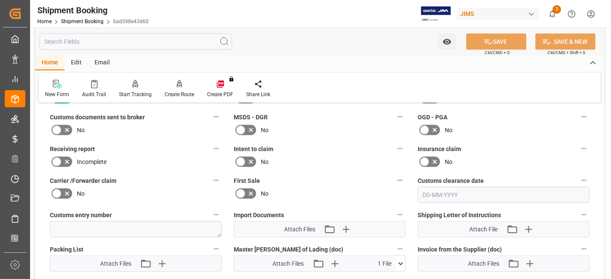
scroll to position [411, 0]
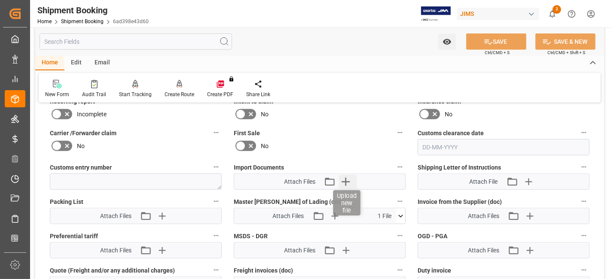
click at [347, 178] on icon "button" at bounding box center [346, 182] width 8 height 8
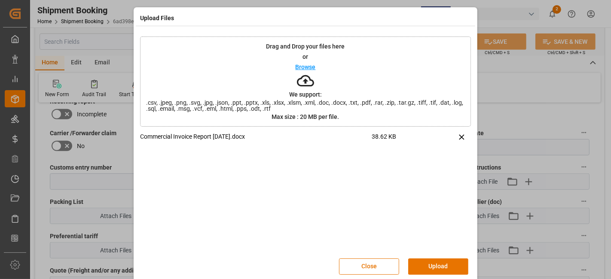
click at [438, 267] on button "Upload" at bounding box center [438, 267] width 60 height 16
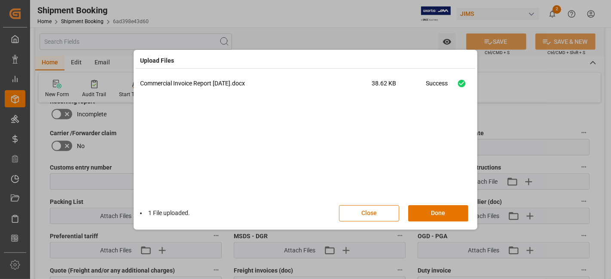
click at [436, 203] on div "1 File uploaded. Close Done" at bounding box center [305, 213] width 331 height 28
click at [433, 210] on button "Done" at bounding box center [438, 213] width 60 height 16
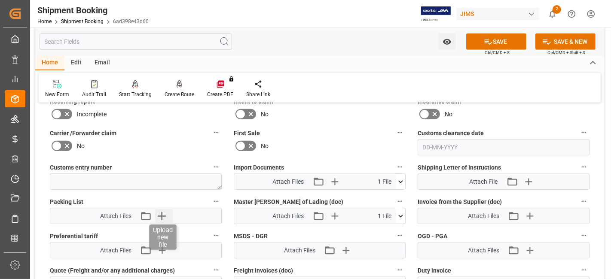
click at [156, 213] on icon "button" at bounding box center [162, 216] width 14 height 14
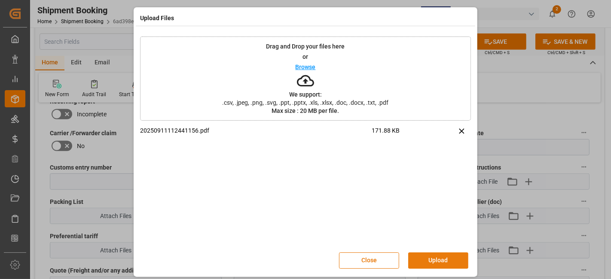
click at [420, 260] on button "Upload" at bounding box center [438, 261] width 60 height 16
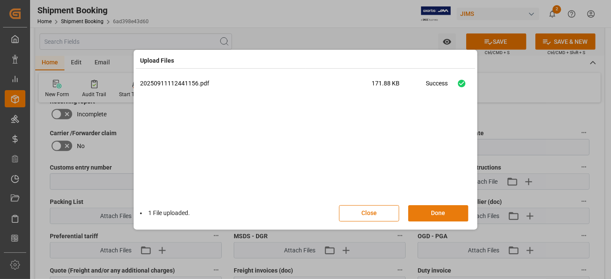
click at [429, 213] on button "Done" at bounding box center [438, 213] width 60 height 16
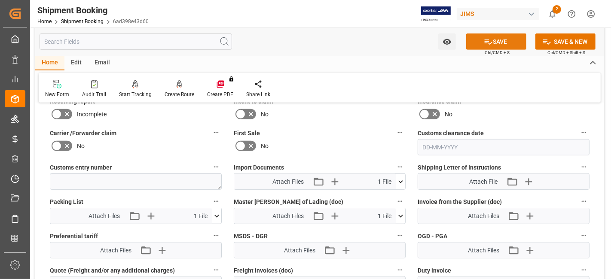
click at [487, 42] on icon at bounding box center [488, 41] width 9 height 9
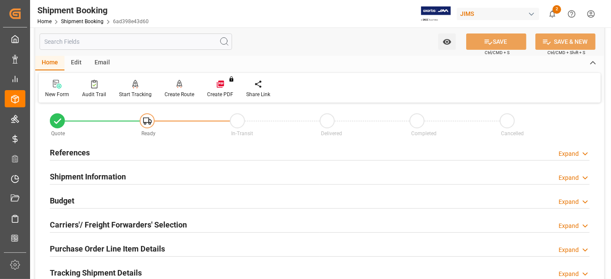
scroll to position [0, 0]
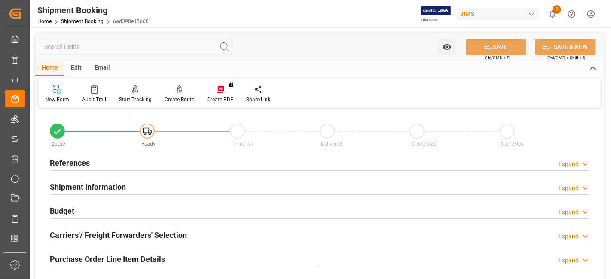
click at [100, 166] on div "References Expand" at bounding box center [320, 162] width 540 height 16
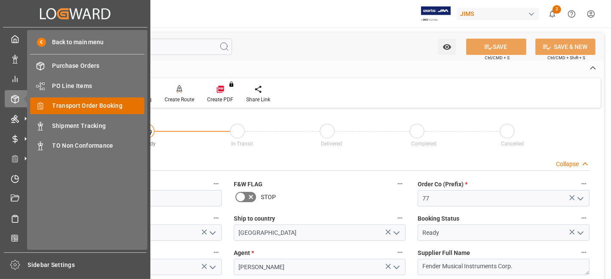
click at [104, 108] on span "Transport Order Booking" at bounding box center [98, 105] width 92 height 9
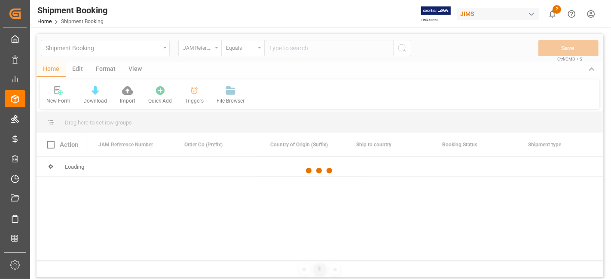
click at [284, 48] on input "text" at bounding box center [328, 48] width 129 height 16
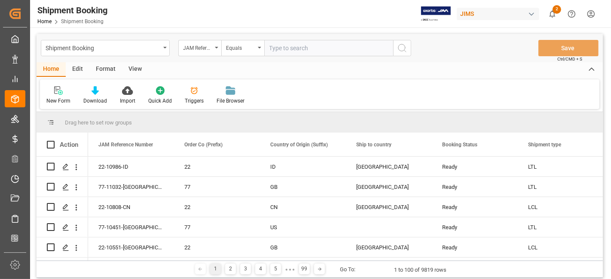
click at [284, 48] on input "text" at bounding box center [328, 48] width 129 height 16
type input "77-11021-[GEOGRAPHIC_DATA]"
click at [399, 51] on icon "search button" at bounding box center [402, 48] width 10 height 10
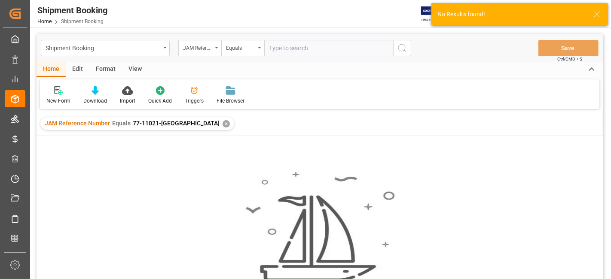
click at [223, 123] on div "✕" at bounding box center [226, 123] width 7 height 7
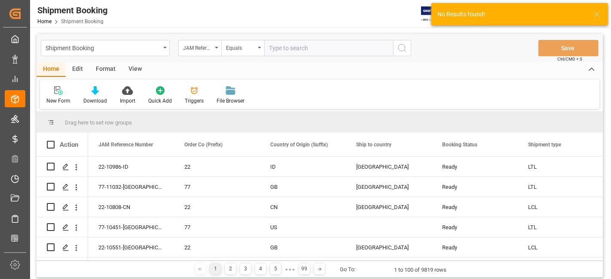
click at [272, 50] on input "text" at bounding box center [328, 48] width 129 height 16
paste input "77-11021-[GEOGRAPHIC_DATA]"
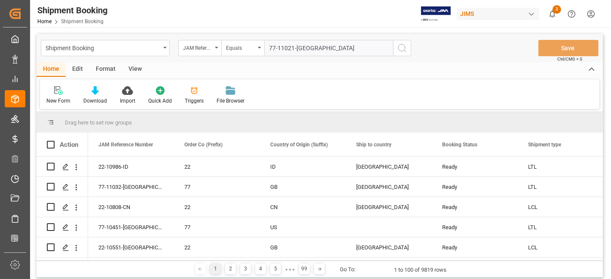
type input "77-11021-[GEOGRAPHIC_DATA]"
click at [398, 48] on icon "search button" at bounding box center [402, 48] width 10 height 10
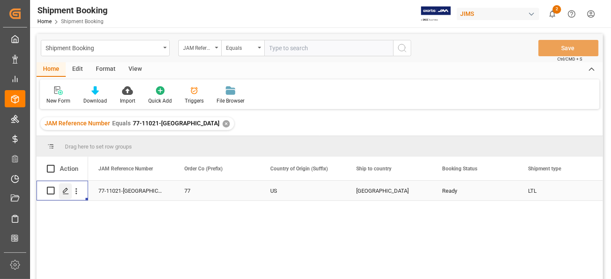
click at [65, 190] on icon "Press SPACE to select this row." at bounding box center [65, 191] width 7 height 7
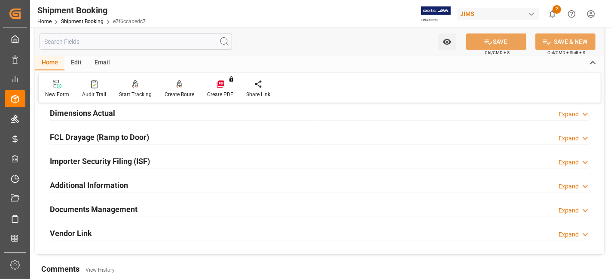
scroll to position [239, 0]
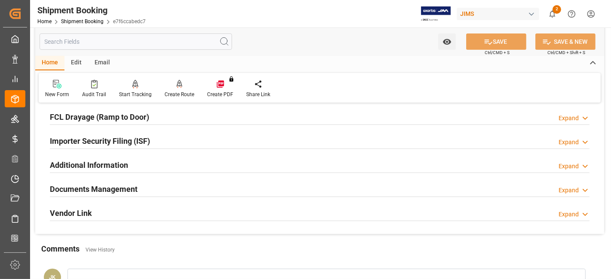
click at [81, 185] on h2 "Documents Management" at bounding box center [94, 190] width 88 height 12
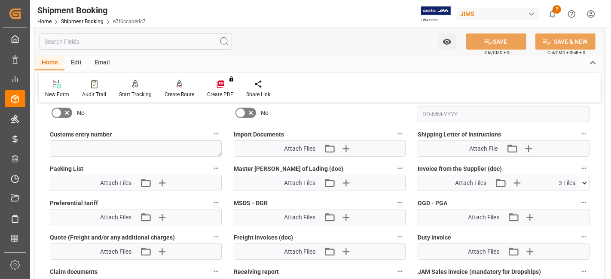
scroll to position [430, 0]
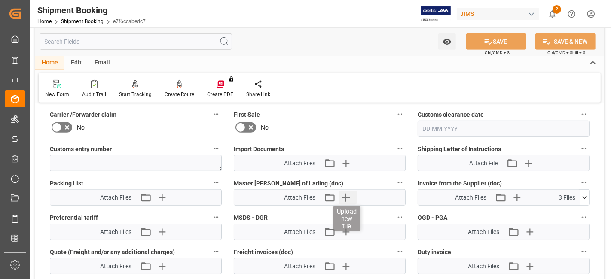
click at [348, 195] on icon "button" at bounding box center [346, 198] width 14 height 14
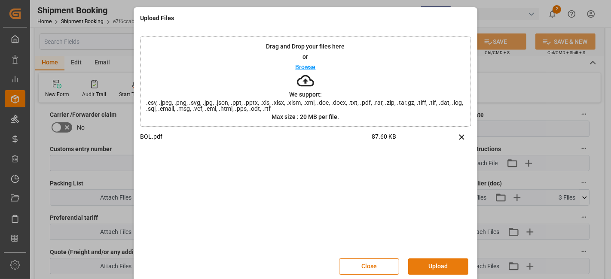
click at [438, 269] on button "Upload" at bounding box center [438, 267] width 60 height 16
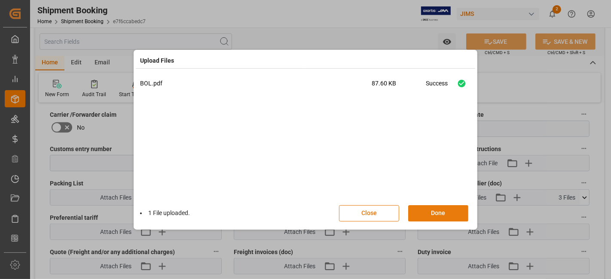
click at [429, 212] on button "Done" at bounding box center [438, 213] width 60 height 16
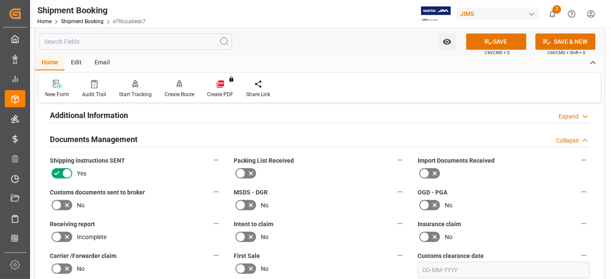
scroll to position [286, 0]
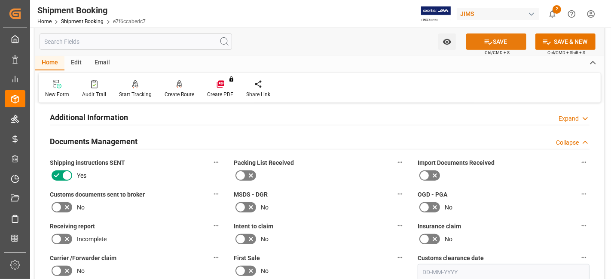
click at [479, 47] on button "SAVE" at bounding box center [496, 42] width 60 height 16
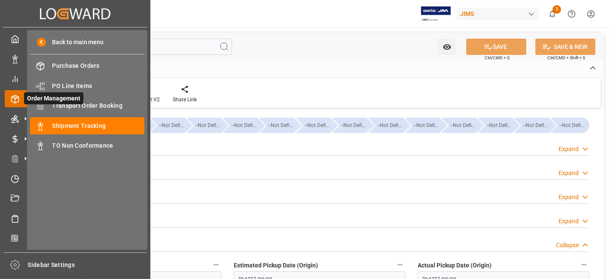
scroll to position [191, 0]
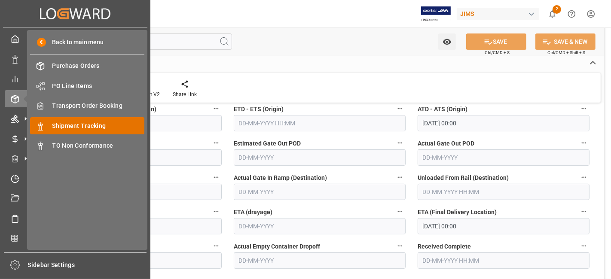
click at [101, 124] on span "Shipment Tracking" at bounding box center [98, 126] width 92 height 9
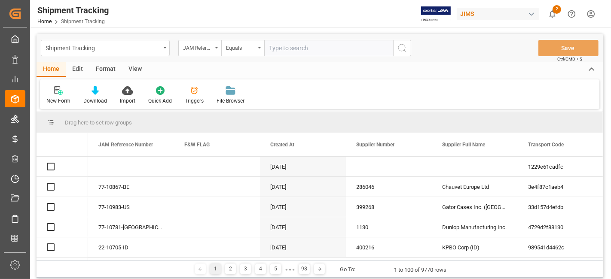
click at [282, 49] on input "text" at bounding box center [328, 48] width 129 height 16
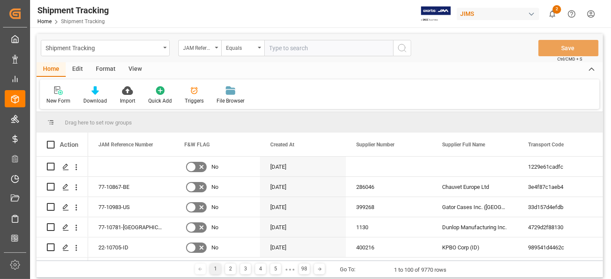
click at [283, 49] on input "text" at bounding box center [328, 48] width 129 height 16
type input "77-10954-US"
click at [404, 49] on icon "search button" at bounding box center [402, 48] width 10 height 10
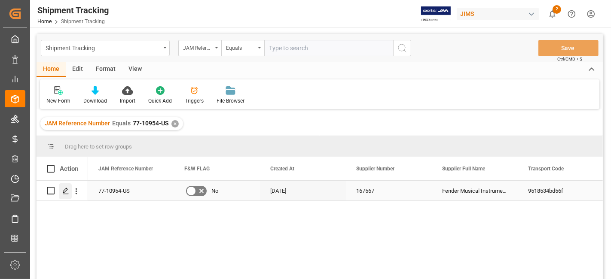
click at [65, 194] on line "Press SPACE to select this row." at bounding box center [65, 194] width 5 height 0
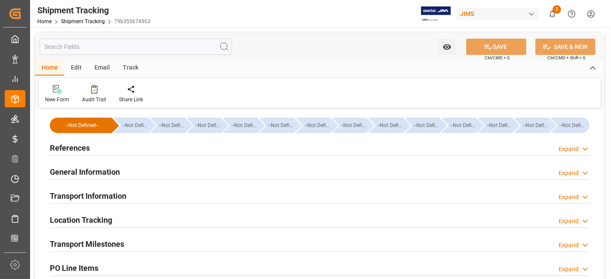
click at [94, 150] on div "References Expand" at bounding box center [320, 147] width 540 height 16
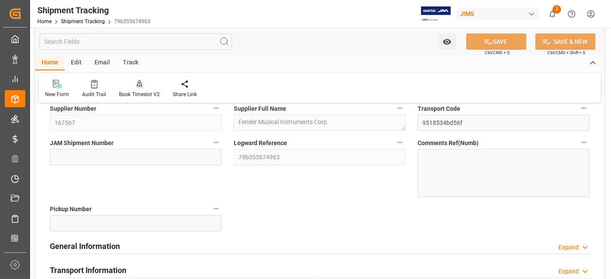
scroll to position [95, 0]
click at [97, 241] on h2 "General Information" at bounding box center [85, 246] width 70 height 12
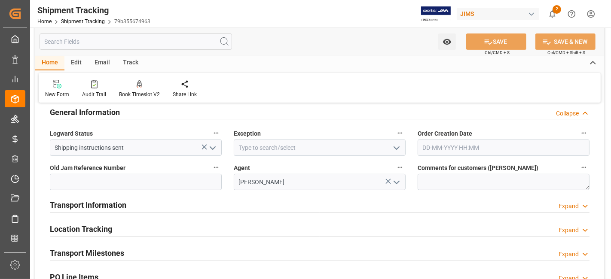
scroll to position [239, 0]
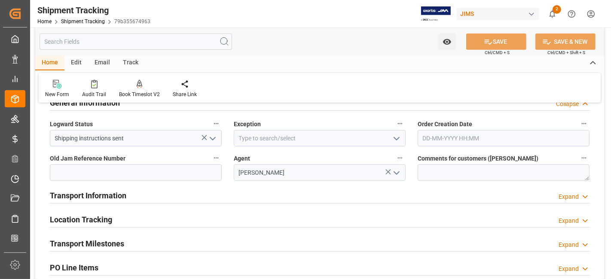
click at [215, 142] on icon "open menu" at bounding box center [213, 139] width 10 height 10
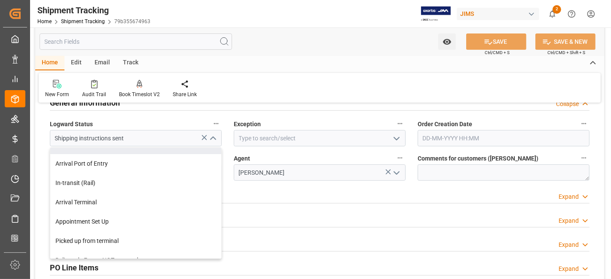
scroll to position [198, 0]
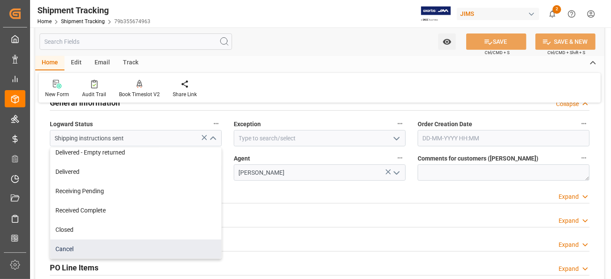
click at [124, 246] on div "Cancel" at bounding box center [135, 249] width 171 height 19
type input "Cancel"
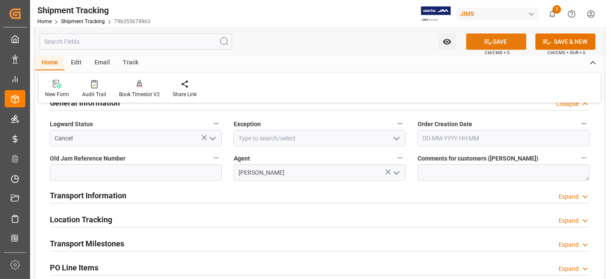
click at [485, 42] on icon at bounding box center [489, 42] width 8 height 5
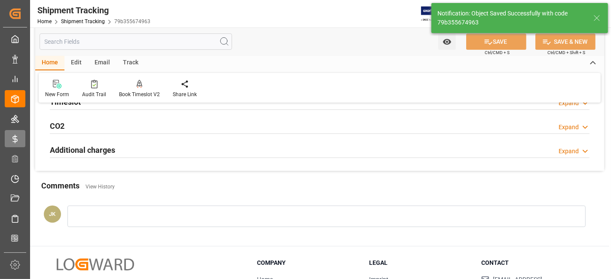
scroll to position [70, 0]
